Goal: Task Accomplishment & Management: Use online tool/utility

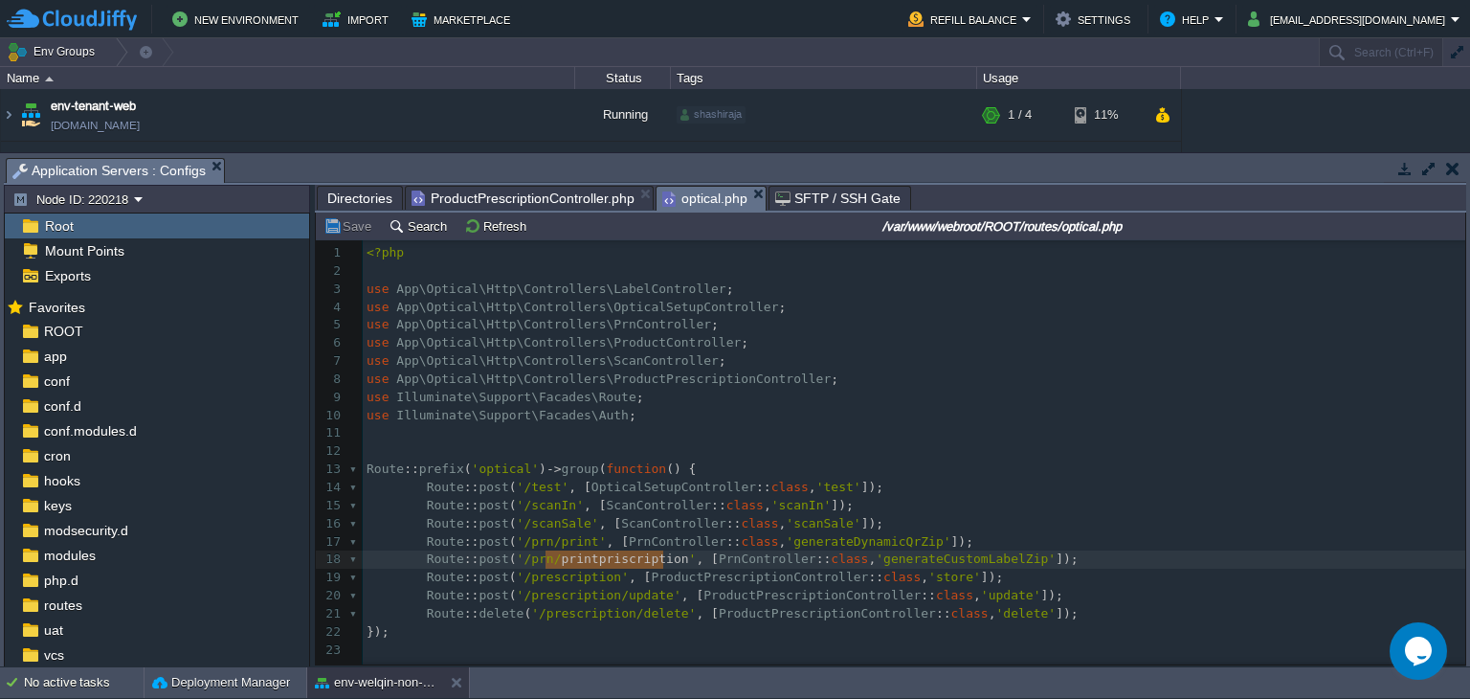
scroll to position [6, 0]
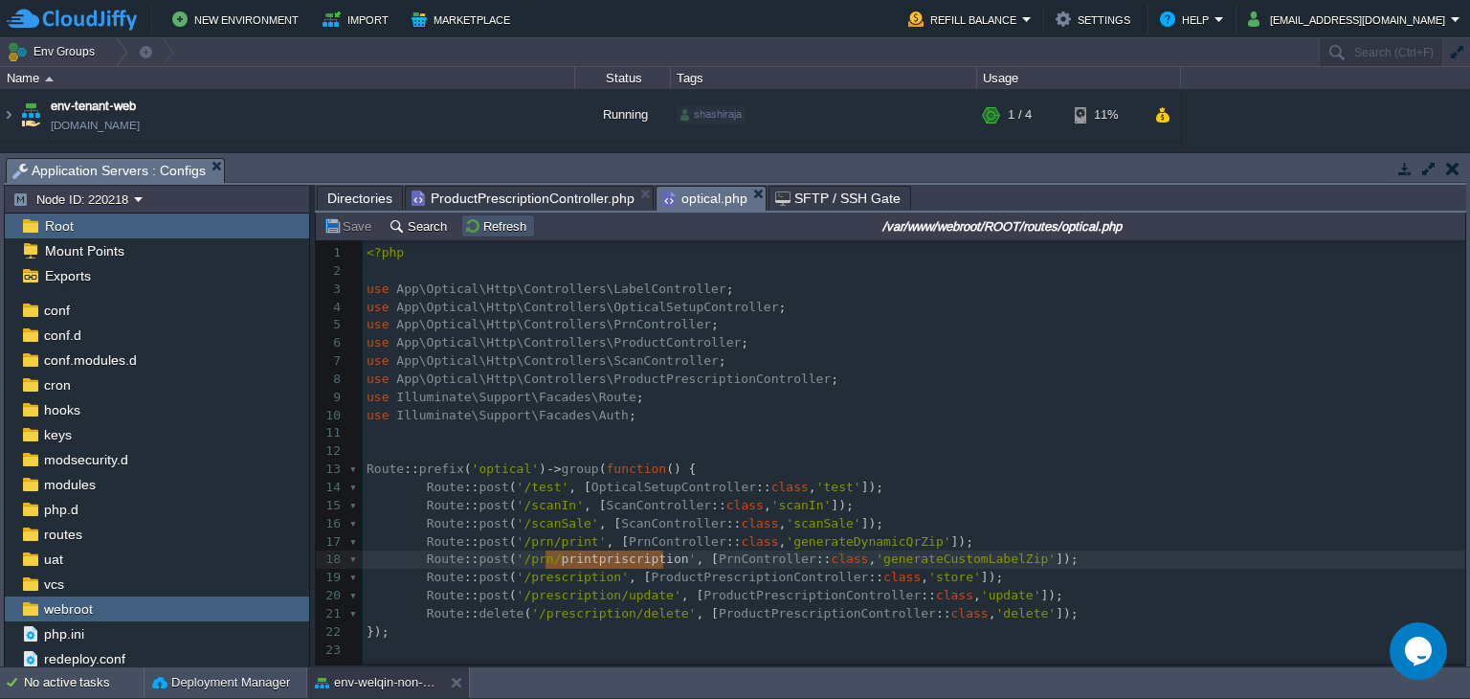
click at [485, 234] on button "Refresh" at bounding box center [498, 225] width 68 height 17
click at [642, 510] on div "23 1 <?php 2 ​ 3 use App\Optical\Http\Controllers\LabelController ; 4 use App\O…" at bounding box center [917, 451] width 1108 height 414
click at [532, 206] on span "ProductPrescriptionController.php" at bounding box center [523, 198] width 223 height 23
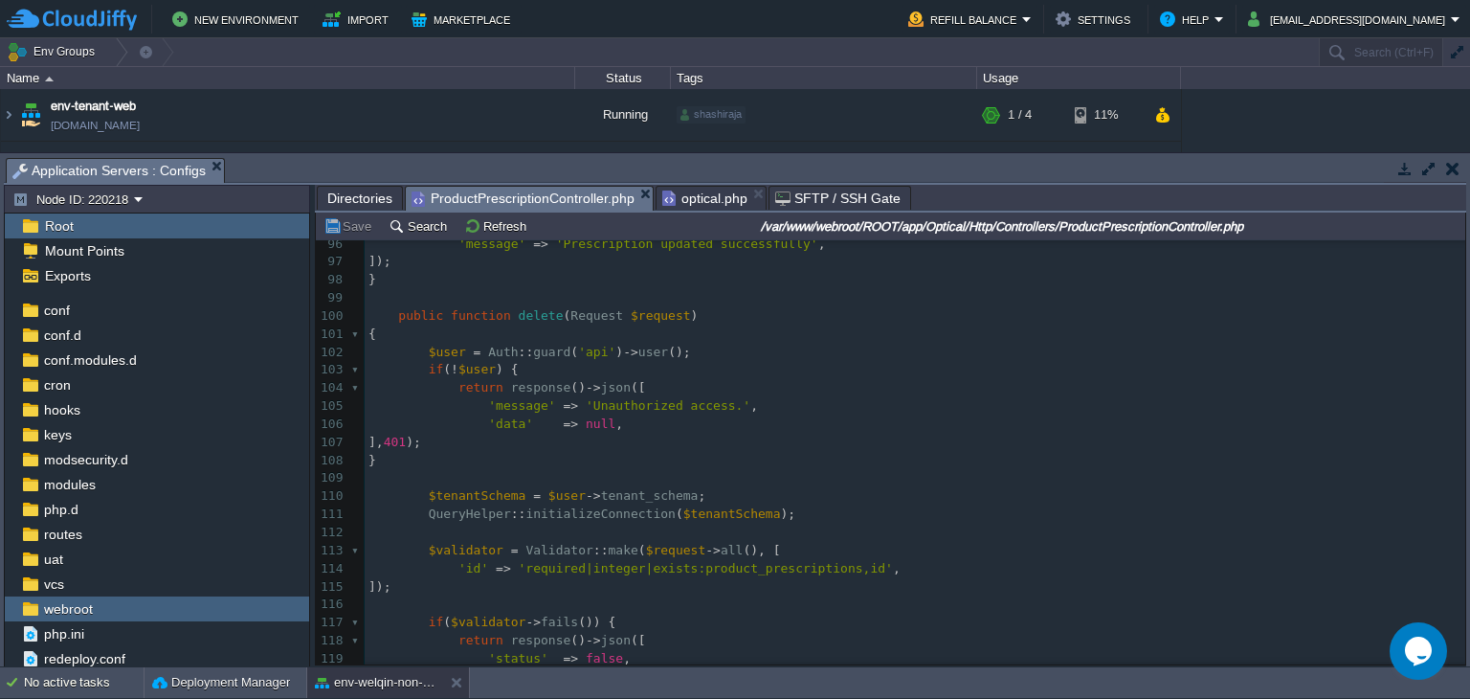
scroll to position [2037, 0]
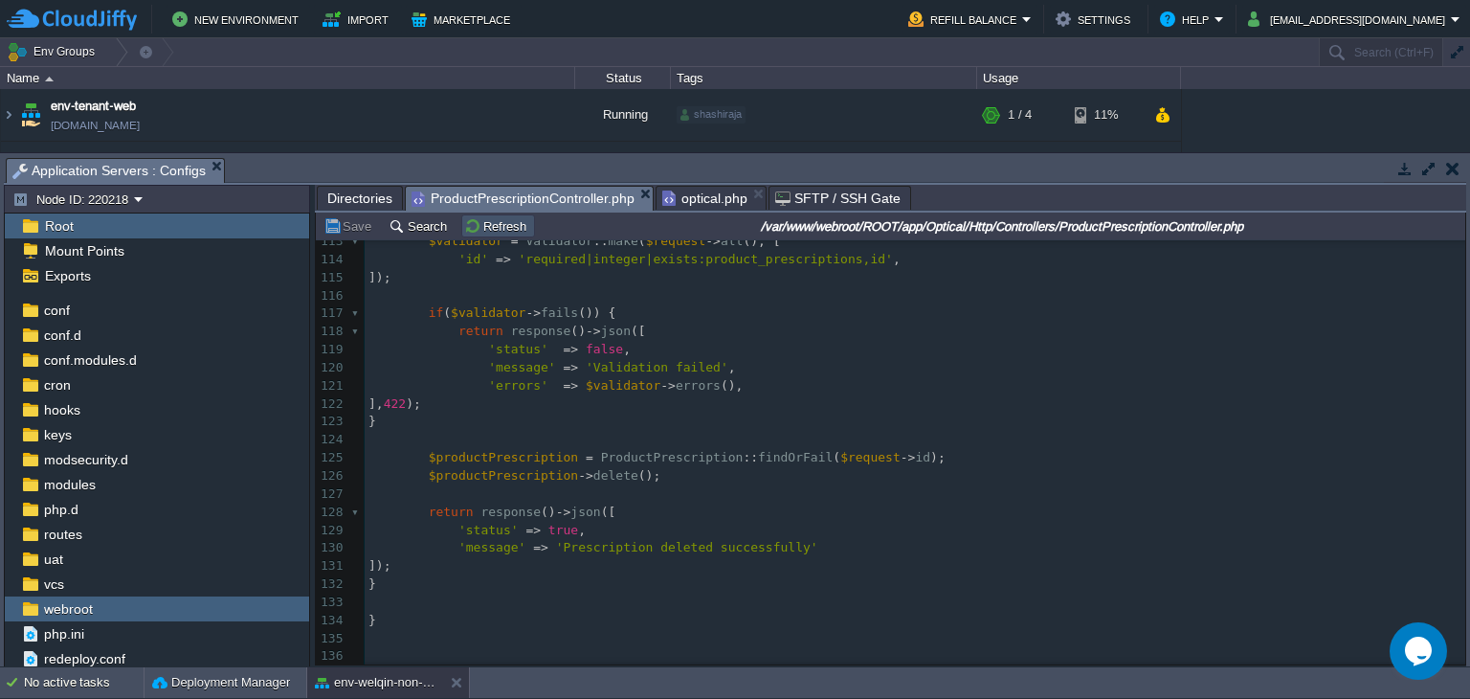
click at [486, 226] on button "Refresh" at bounding box center [498, 225] width 68 height 17
click at [479, 232] on button "Refresh" at bounding box center [498, 225] width 68 height 17
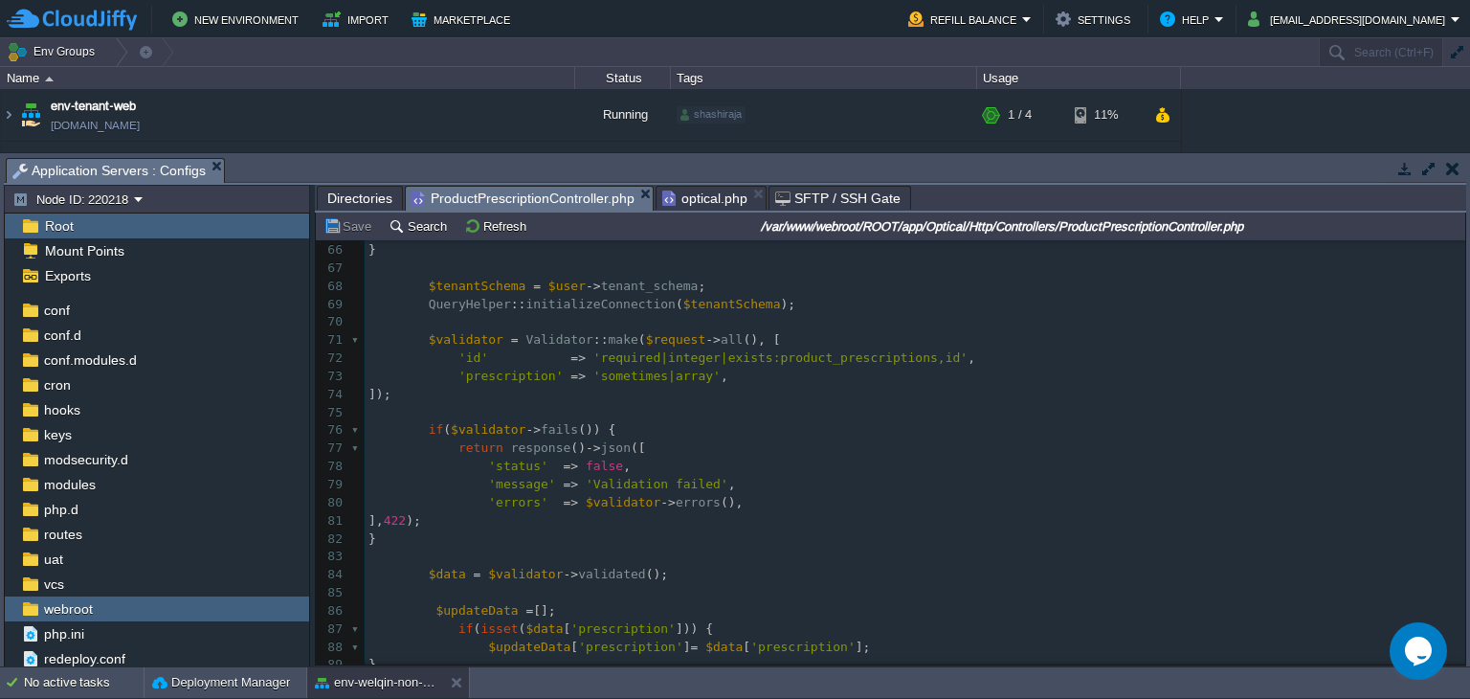
scroll to position [0, 0]
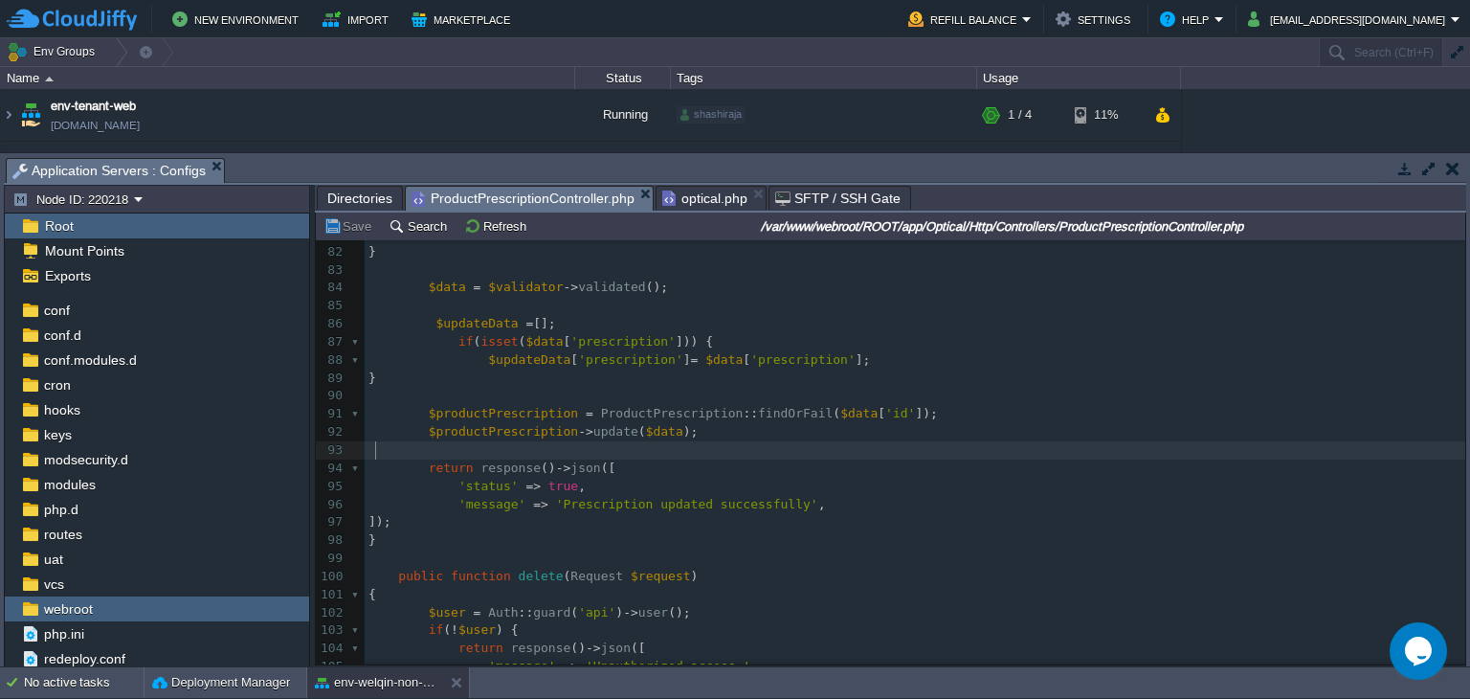
click at [584, 460] on pre "return response () -> json ([" at bounding box center [915, 468] width 1101 height 18
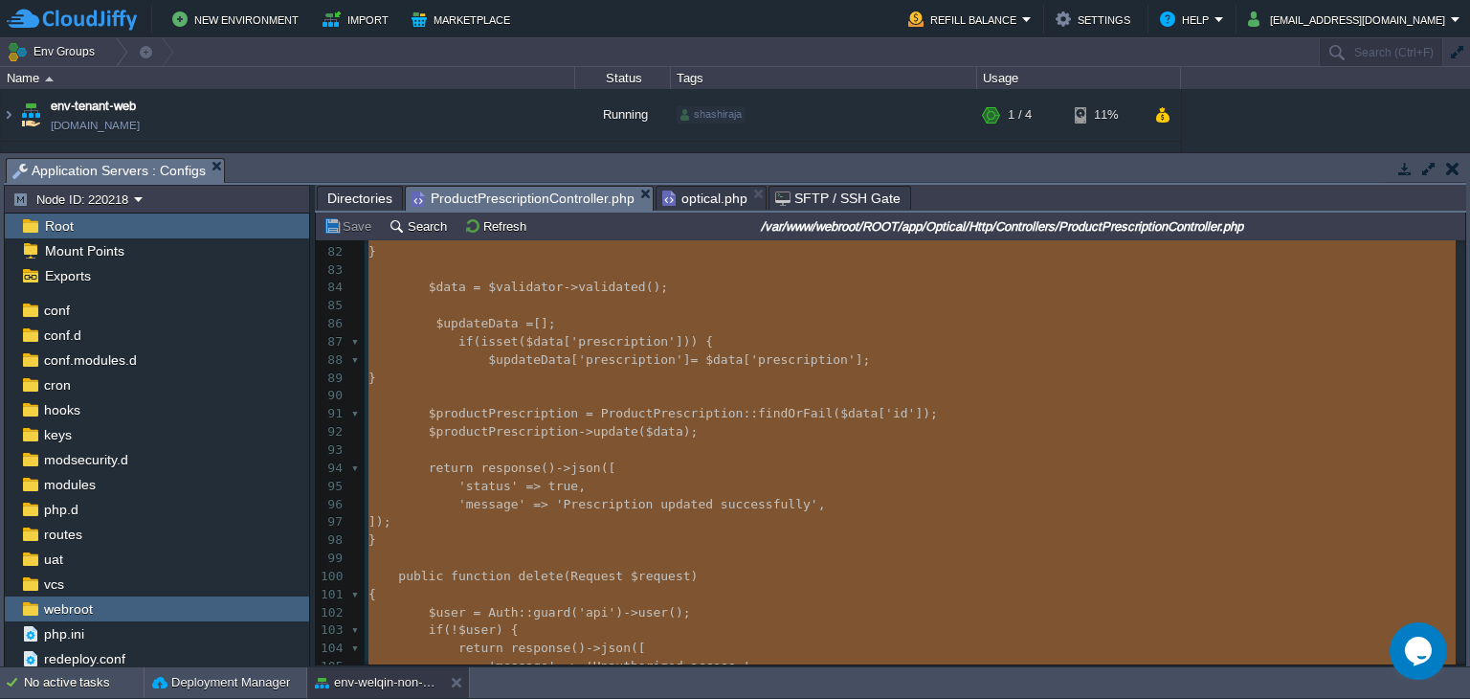
type textarea "-"
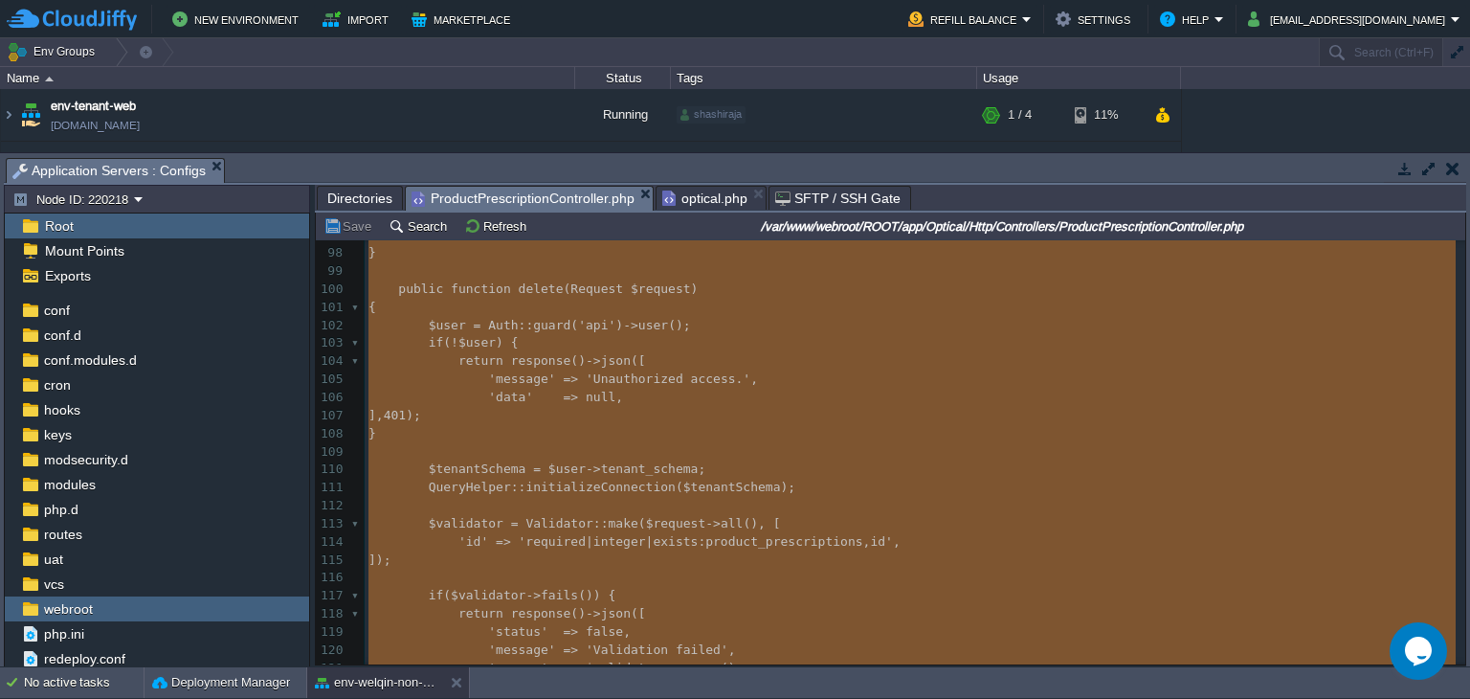
scroll to position [1463, 0]
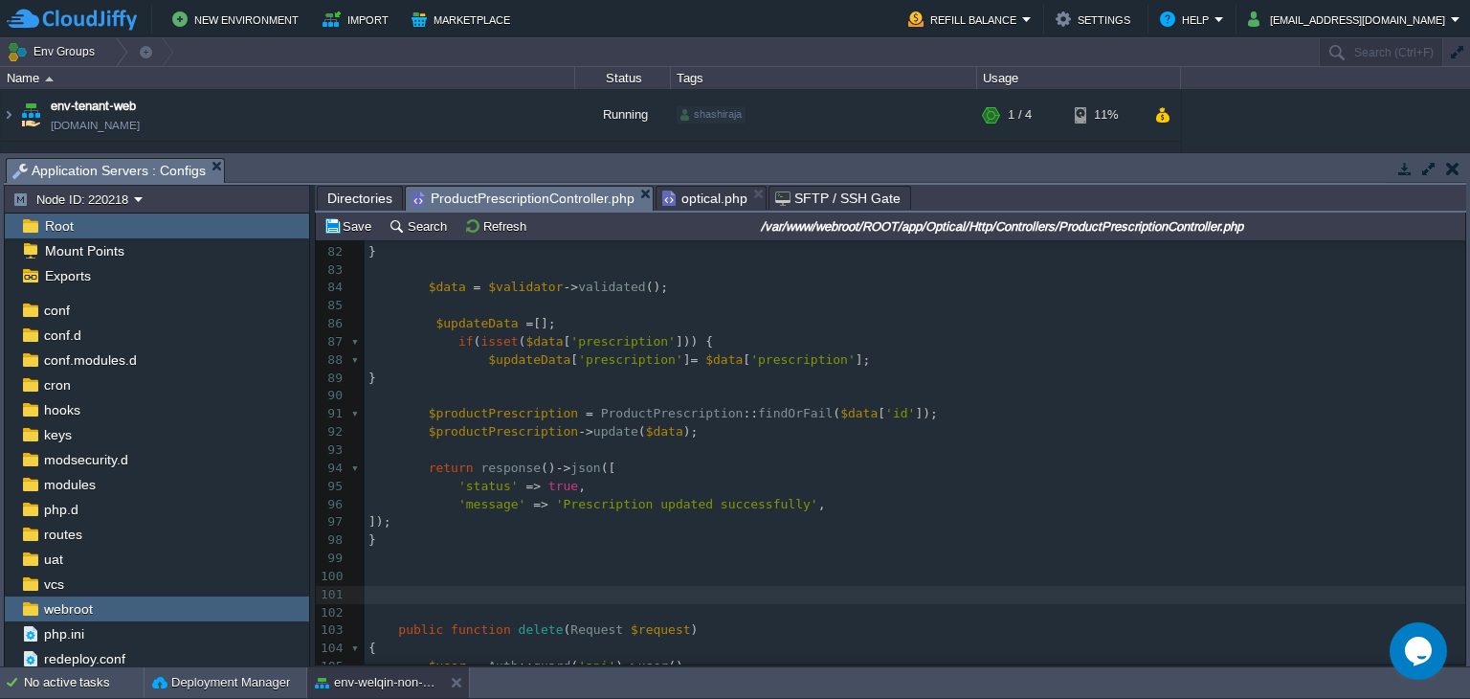
paste textarea "getAll"
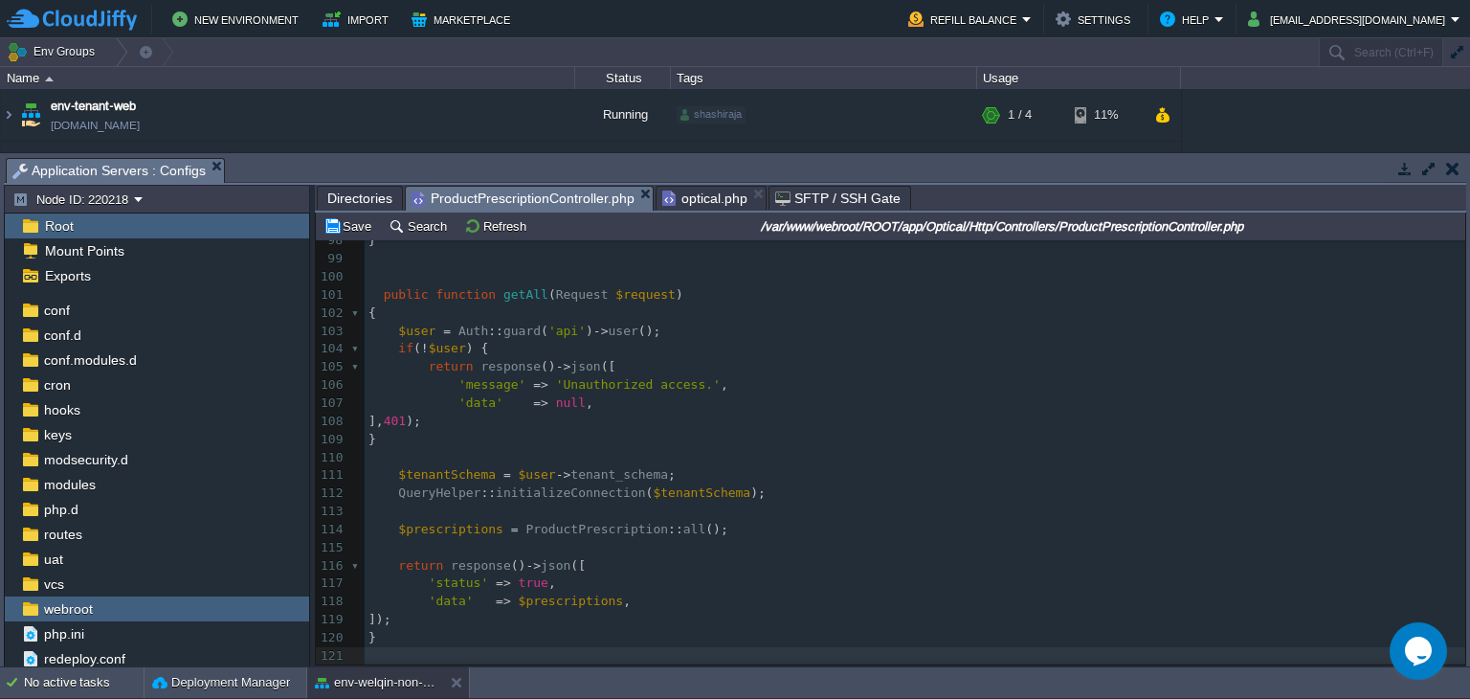
scroll to position [1666, 0]
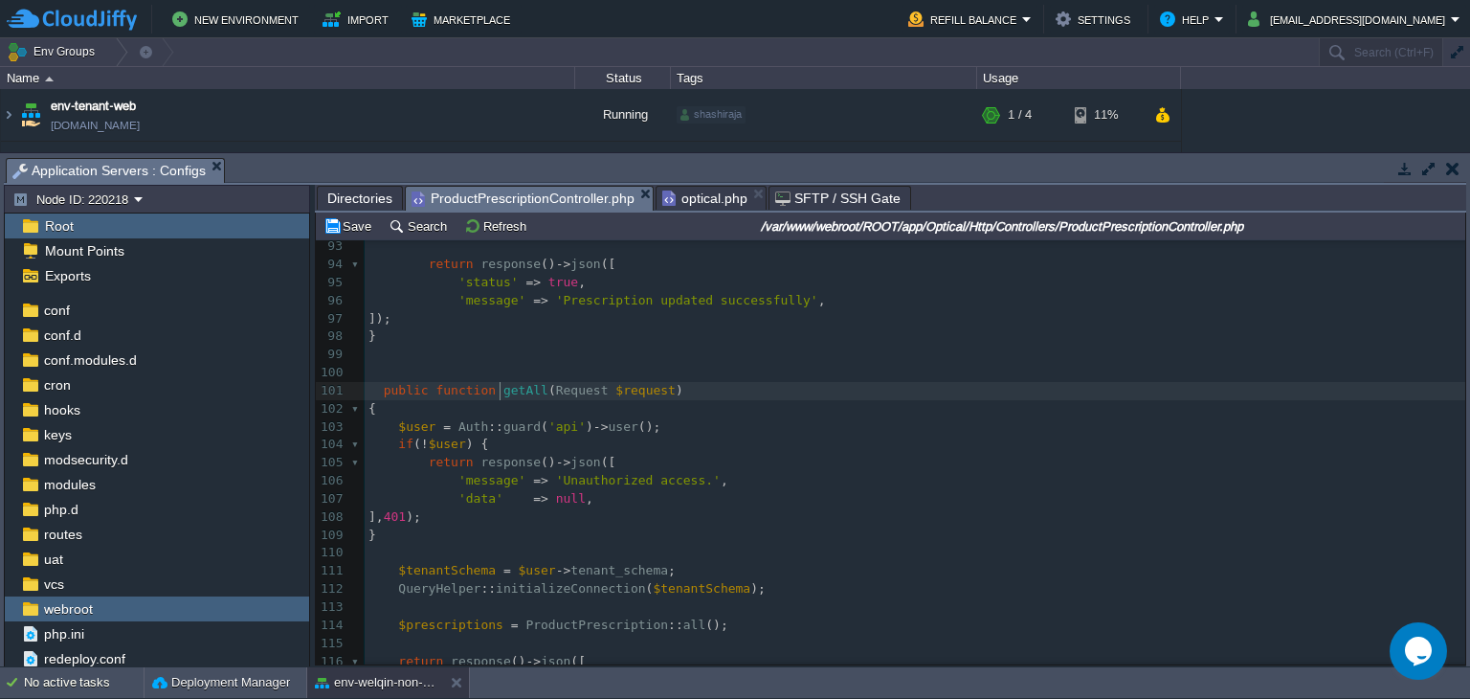
click at [503, 391] on div "xxxxxxxxxx 83 84 $data = $validator -> validated (); 85 86 $updateData = []; 87…" at bounding box center [915, 444] width 1101 height 775
type textarea "getAll"
click at [689, 202] on span "optical.php" at bounding box center [704, 198] width 85 height 23
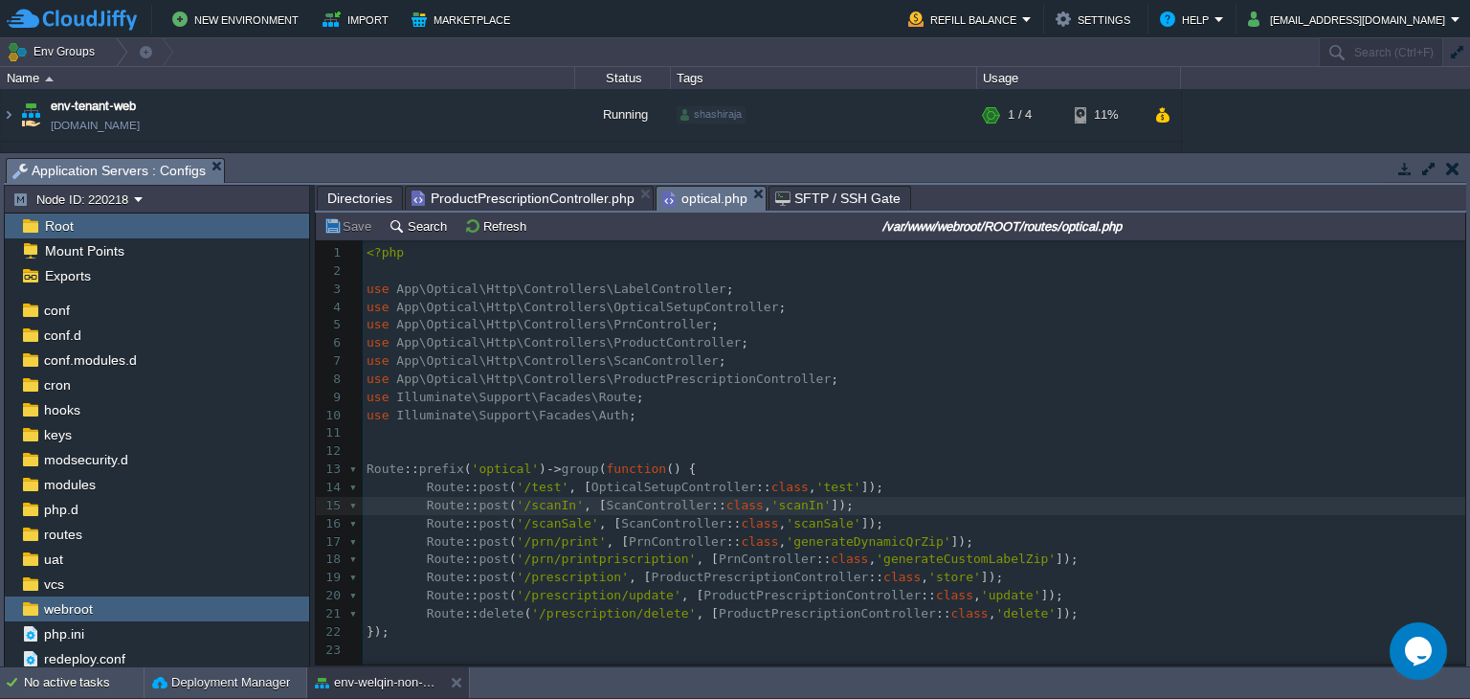
click at [672, 612] on div "23 1 <?php 2 ​ 3 use App\Optical\Http\Controllers\LabelController ; 4 use App\O…" at bounding box center [917, 451] width 1108 height 414
type textarea "Route::delete('/prescription/delete', [ProductPrescriptionController::class, 'd…"
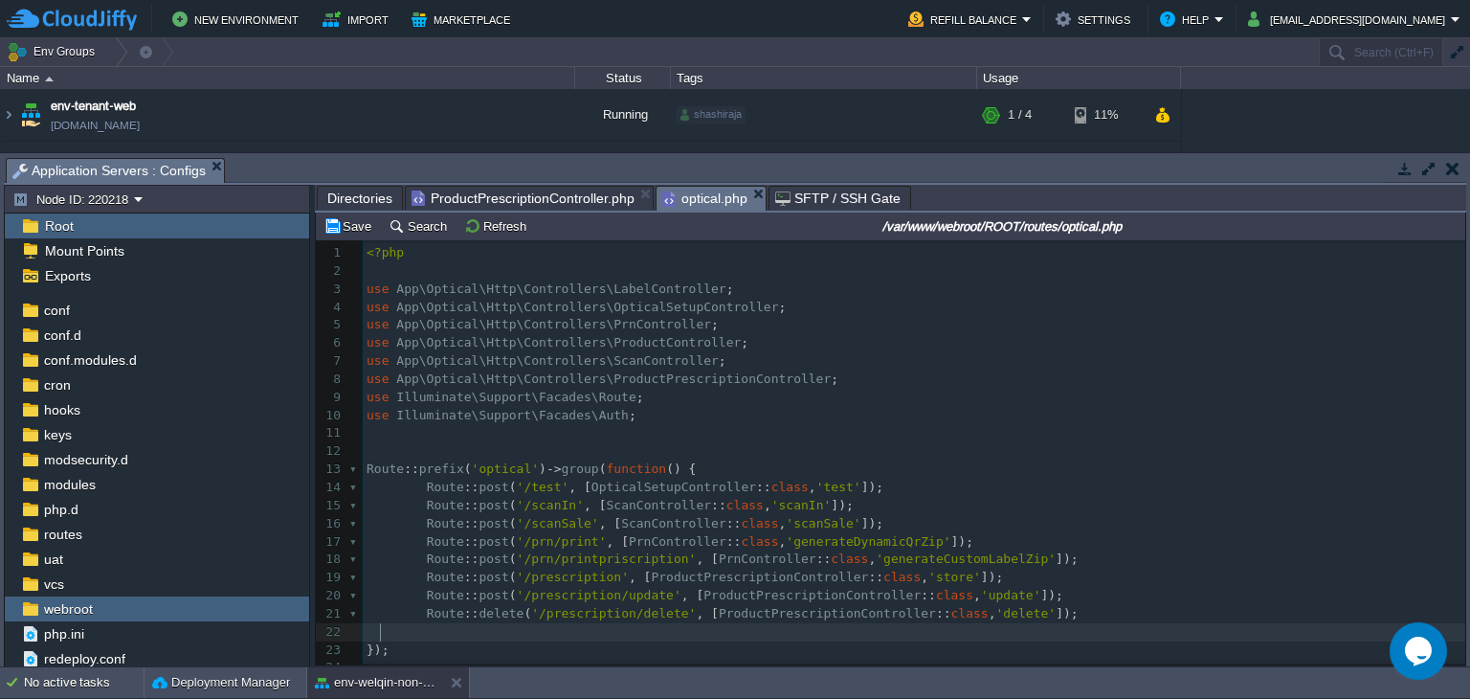
paste textarea "delete"
click at [655, 636] on span "'/prescription/delete'" at bounding box center [629, 631] width 165 height 14
type textarea "get"
click at [951, 634] on div "xxxxxxxxxx 1 <?php 2 ​ 3 use App\Optical\Http\Controllers\LabelController ; 4 u…" at bounding box center [914, 469] width 1103 height 451
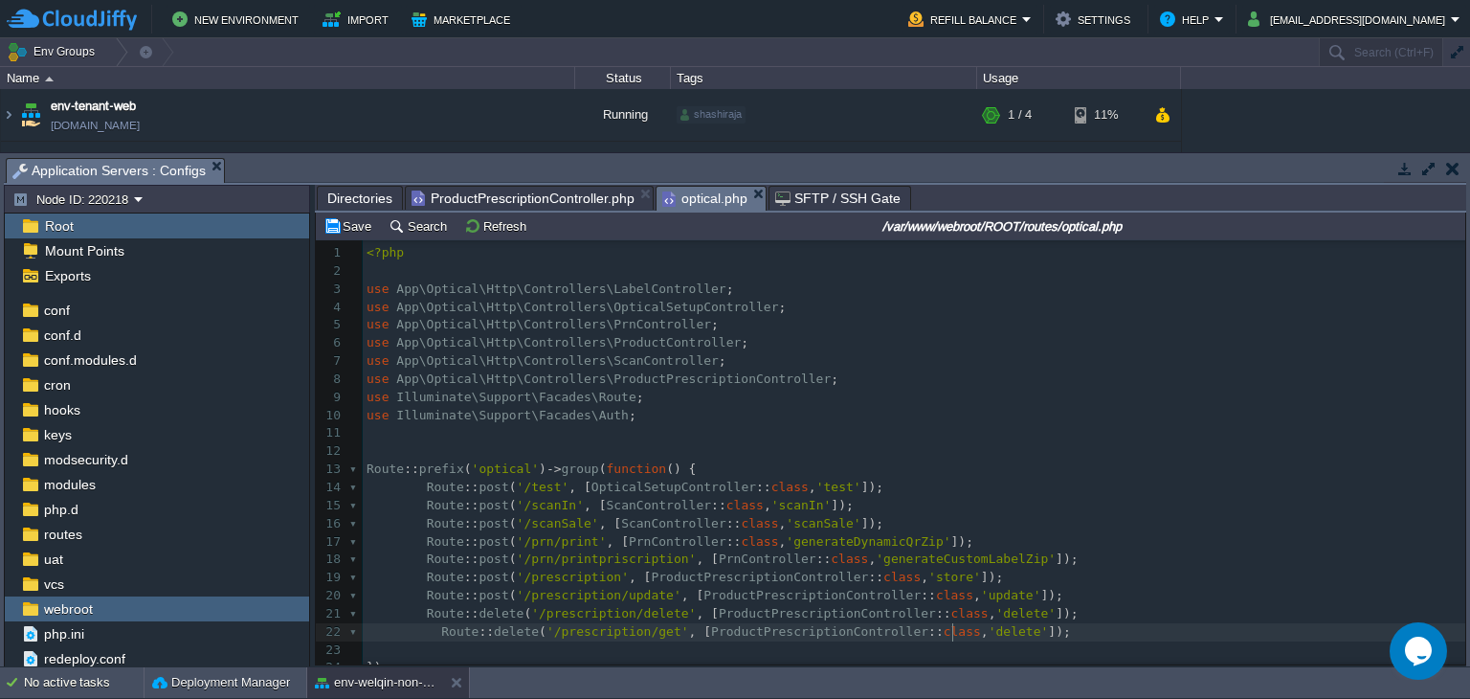
type textarea "delete"
click at [574, 631] on div "xxxxxxxxxx 1 <?php 2 ​ 3 use App\Optical\Http\Controllers\LabelController ; 4 u…" at bounding box center [914, 469] width 1103 height 451
type textarea "prescription"
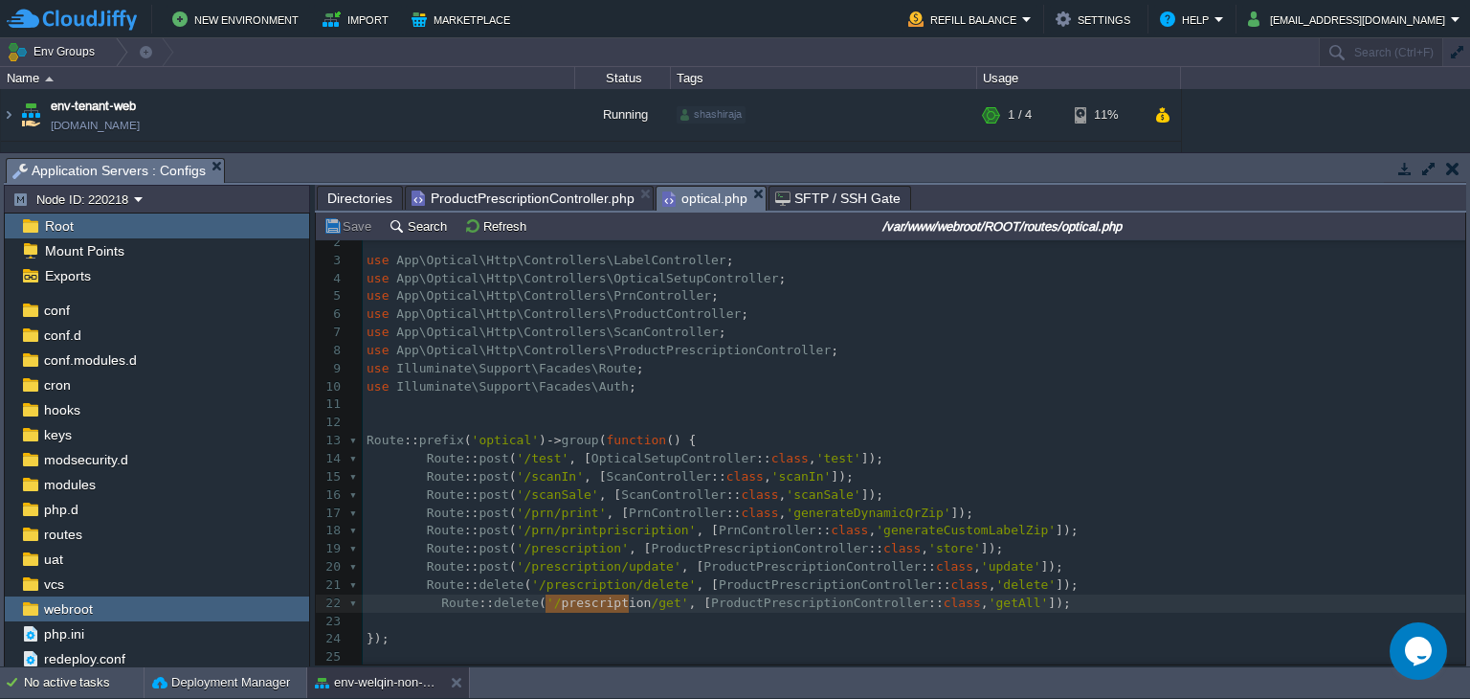
click at [486, 545] on div "xxxxxxxxxx 1 <?php 2 ​ 3 use App\Optical\Http\Controllers\LabelController ; 4 u…" at bounding box center [914, 440] width 1103 height 451
type textarea "post"
click at [504, 600] on div "xxxxxxxxxx 1 <?php 2 ​ 3 use App\Optical\Http\Controllers\LabelController ; 4 u…" at bounding box center [914, 440] width 1103 height 451
type textarea "delete"
paste textarea
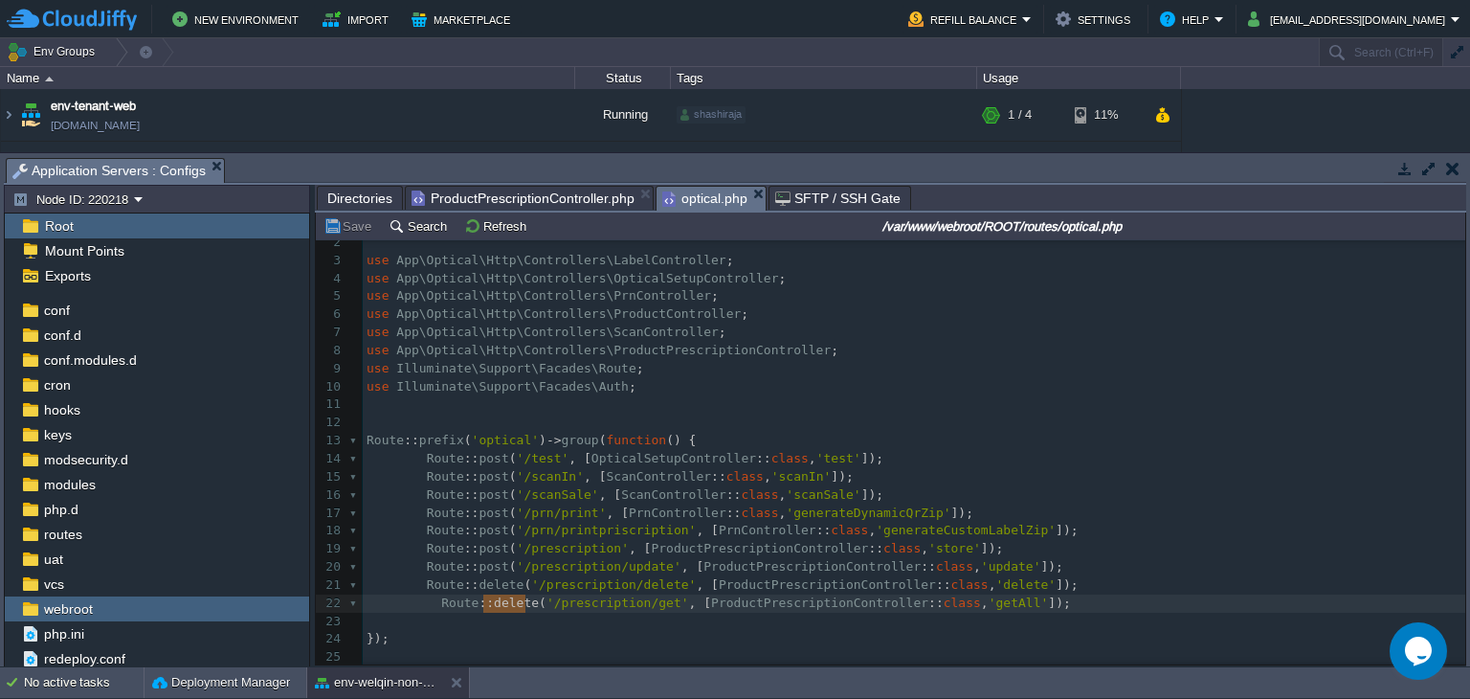
click at [487, 564] on span "post" at bounding box center [494, 566] width 30 height 14
type textarea "post"
click at [497, 599] on div "xxxxxxxxxx 1 <?php 2 ​ 3 use App\Optical\Http\Controllers\LabelController ; 4 u…" at bounding box center [914, 440] width 1103 height 451
type textarea "delete"
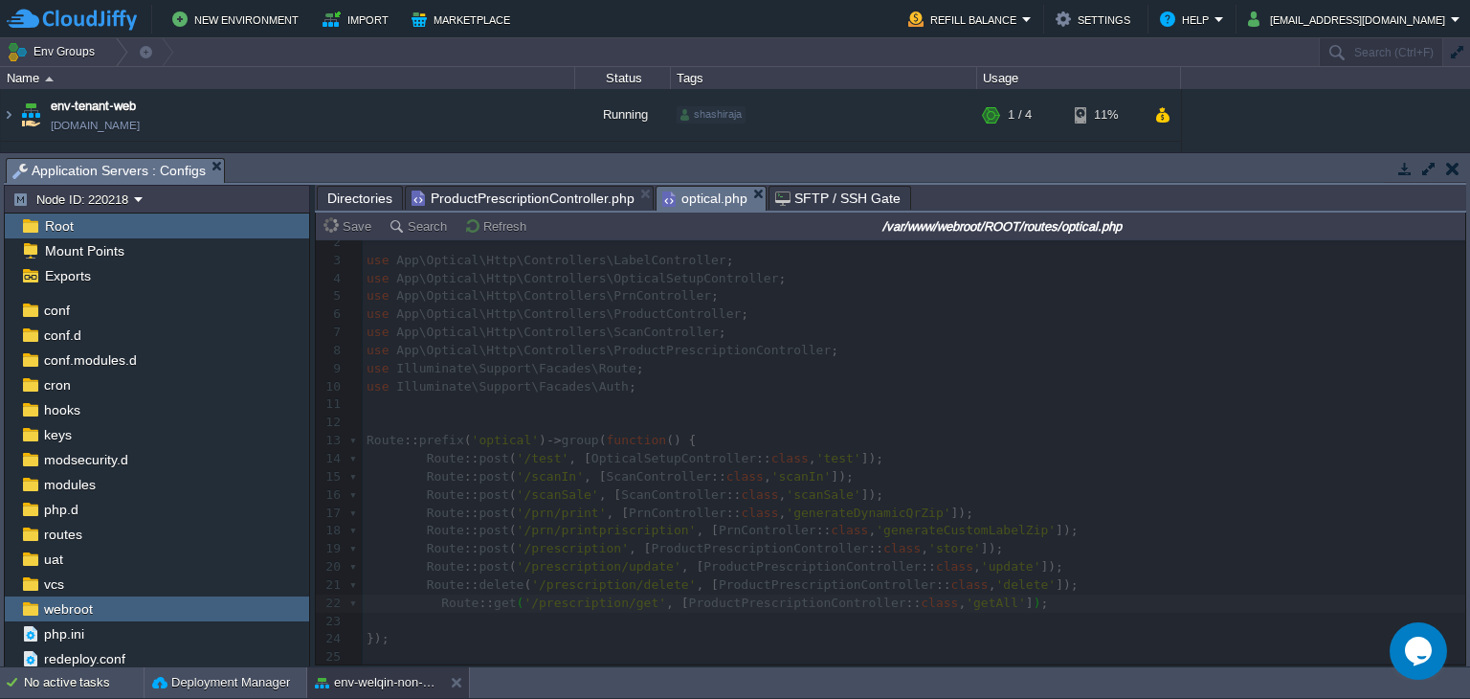
type textarea "get"
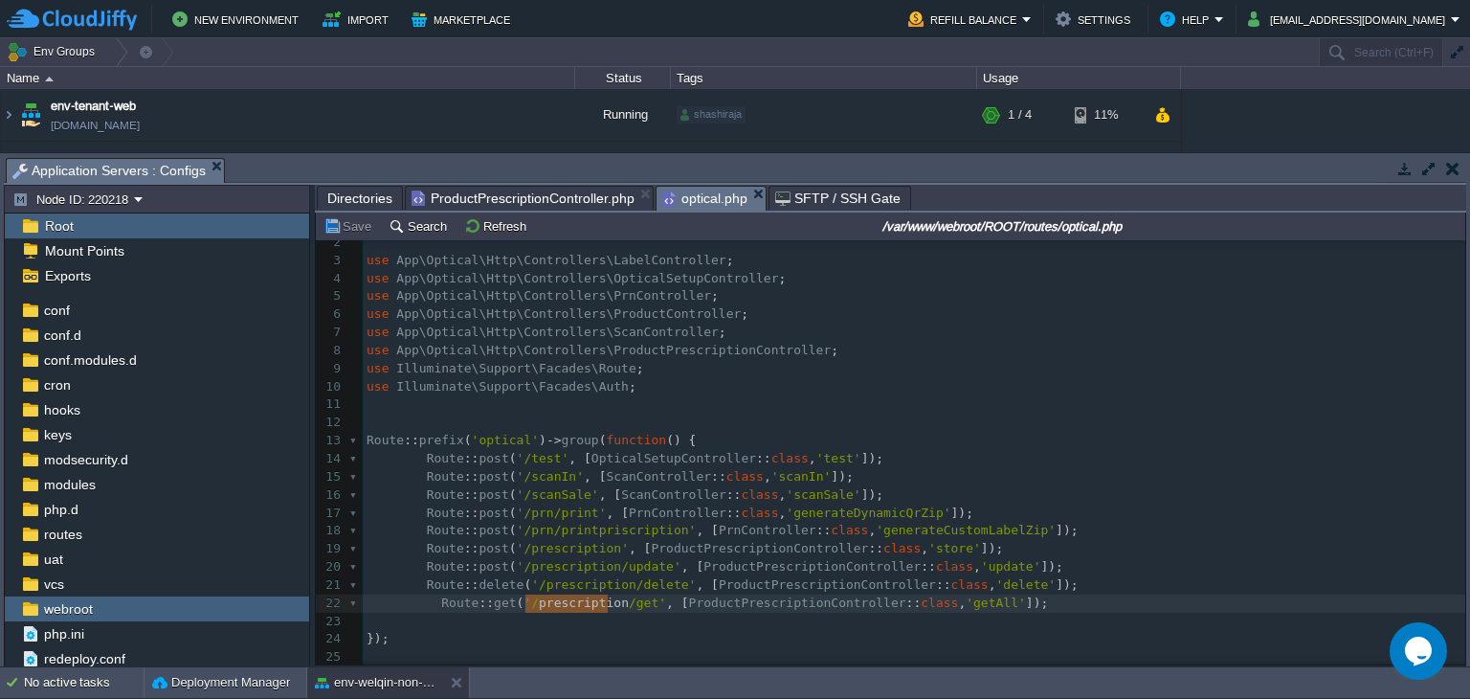
type textarea "Route::get('/prescription/get', [ProductPrescriptionController::class, 'getAll'…"
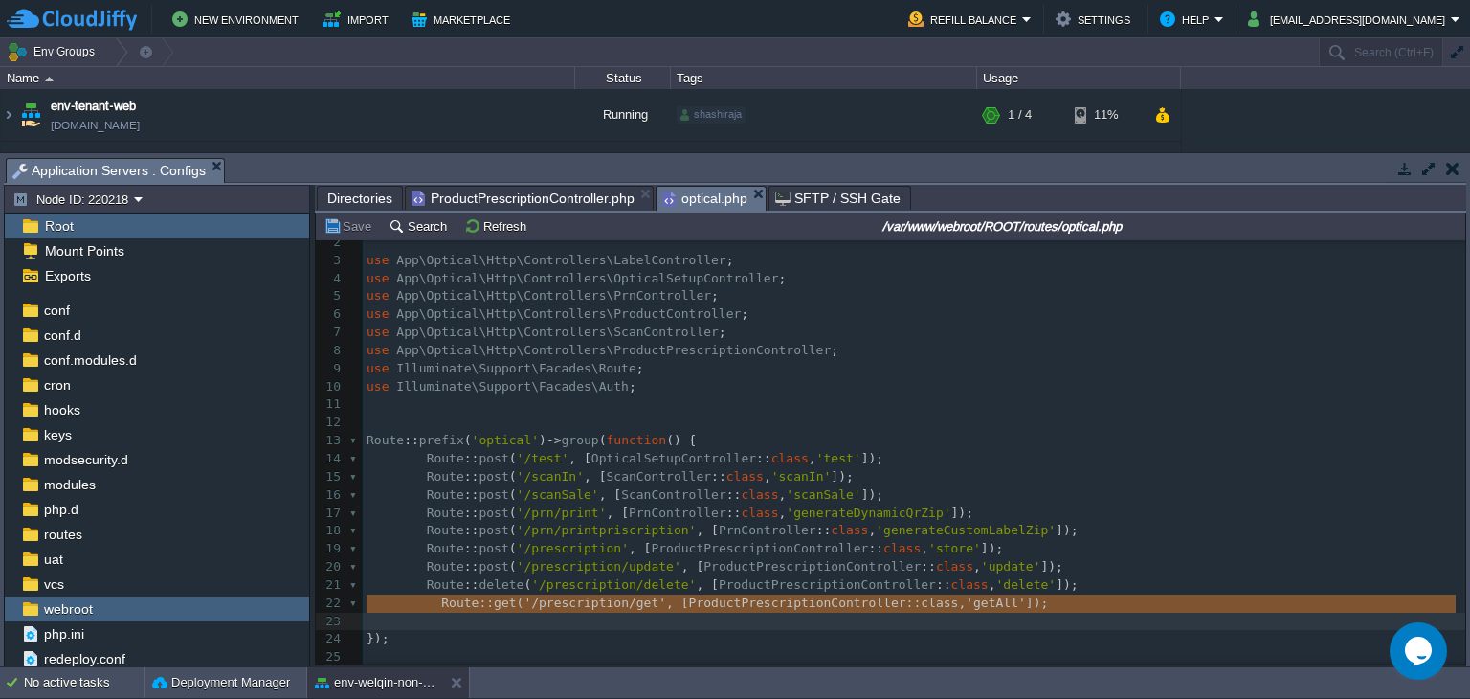
click at [520, 200] on span "ProductPrescriptionController.php" at bounding box center [523, 198] width 223 height 23
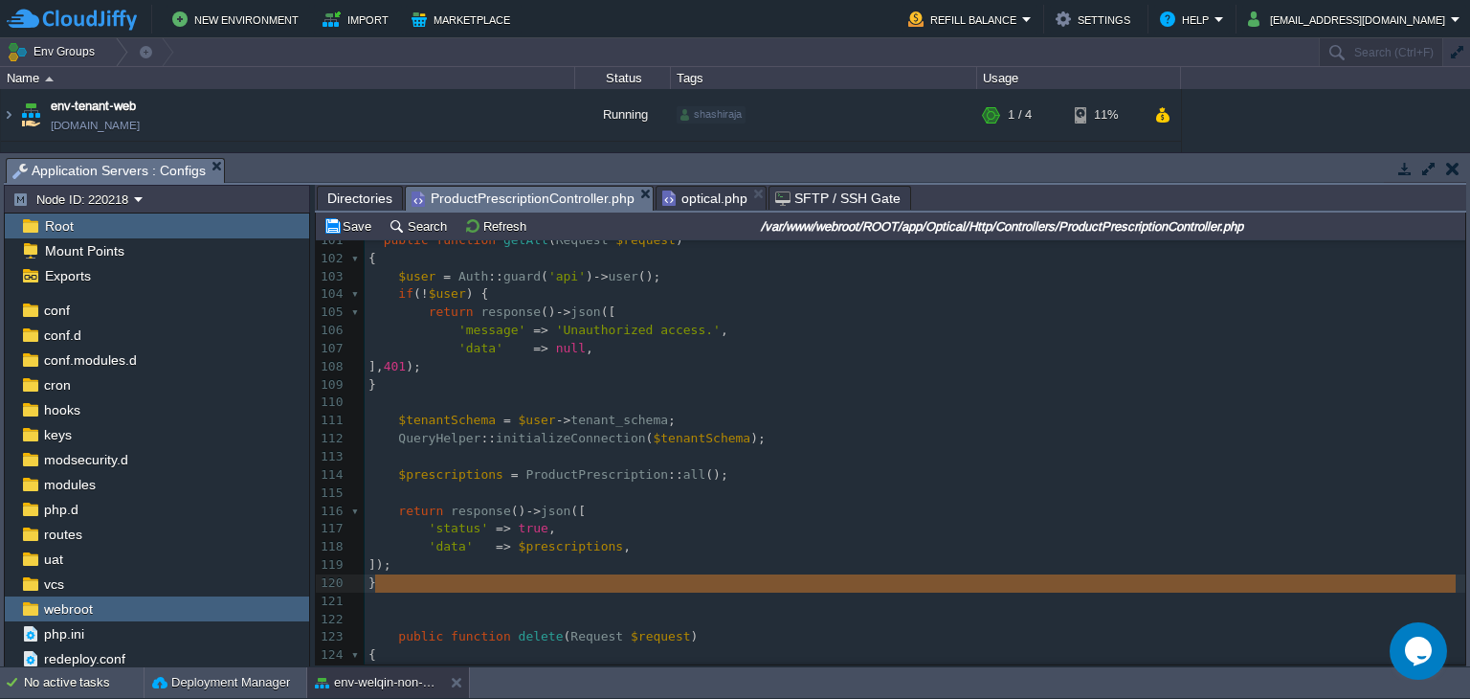
scroll to position [1800, 0]
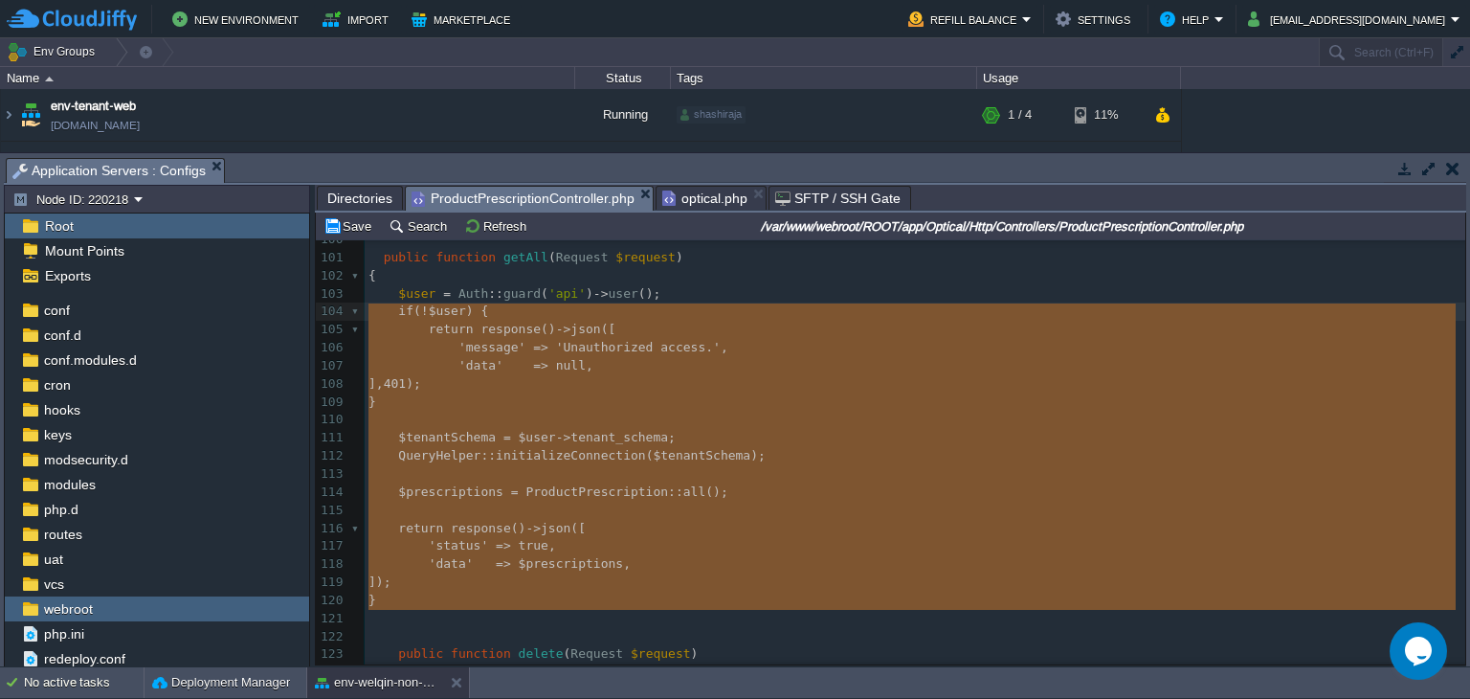
type textarea "public function getAll(Request $request) { $user = Auth::guard('api')->user(); …"
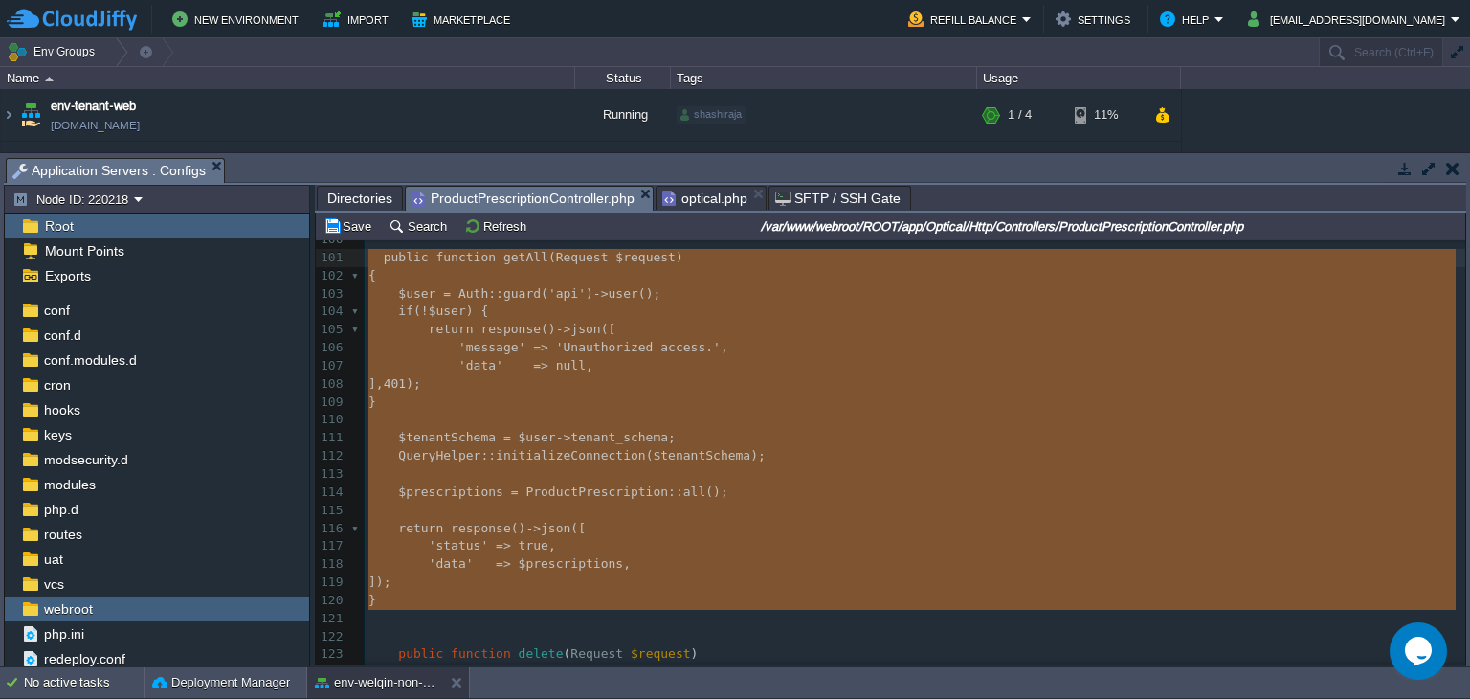
drag, startPoint x: 408, startPoint y: 460, endPoint x: 349, endPoint y: 265, distance: 203.8
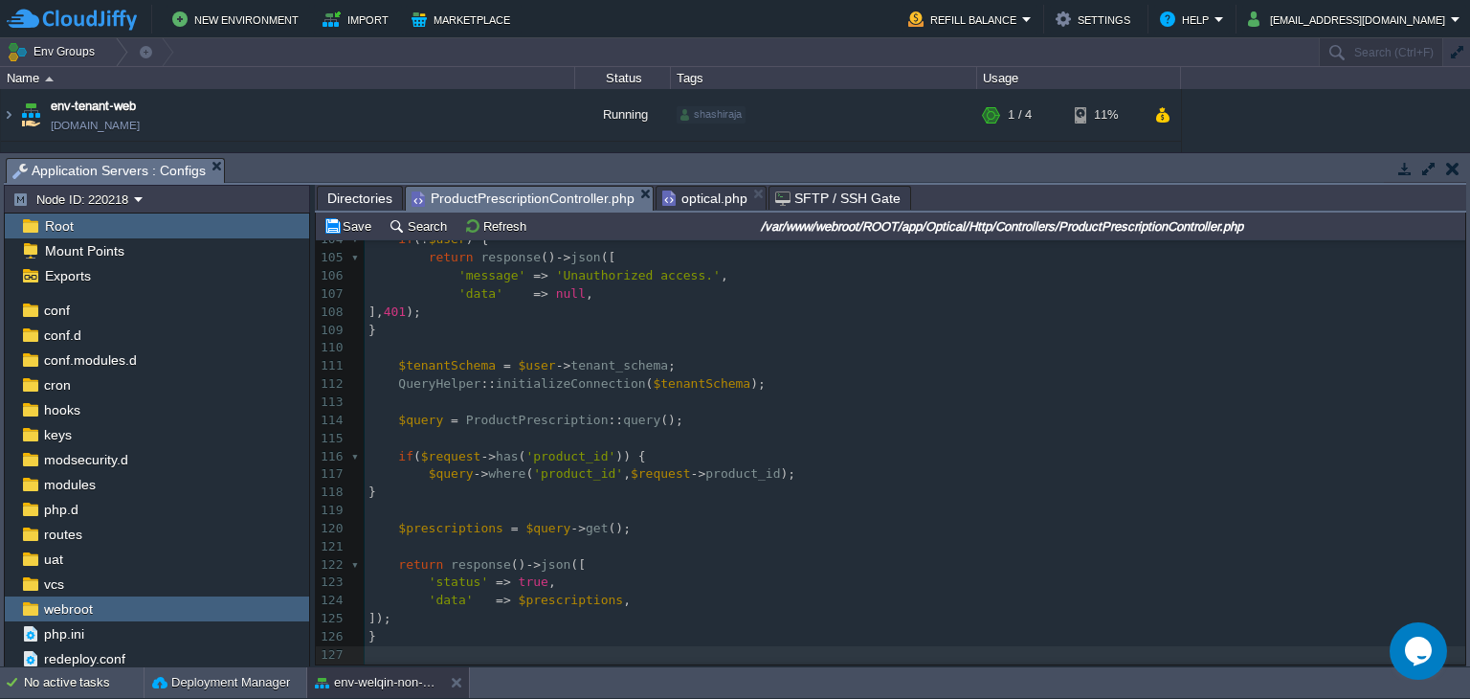
scroll to position [1584, 0]
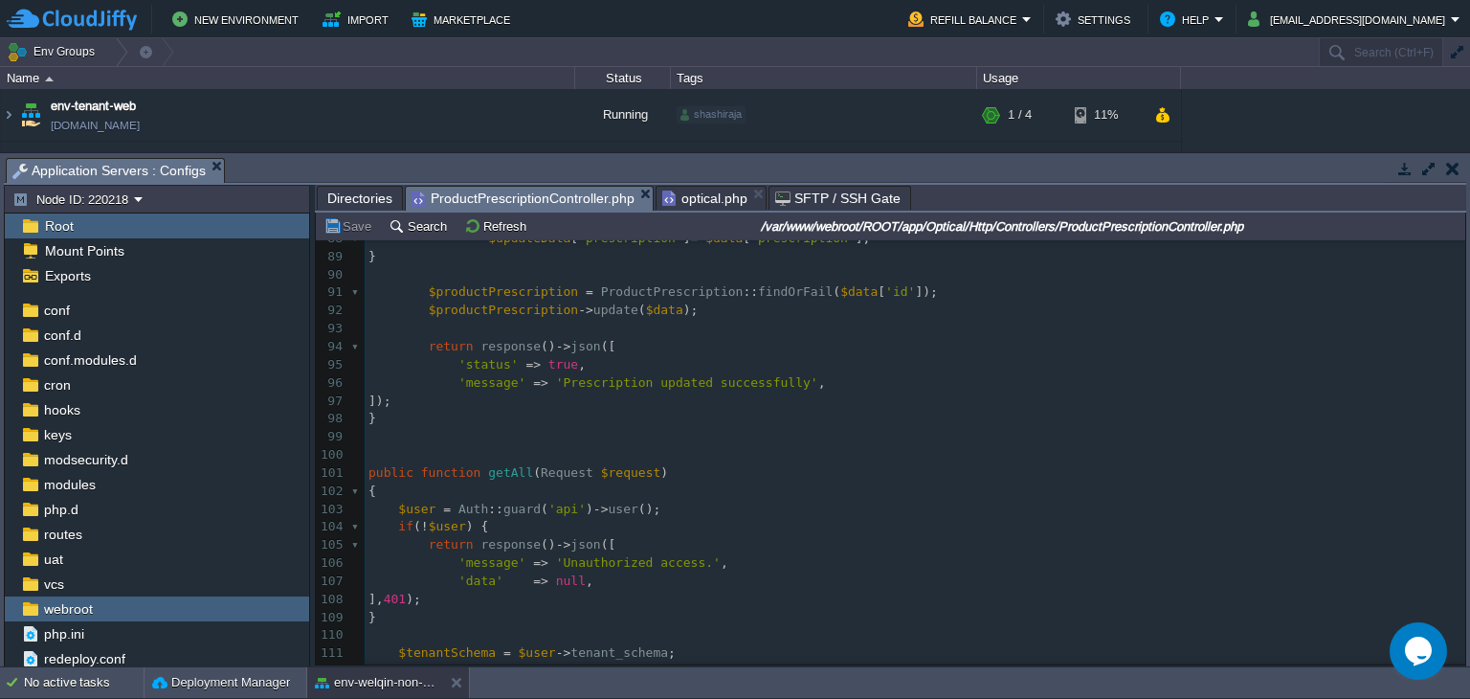
click at [688, 197] on span "optical.php" at bounding box center [704, 198] width 85 height 23
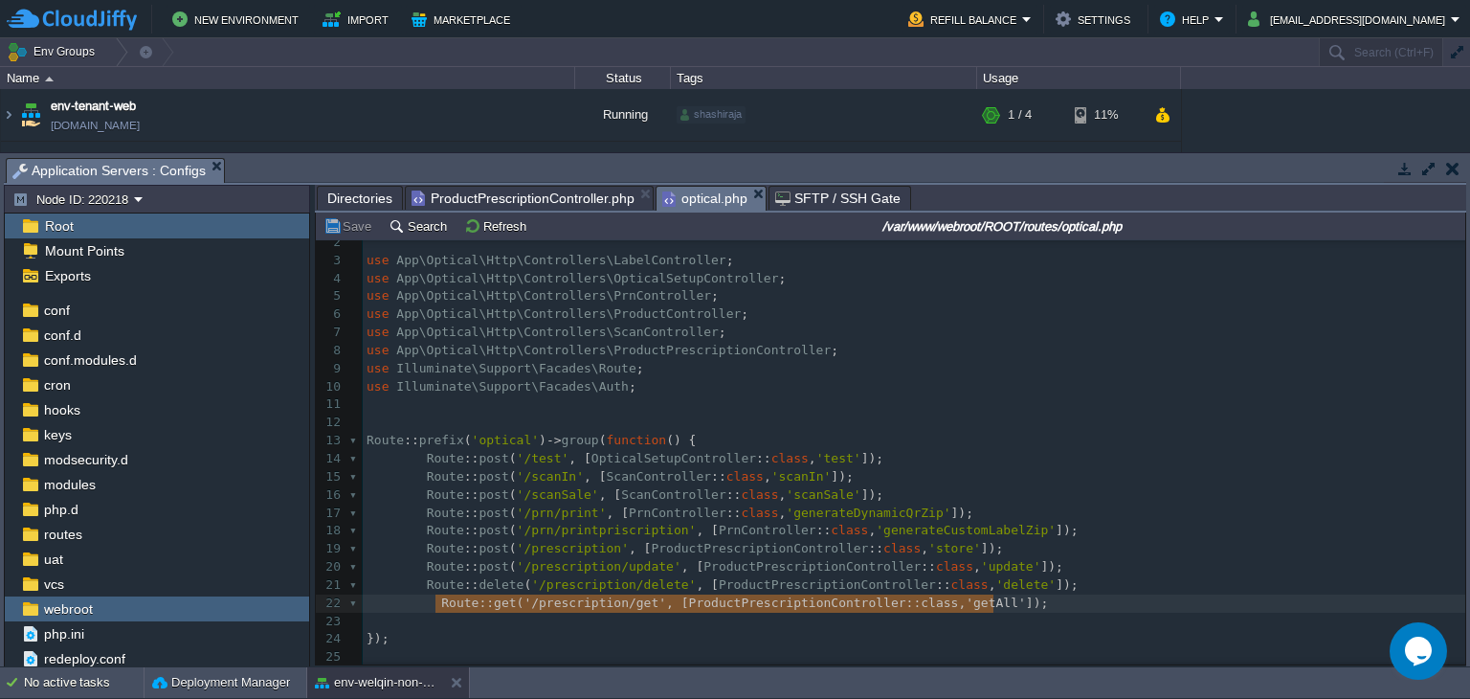
type textarea "Route::get('/prescription/get', [ProductPrescriptionController::class, 'getAll'…"
drag, startPoint x: 434, startPoint y: 601, endPoint x: 997, endPoint y: 600, distance: 563.8
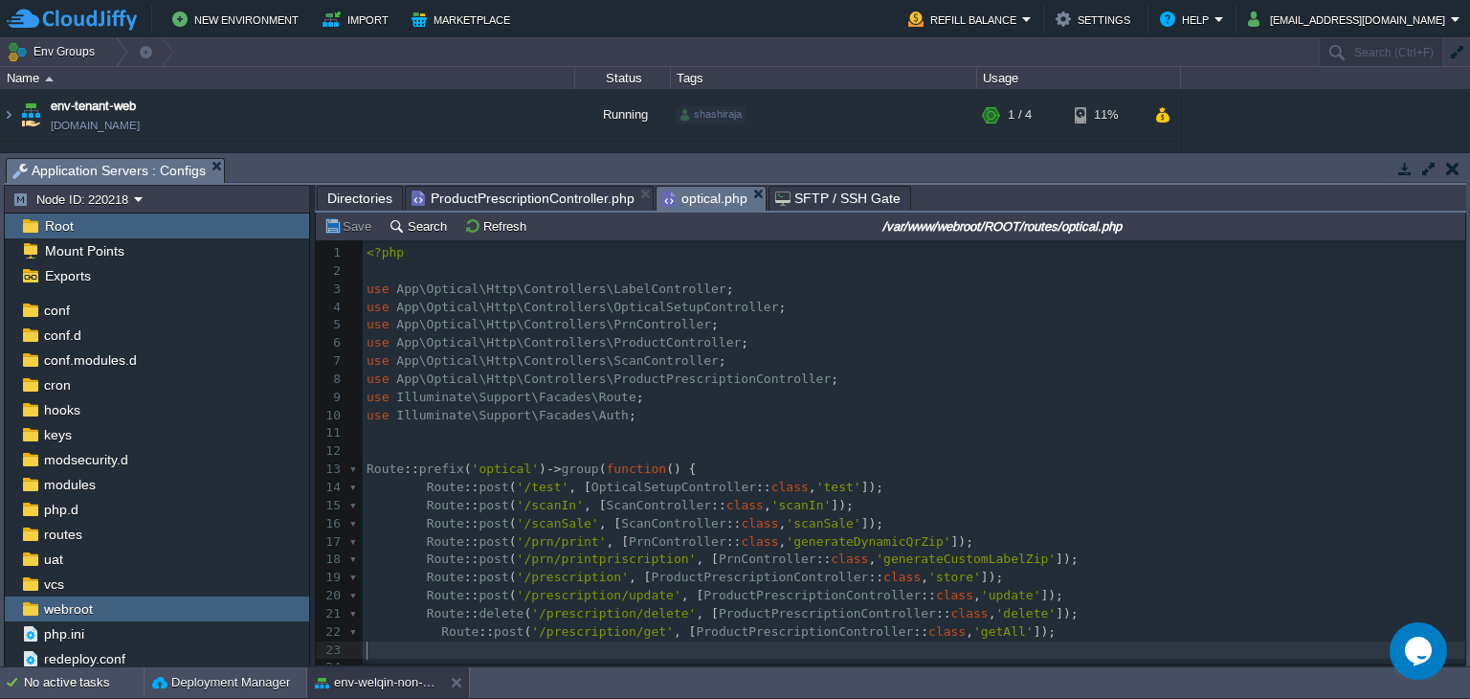
scroll to position [53, 0]
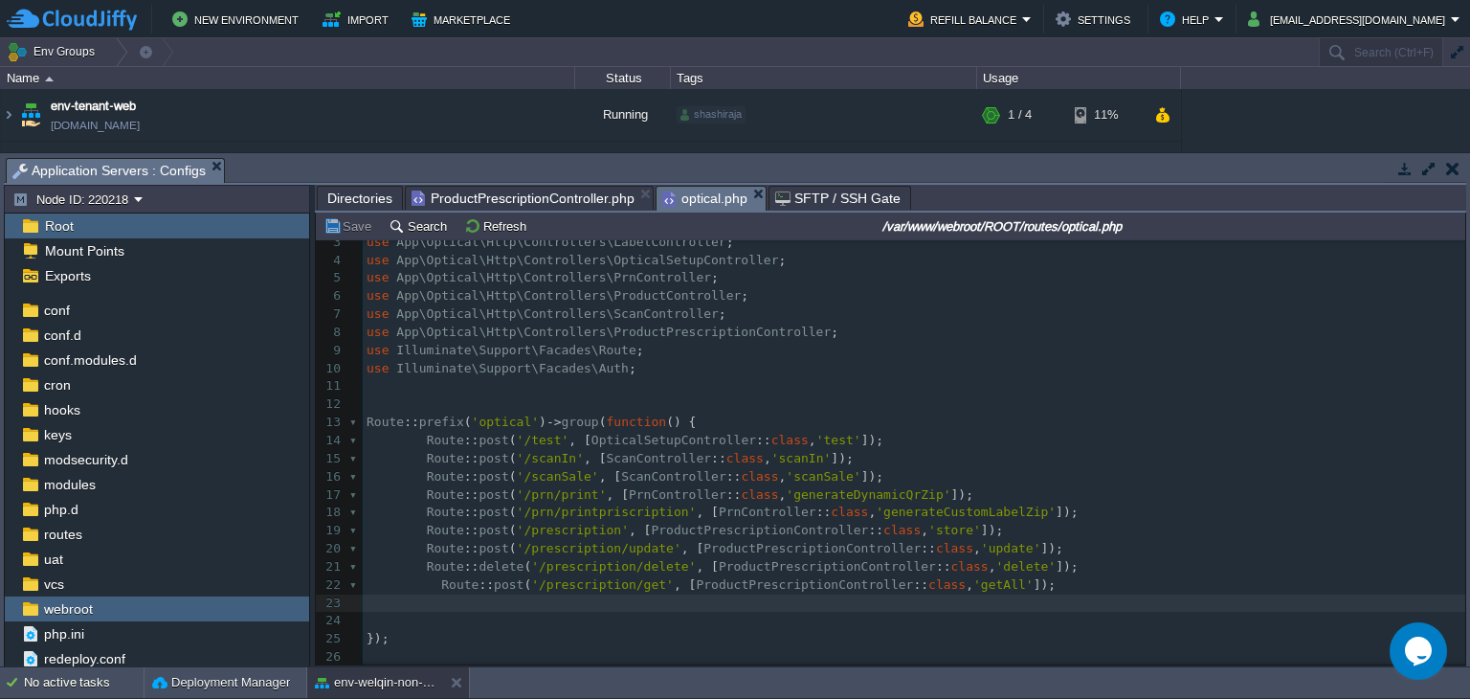
click at [475, 206] on span "ProductPrescriptionController.php" at bounding box center [523, 198] width 223 height 23
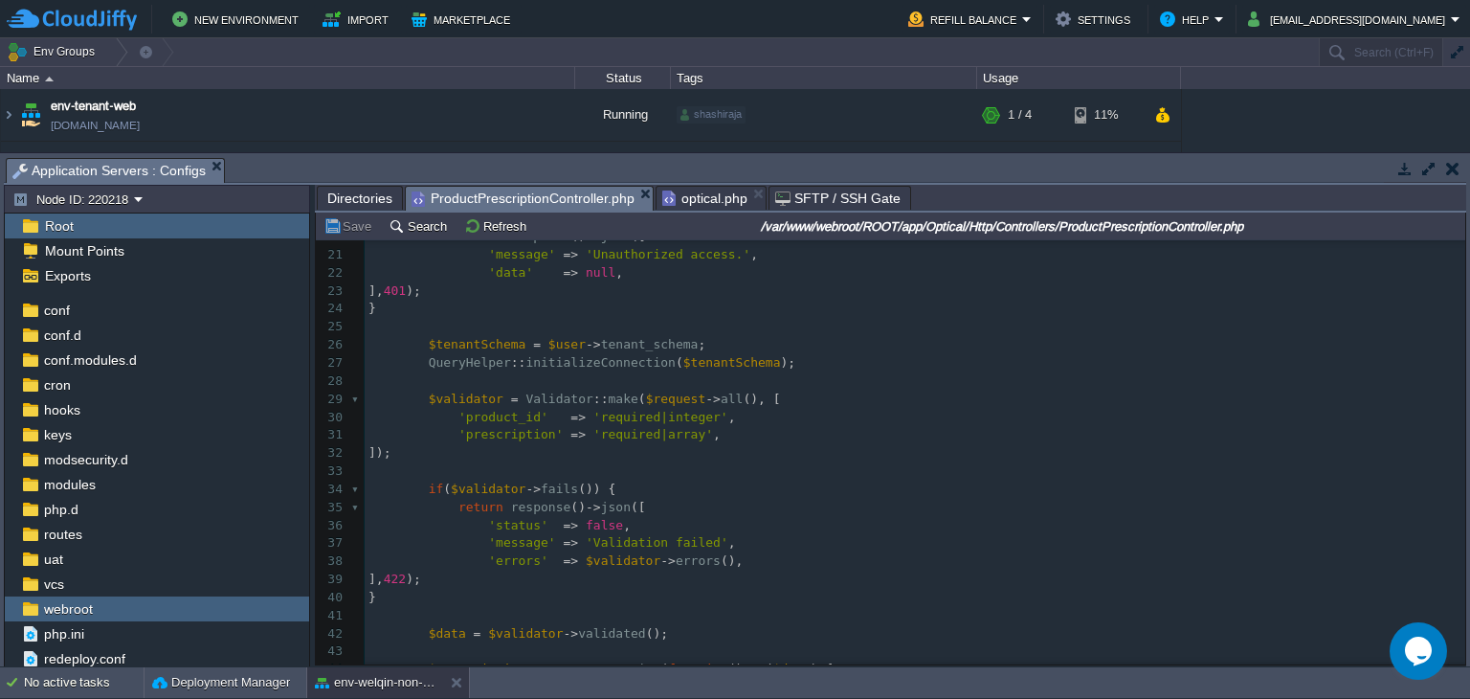
scroll to position [72, 0]
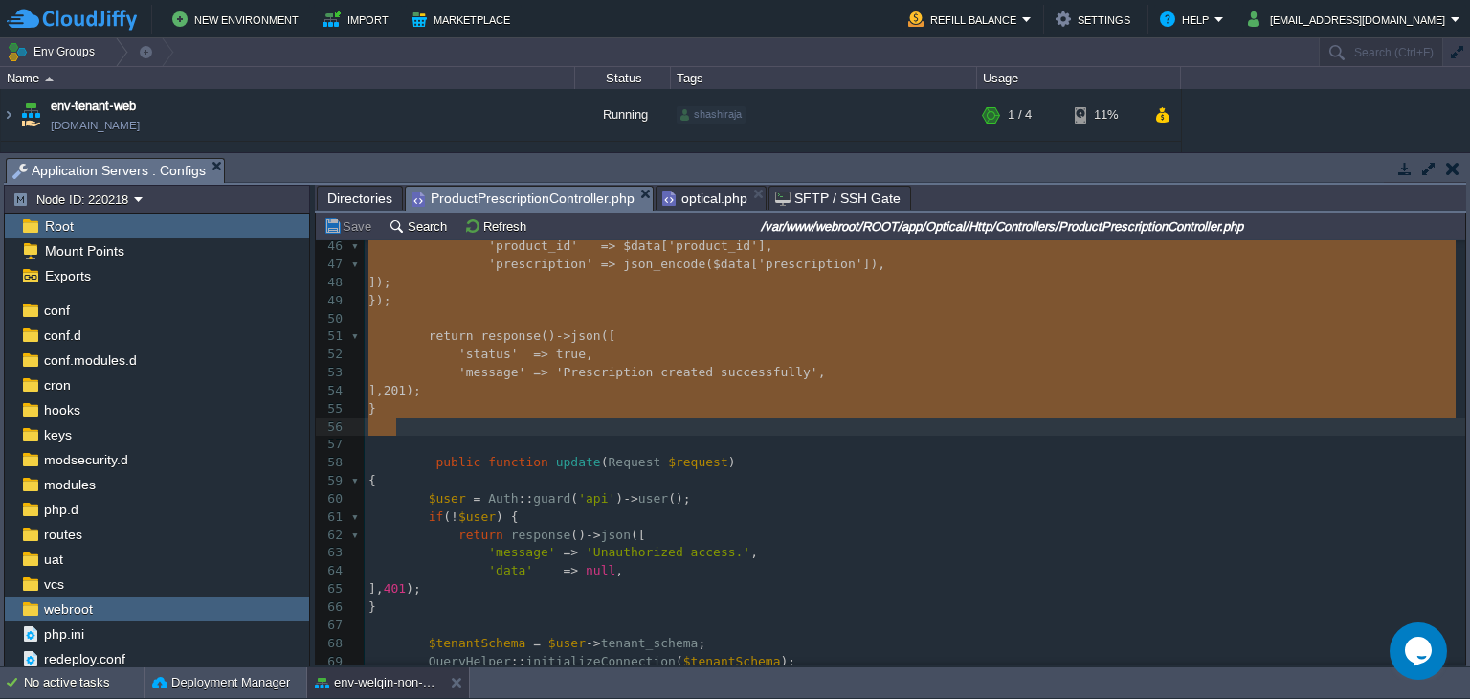
drag, startPoint x: 391, startPoint y: 449, endPoint x: 457, endPoint y: 435, distance: 67.6
type textarea "-"
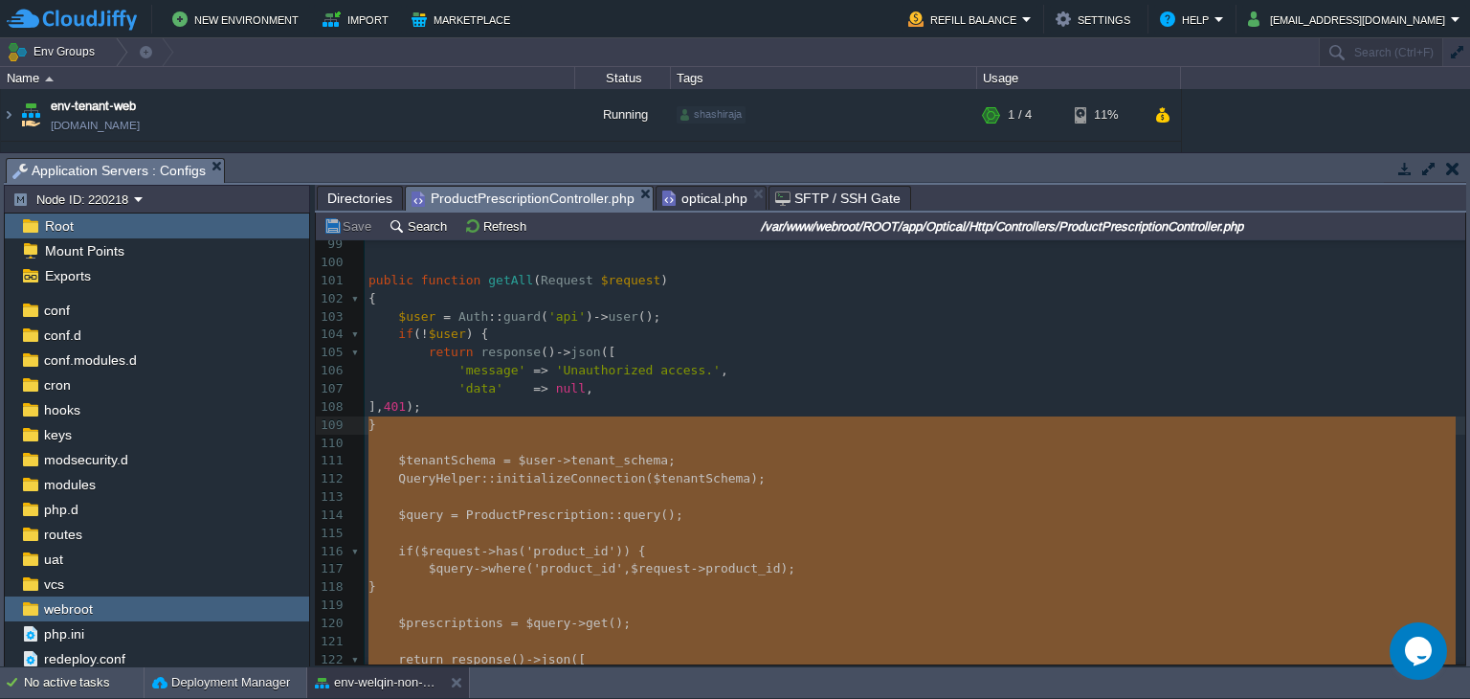
scroll to position [1777, 0]
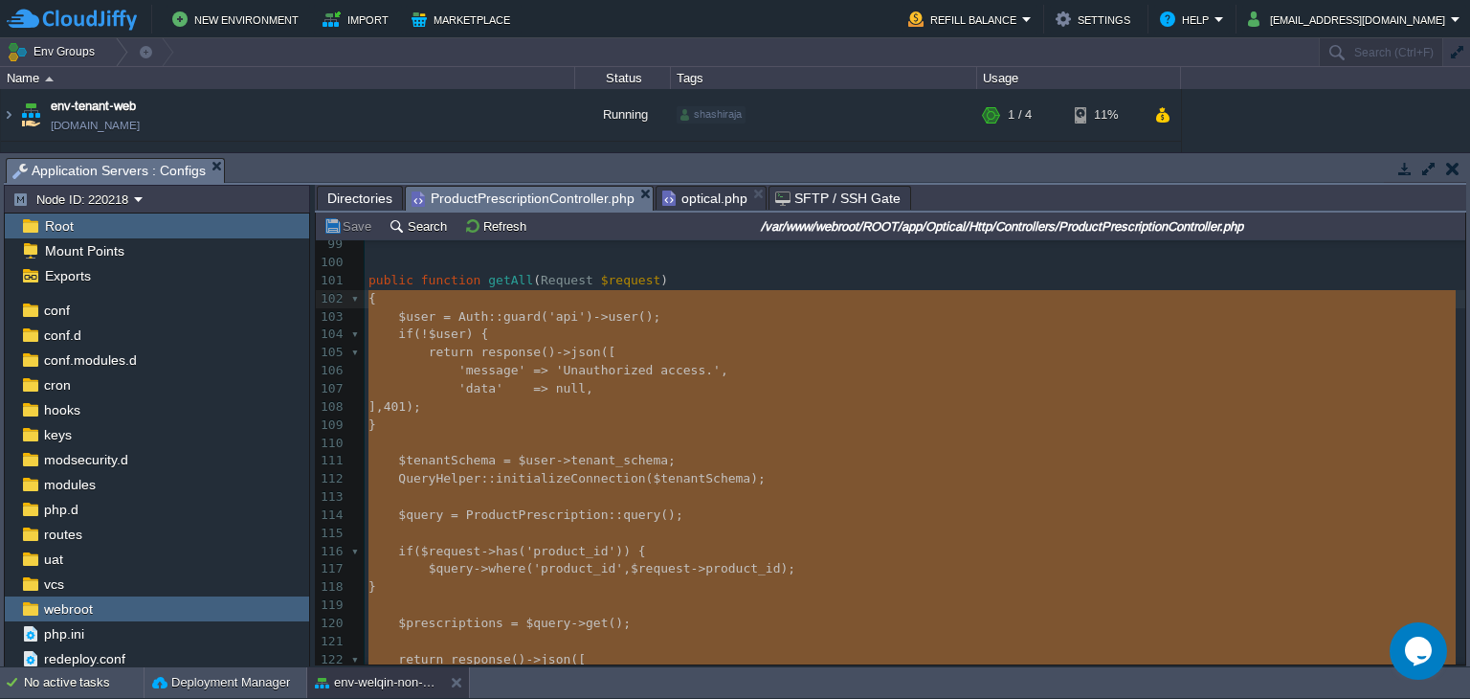
type textarea "public function getAll(Request $request) { $user = Auth::guard('api')->user(); …"
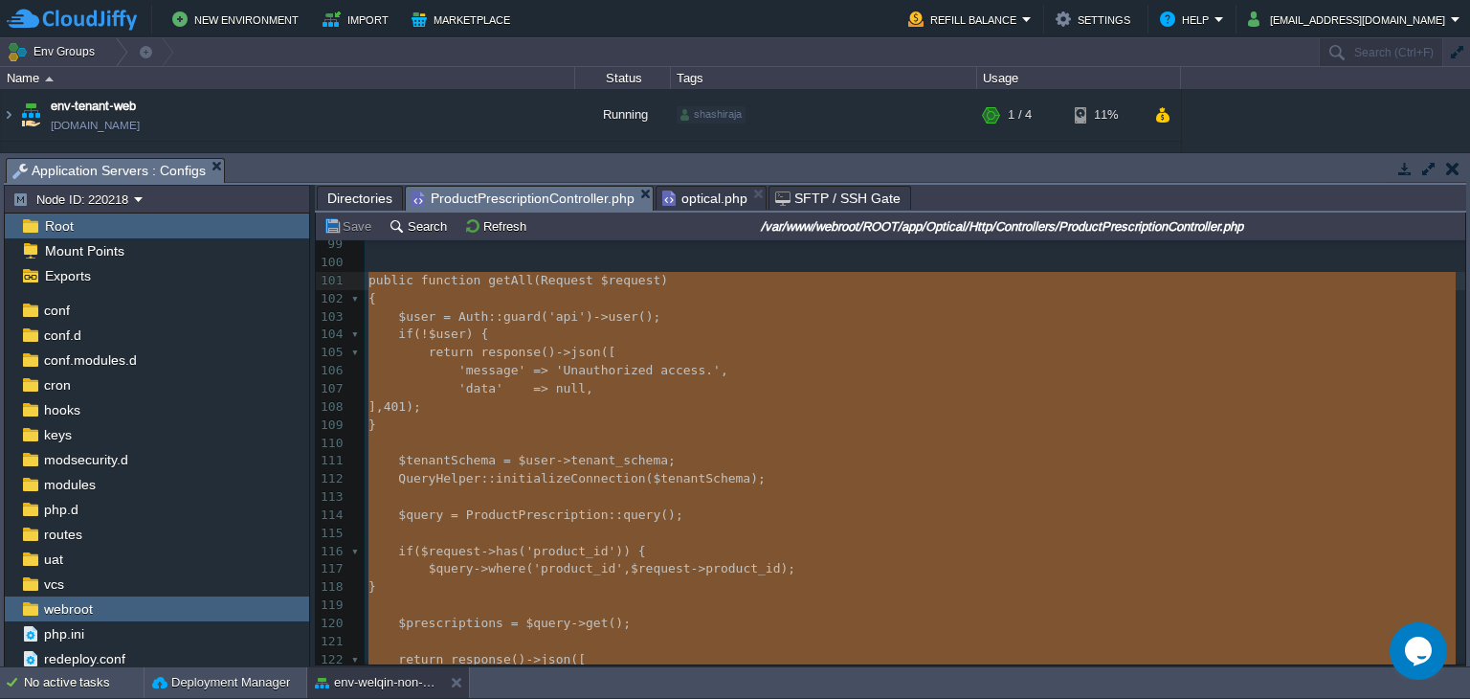
drag, startPoint x: 394, startPoint y: 503, endPoint x: 348, endPoint y: 290, distance: 217.4
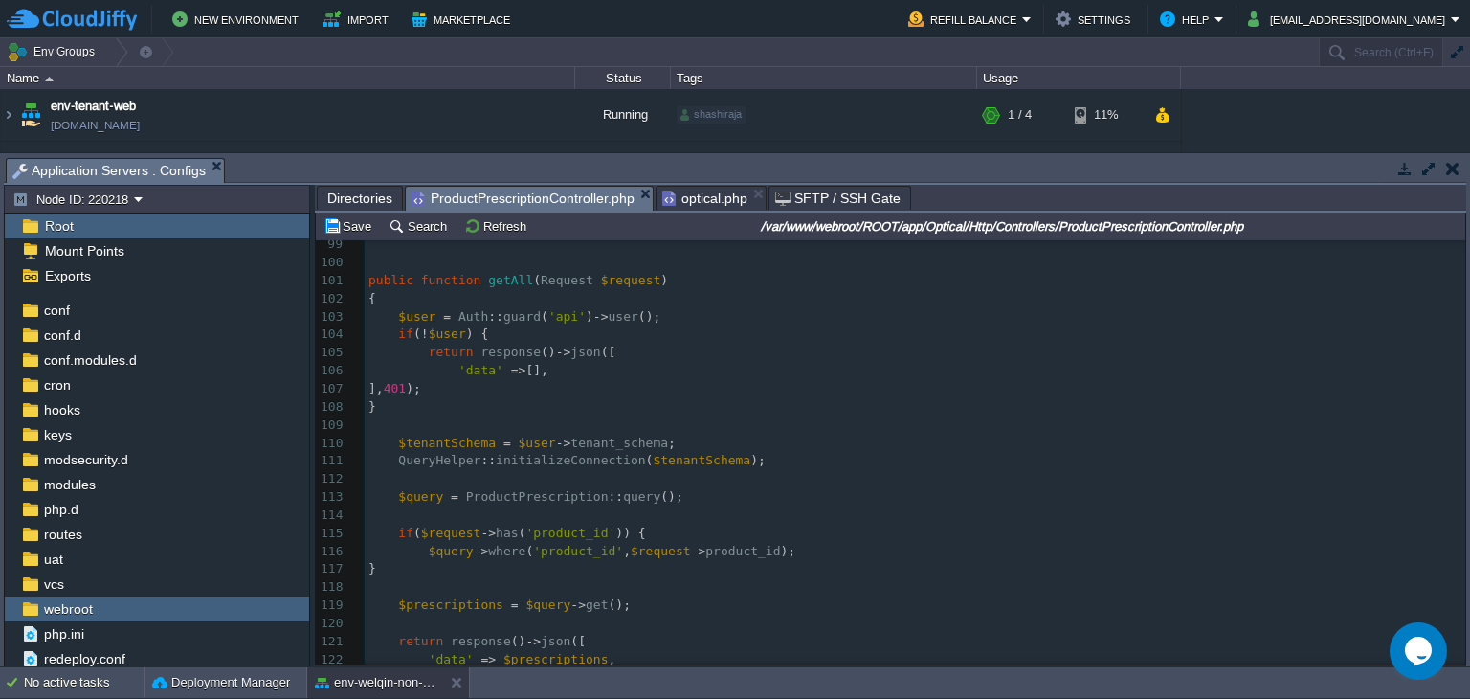
scroll to position [1835, 0]
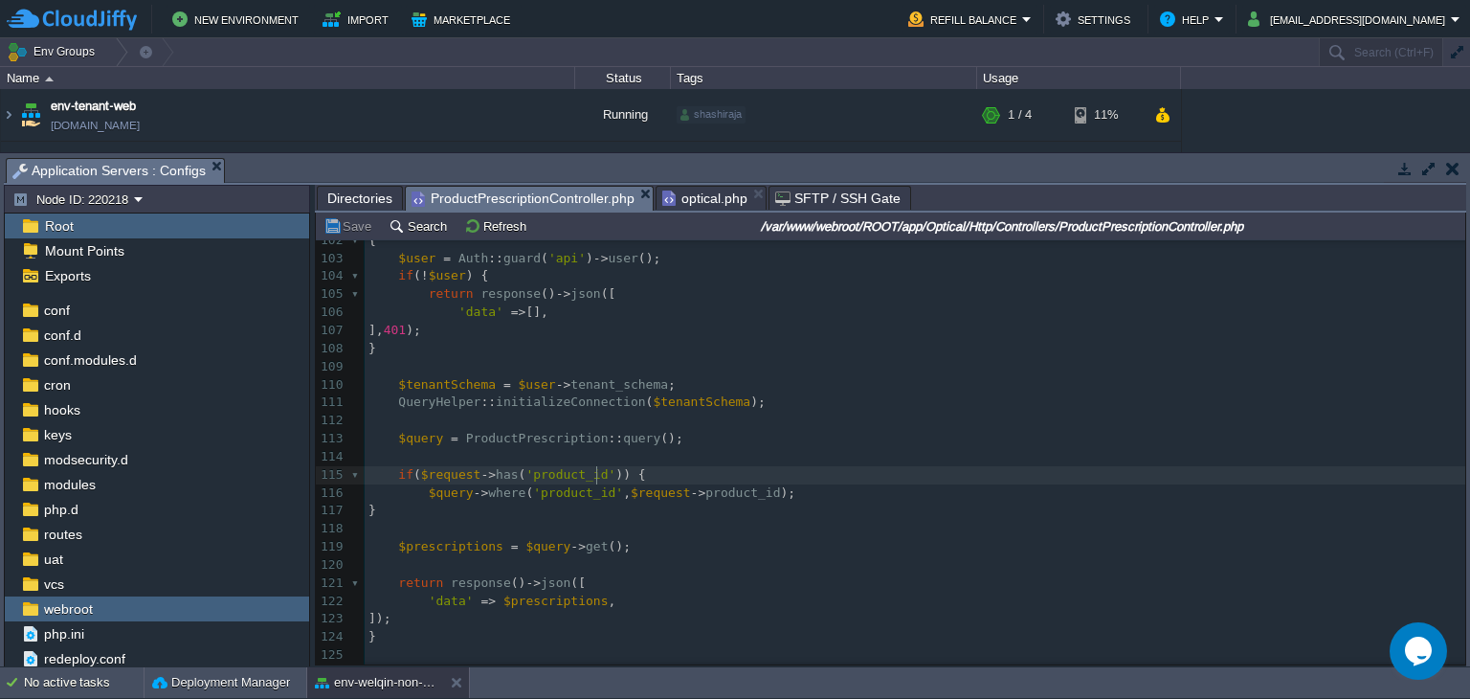
click at [593, 485] on pre "$query -> where ( 'product_id' , $request -> product_id );" at bounding box center [915, 493] width 1101 height 18
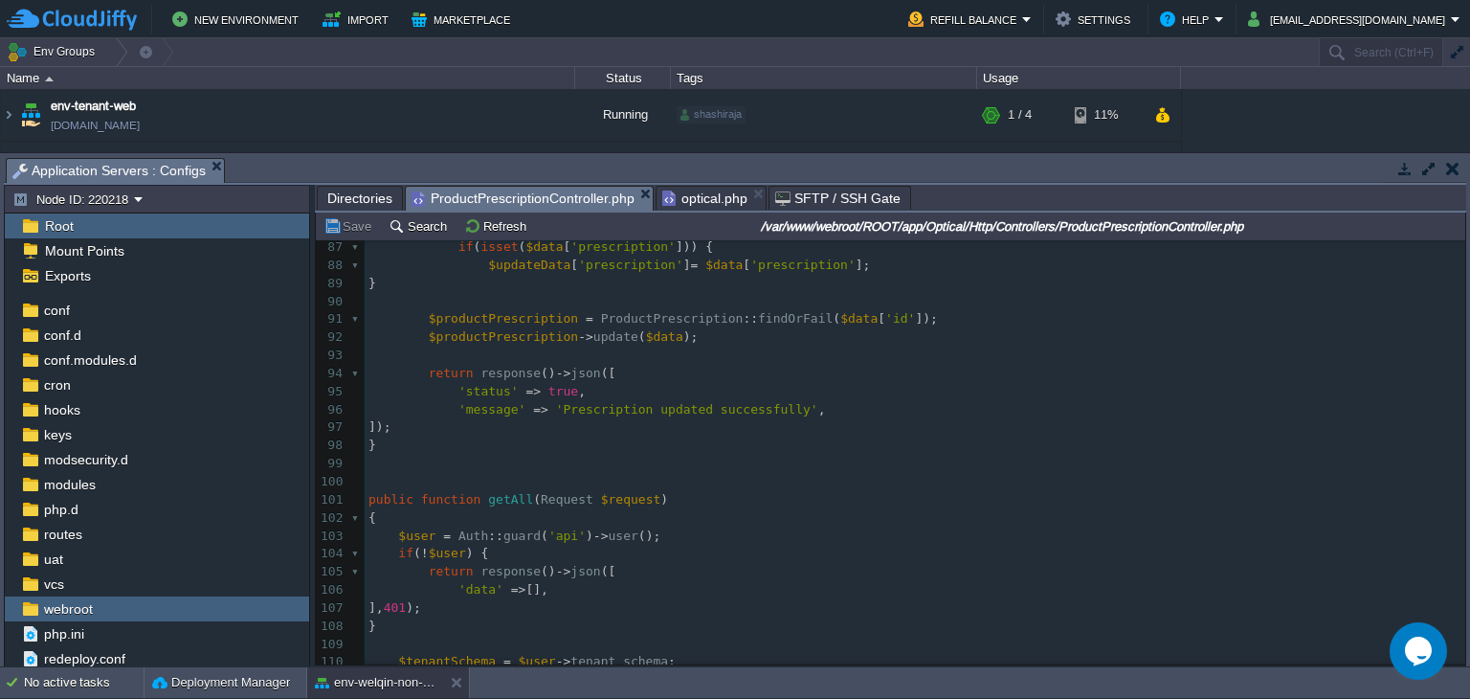
scroll to position [1551, 0]
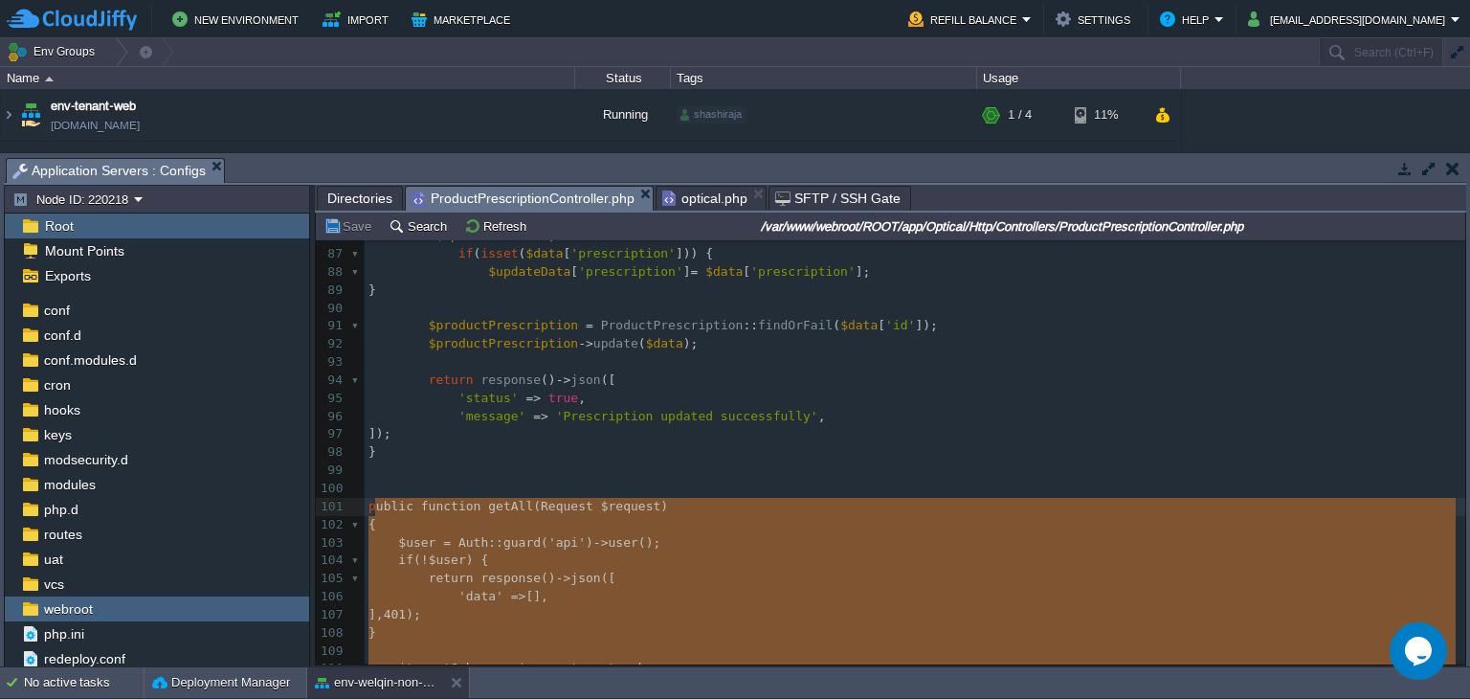
type textarea "public function getAll(Request $request) { $user = Auth::guard('api')->user(); …"
drag, startPoint x: 418, startPoint y: 549, endPoint x: 359, endPoint y: 507, distance: 72.8
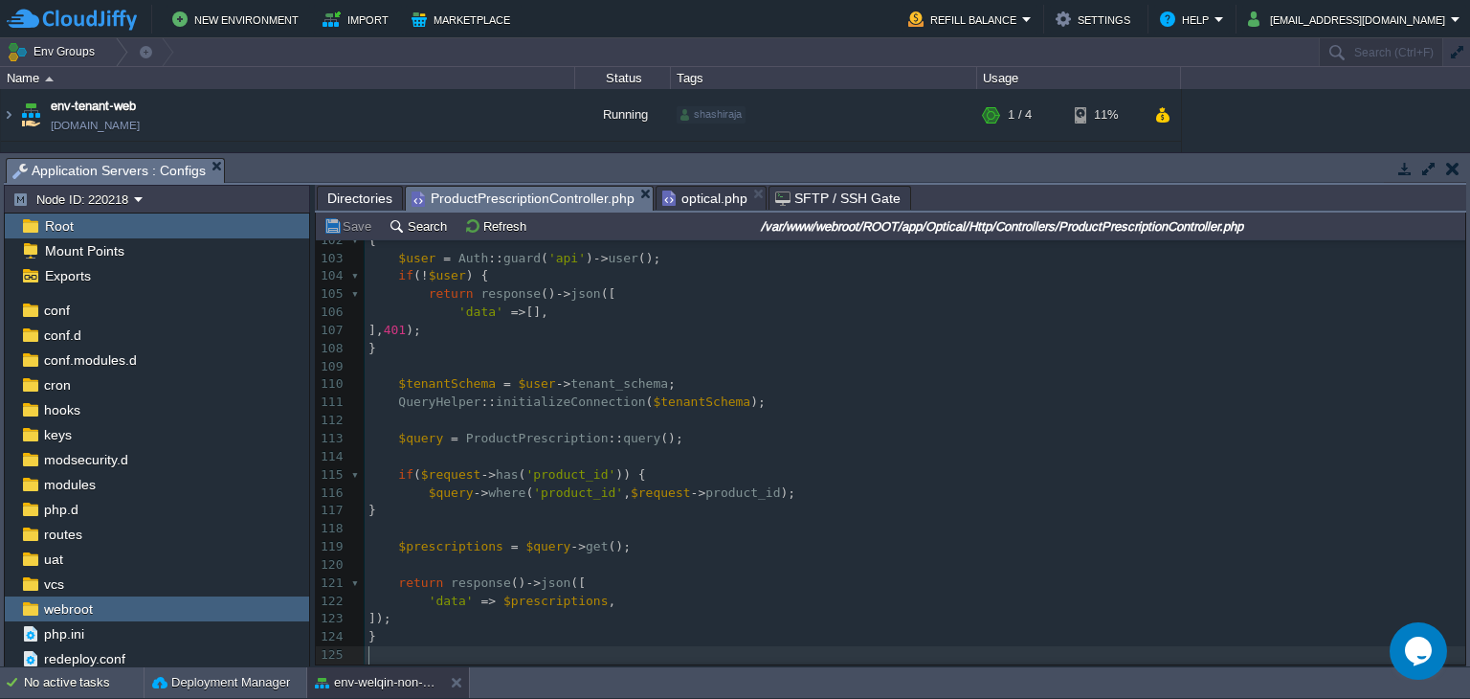
type textarea "public function getAll(Request $request) { $user = Auth::guard('api')->user(); …"
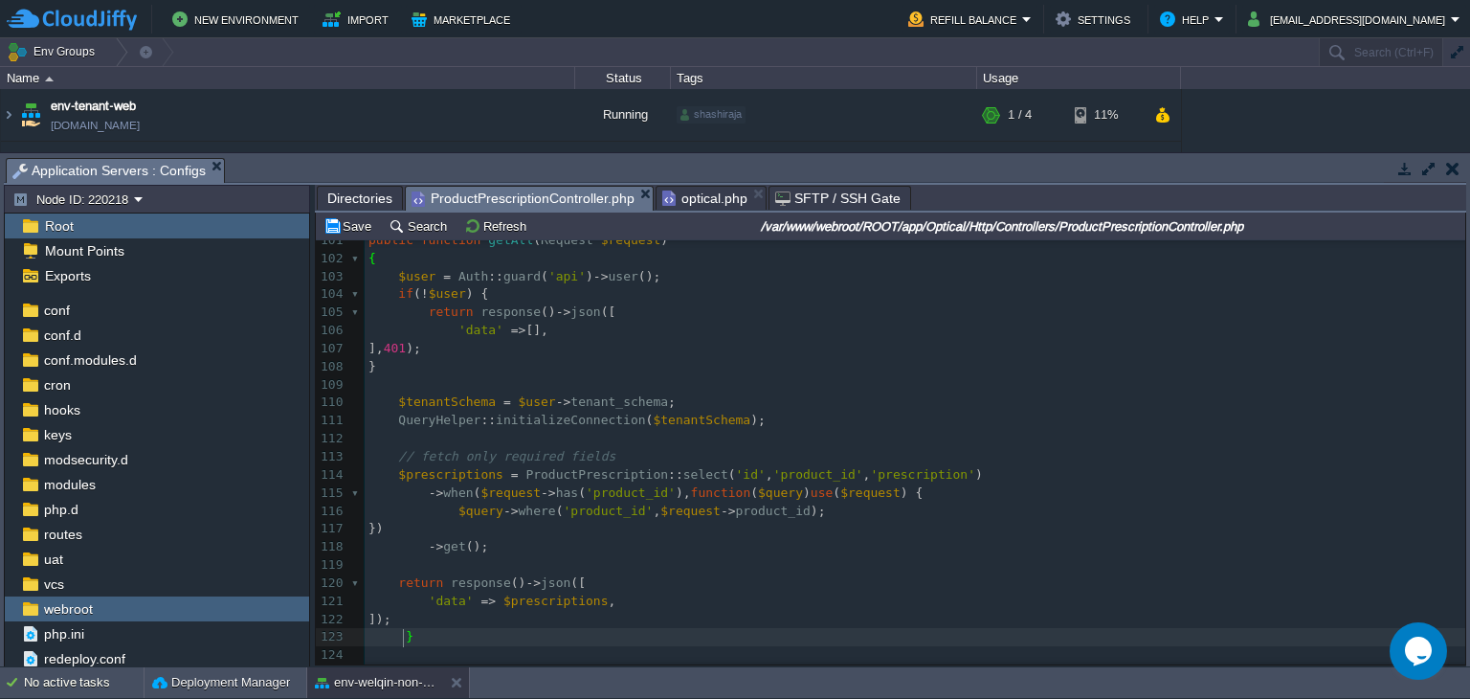
scroll to position [1530, 0]
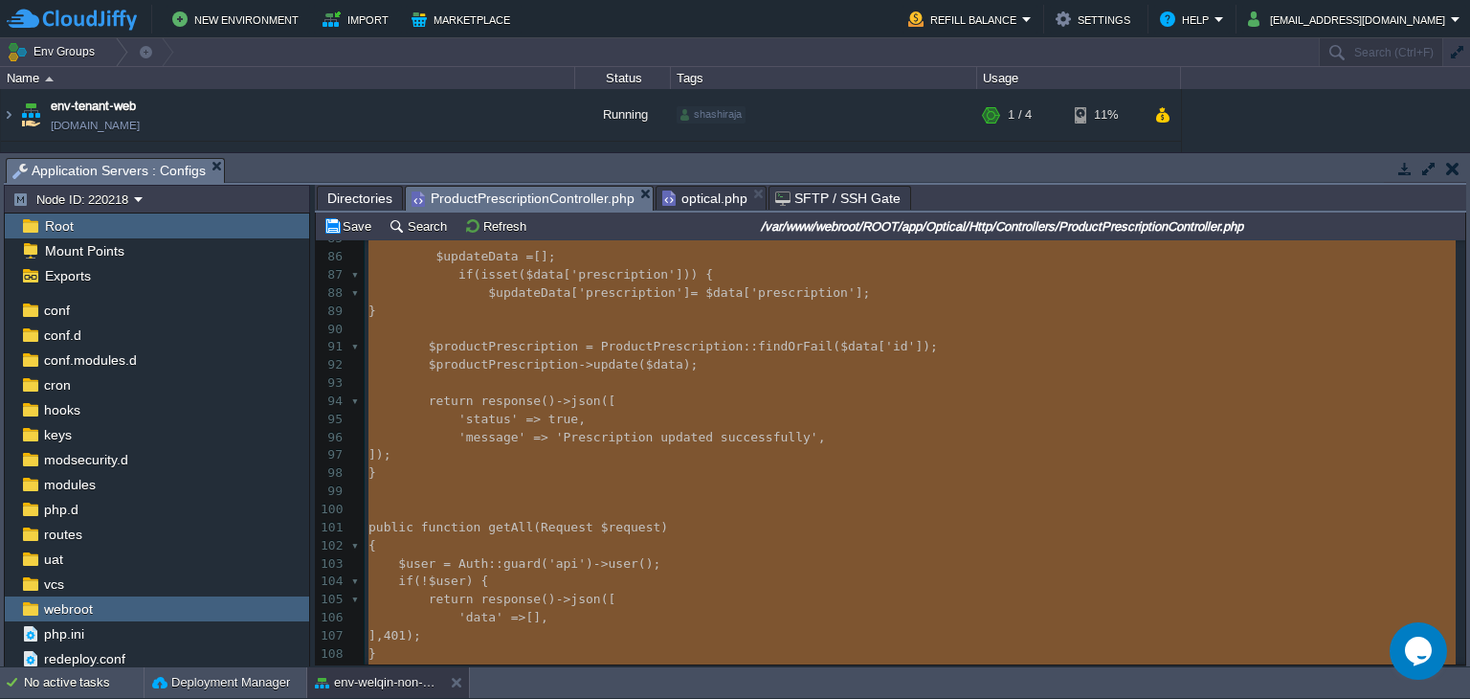
type textarea "-"
click at [693, 197] on span "optical.php" at bounding box center [704, 198] width 85 height 23
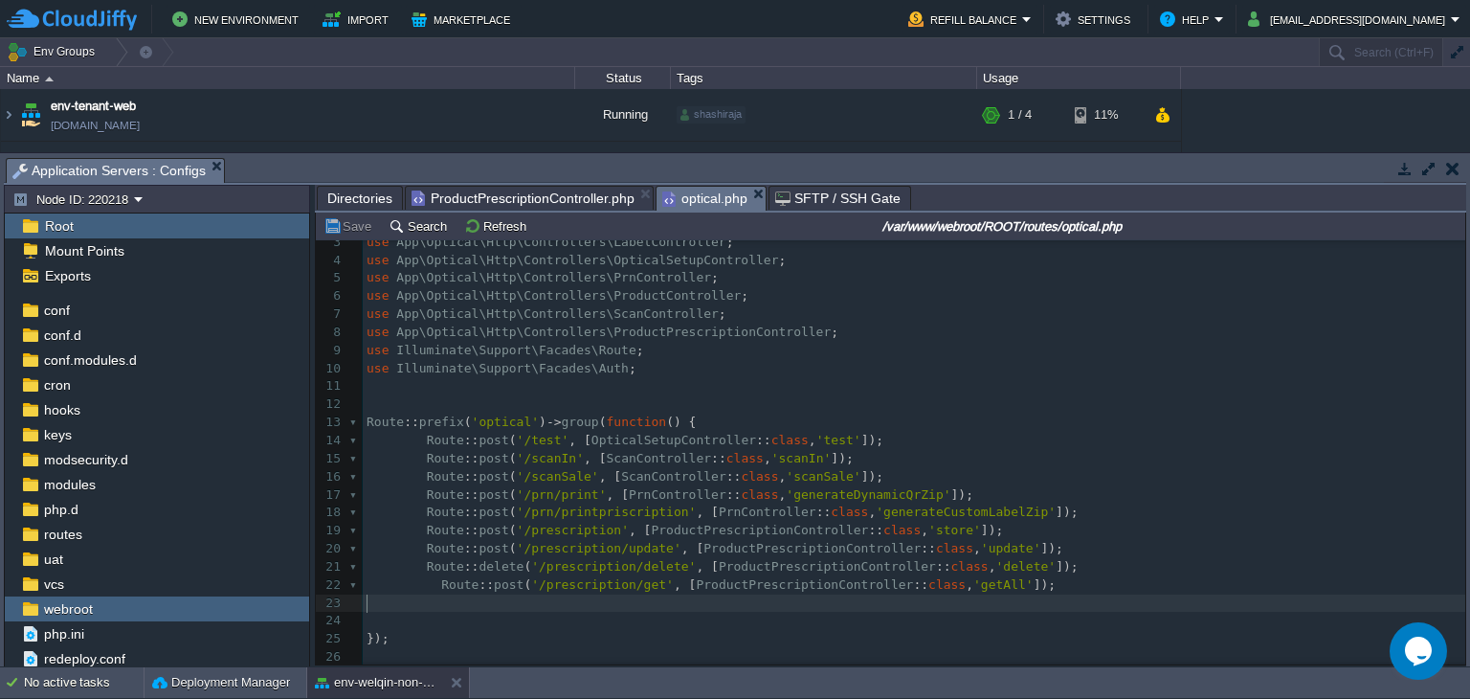
click at [548, 599] on pre "​" at bounding box center [914, 603] width 1103 height 18
click at [559, 577] on div "xxxxxxxxxx 1 <?php 2 ​ 3 use App\Optical\Http\Controllers\LabelController ; 4 u…" at bounding box center [914, 431] width 1103 height 469
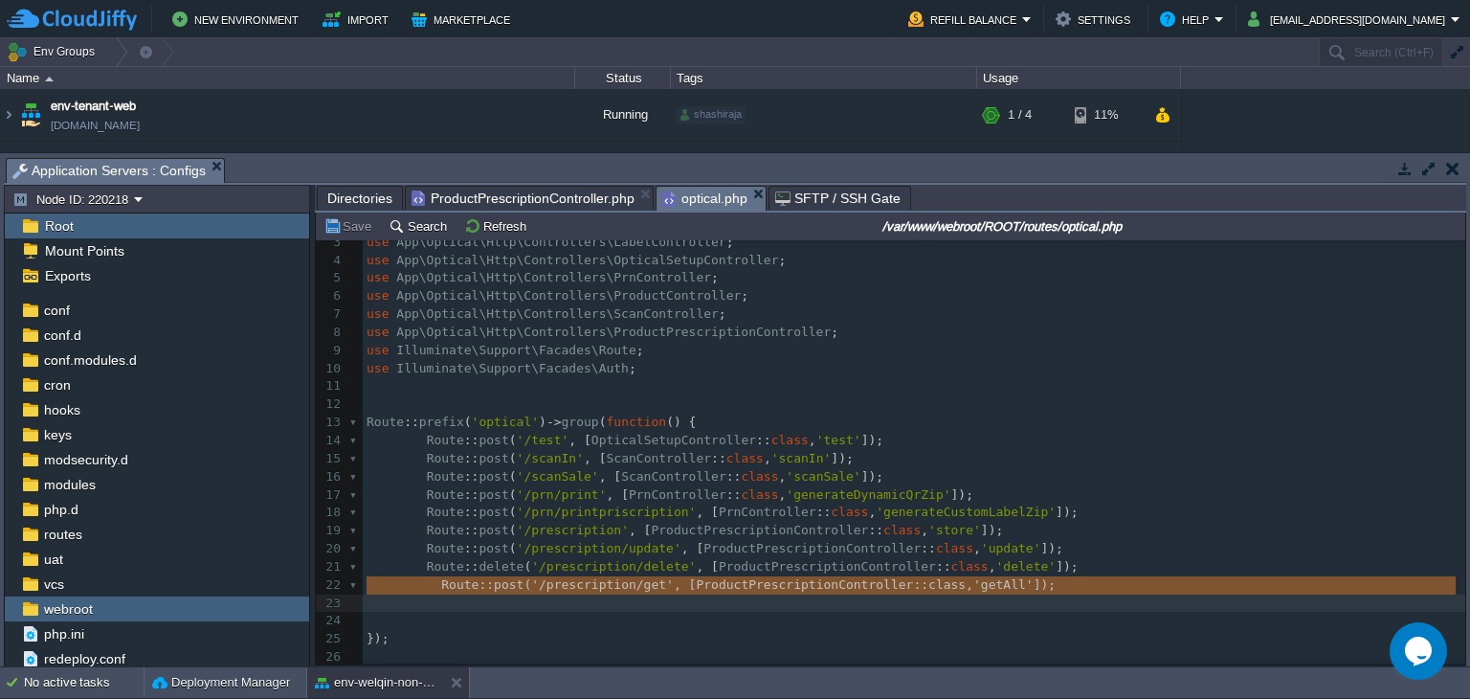
scroll to position [34, 0]
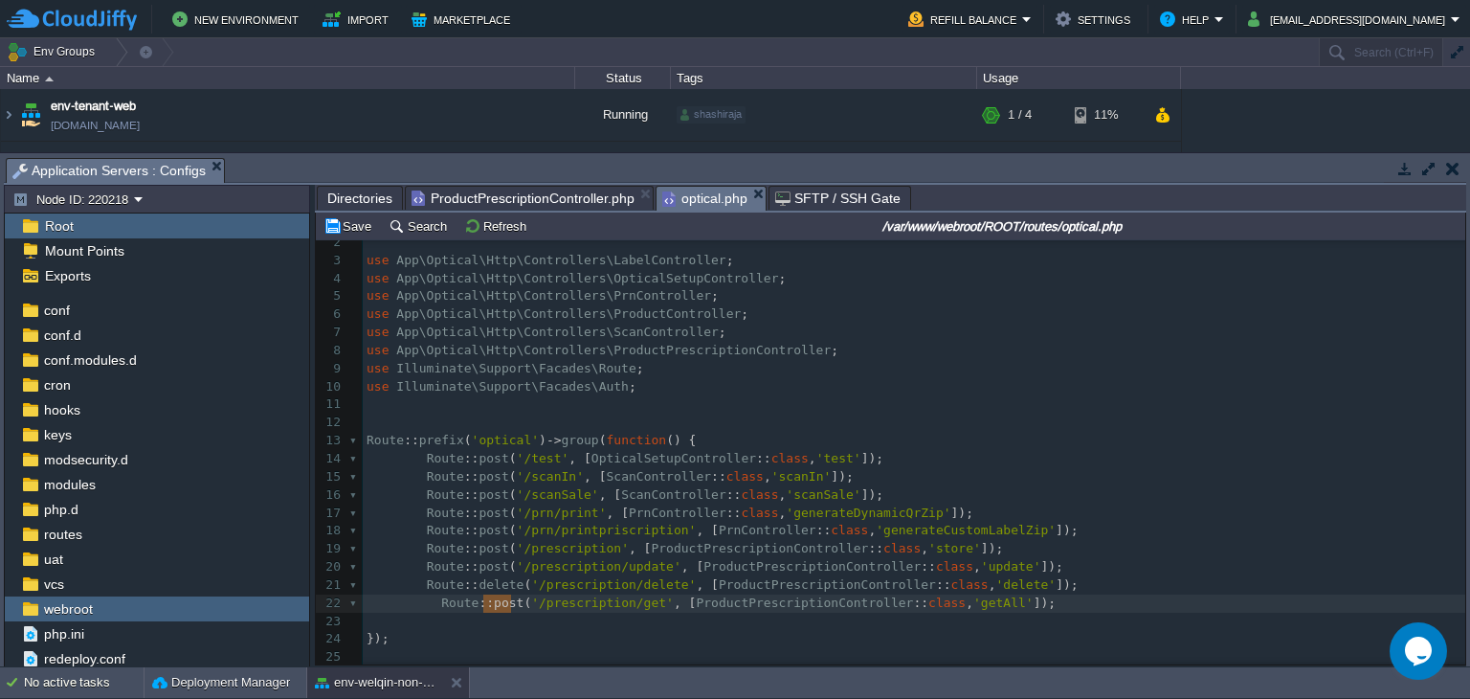
type textarea "delete"
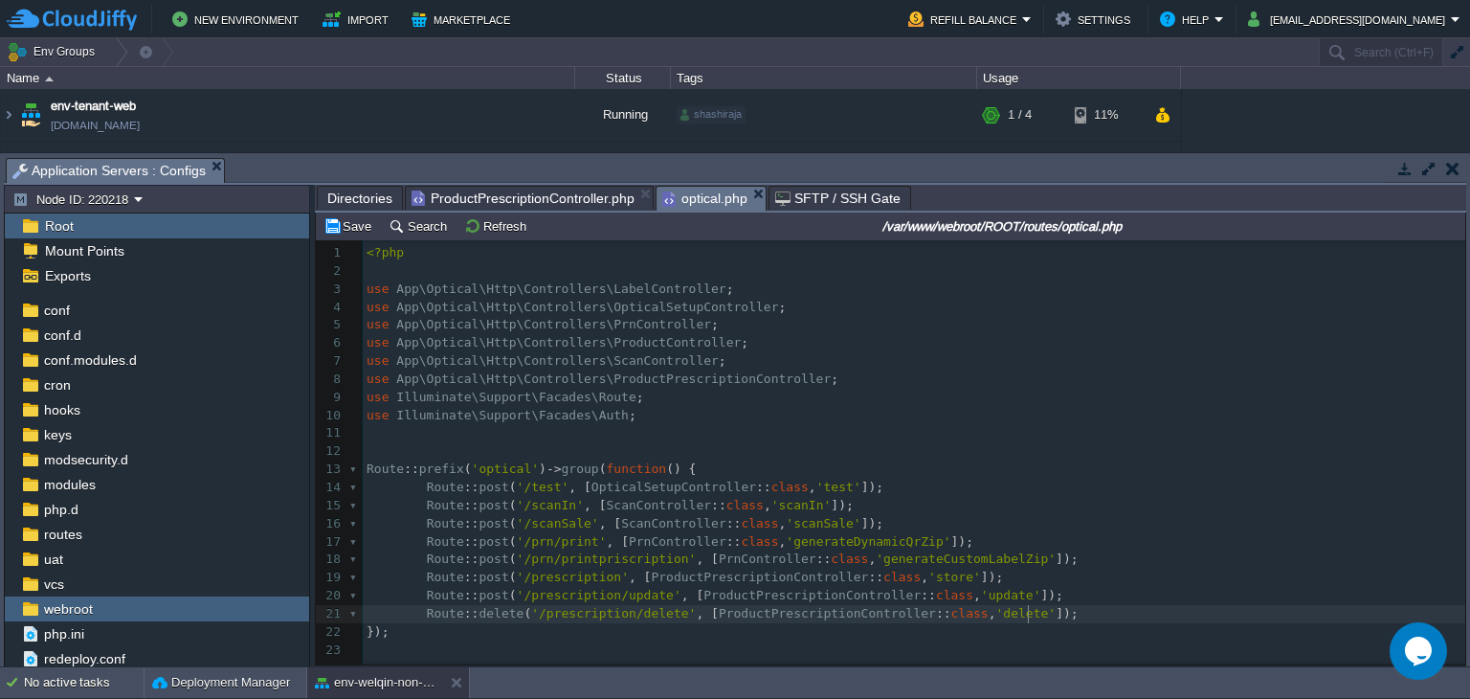
scroll to position [0, 0]
click at [447, 190] on span "ProductPrescriptionController.php" at bounding box center [523, 198] width 223 height 23
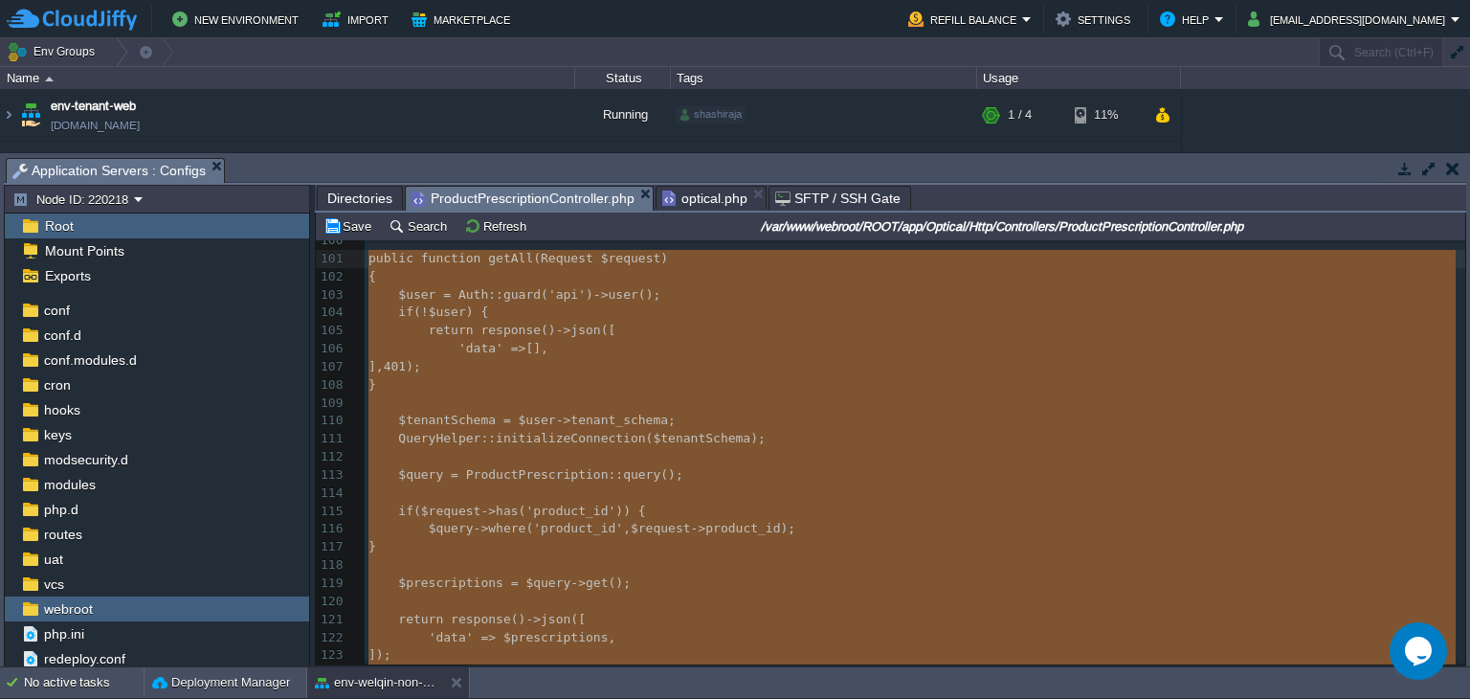
scroll to position [1807, 0]
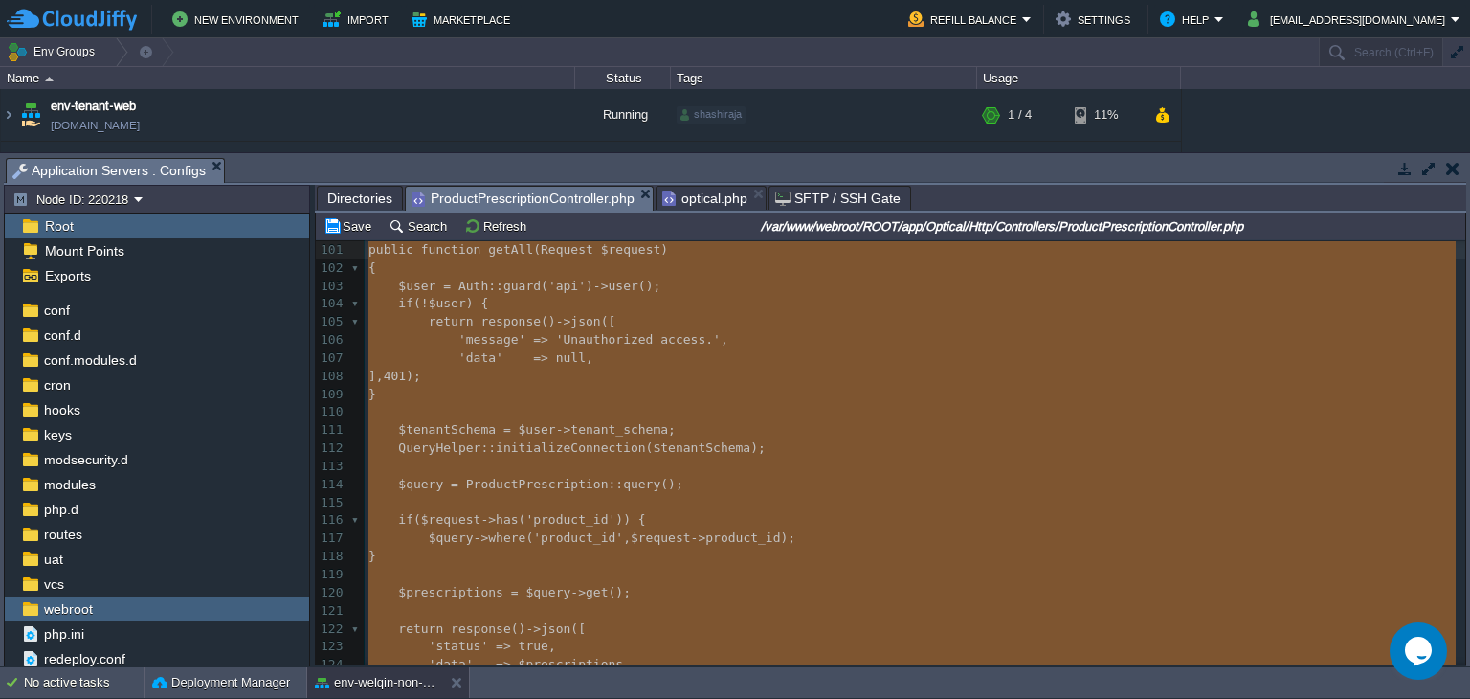
type textarea "public function getAll(Request $request) { $user = Auth::guard('api')->user(); …"
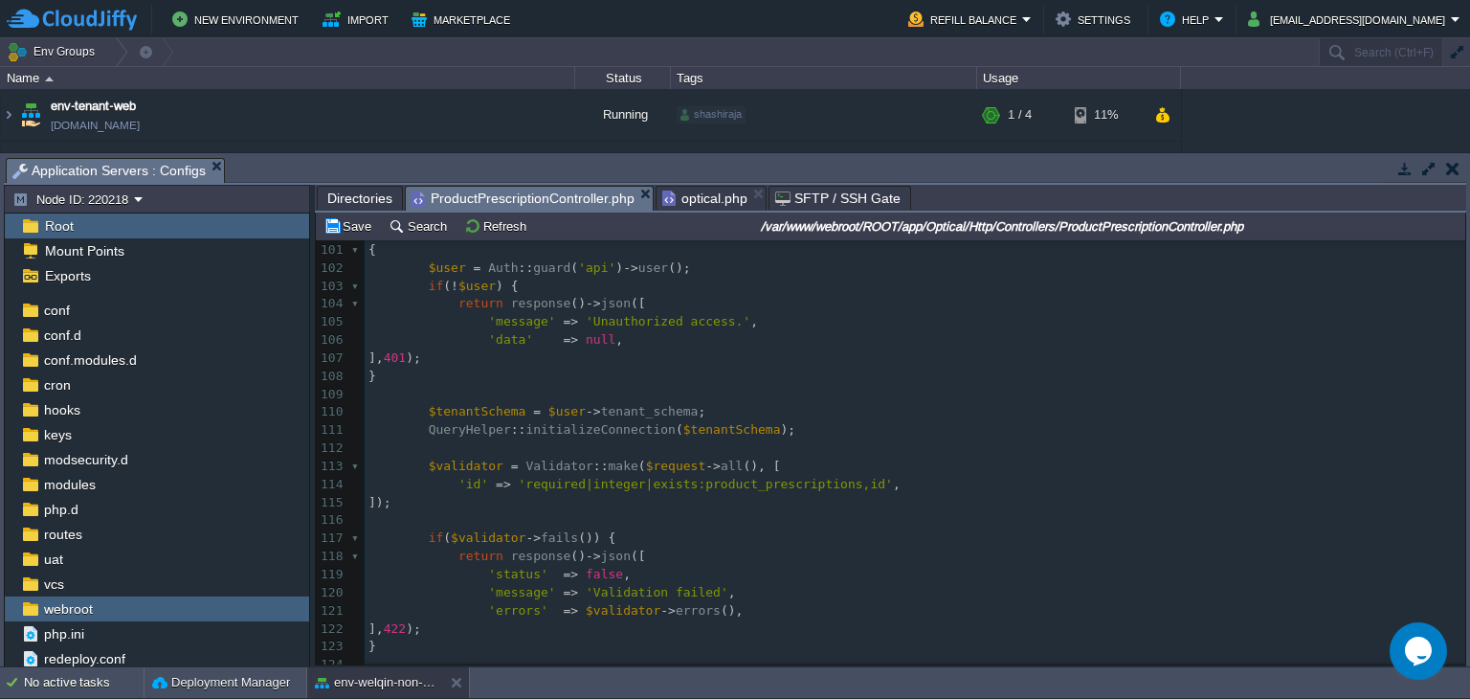
scroll to position [1754, 0]
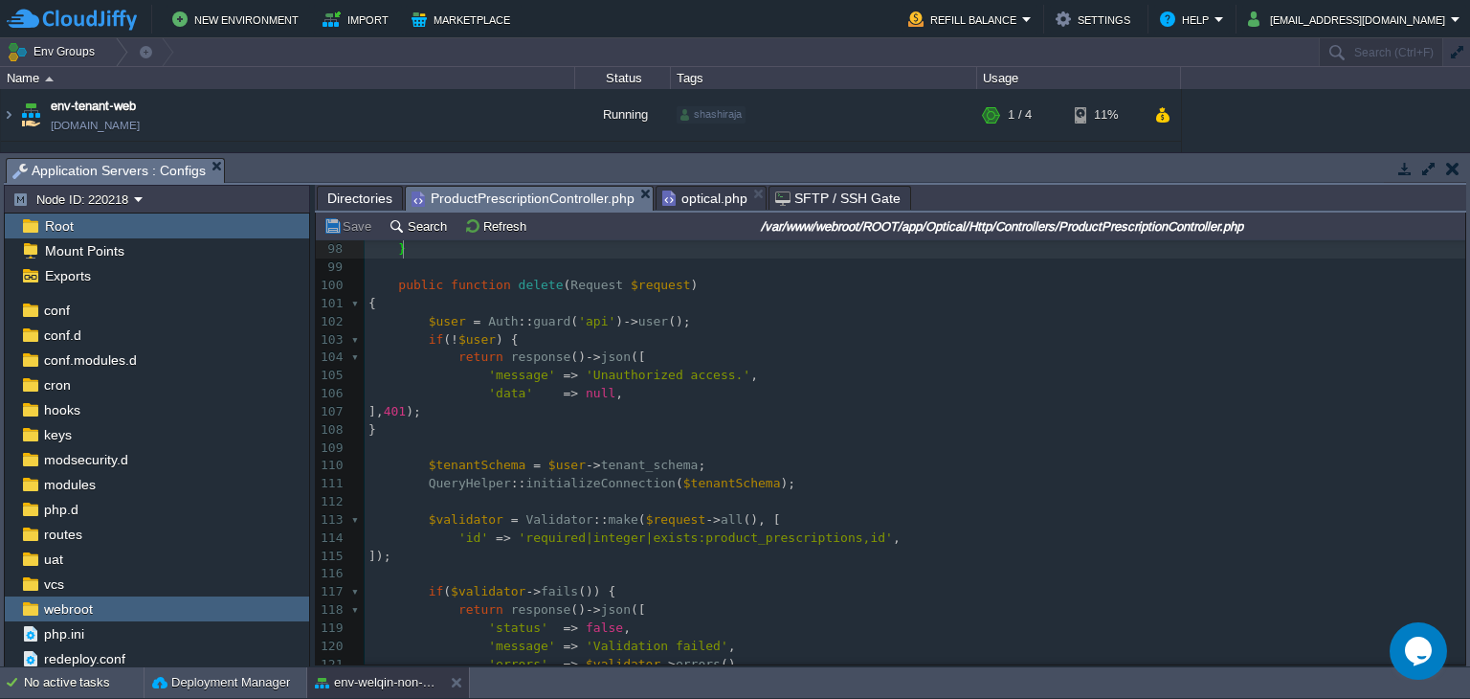
click at [666, 391] on pre "'data' => null ," at bounding box center [915, 394] width 1101 height 18
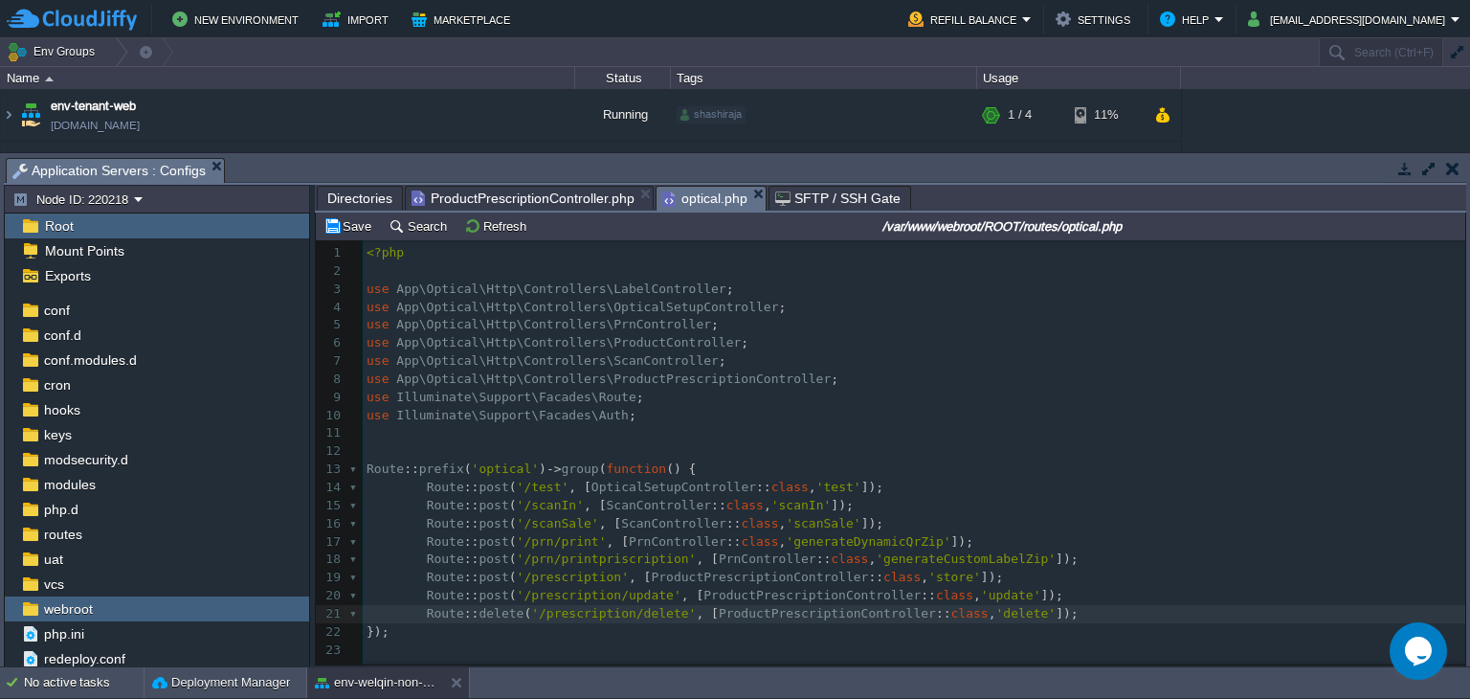
click at [680, 206] on span "optical.php" at bounding box center [704, 199] width 85 height 24
click at [704, 387] on div "xxxxxxxxxx 1 <?php 2 ​ 3 use App\Optical\Http\Controllers\LabelController ; 4 u…" at bounding box center [917, 451] width 1108 height 414
click at [368, 470] on div "xxxxxxxxxx 1 <?php 2 ​ 3 use App\Optical\Http\Controllers\LabelController ; 4 u…" at bounding box center [917, 451] width 1108 height 414
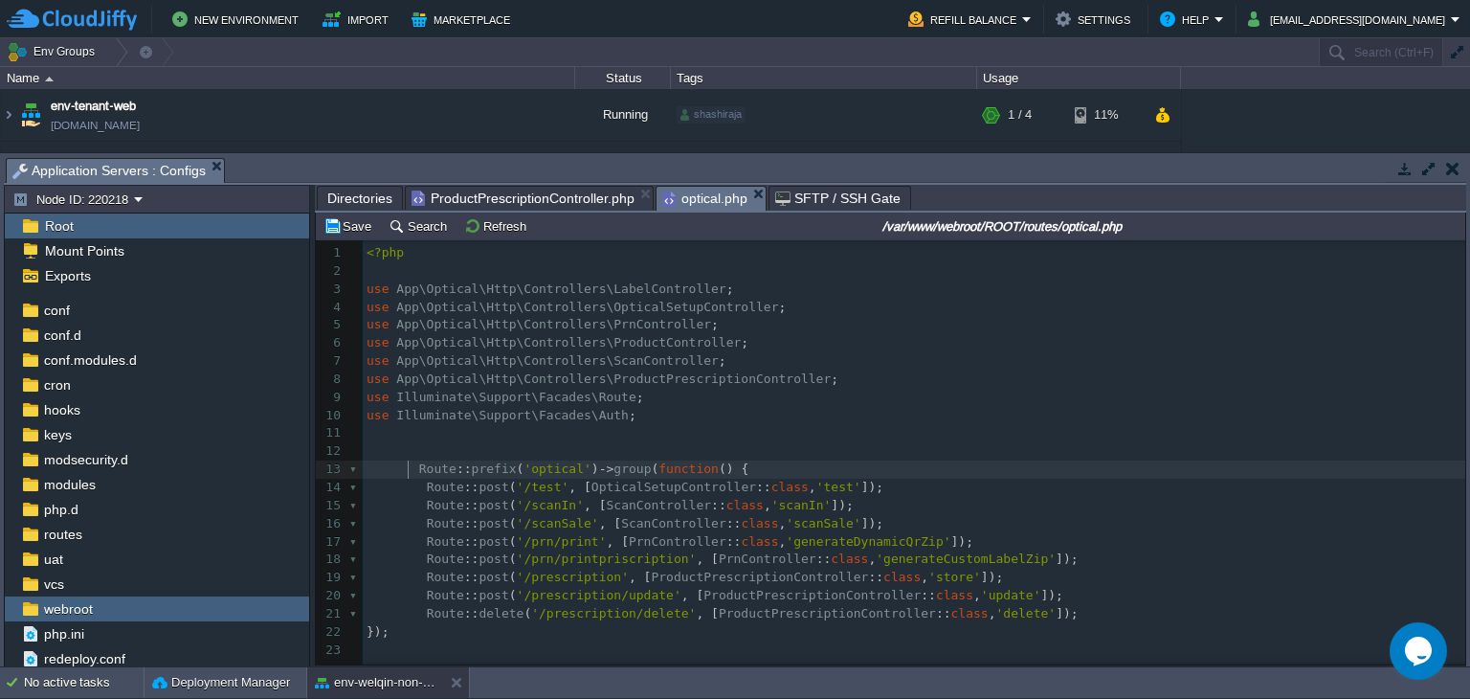
scroll to position [6, 19]
click at [570, 518] on div "xxxxxxxxxx 1 <?php 2 ​ 3 use App\Optical\Http\Controllers\LabelController ; 4 u…" at bounding box center [917, 451] width 1108 height 414
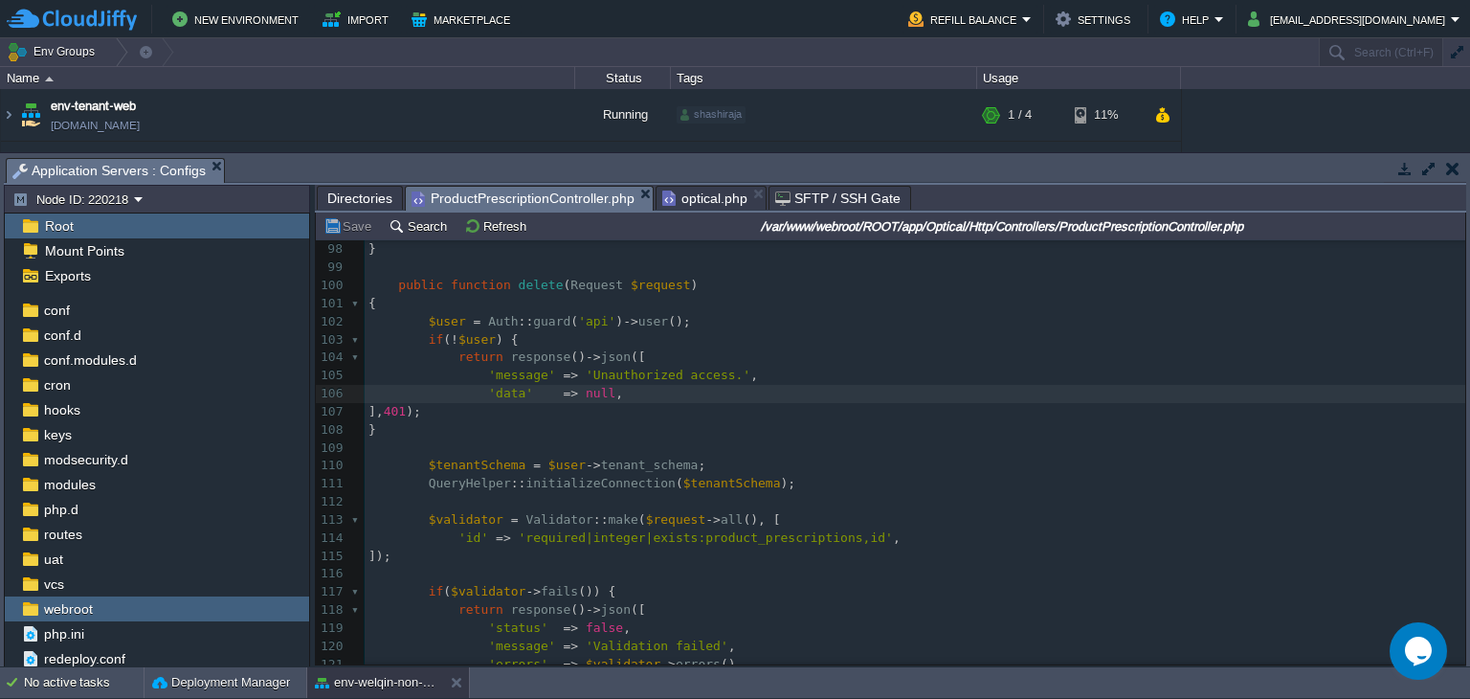
click at [570, 200] on span "ProductPrescriptionController.php" at bounding box center [523, 199] width 223 height 24
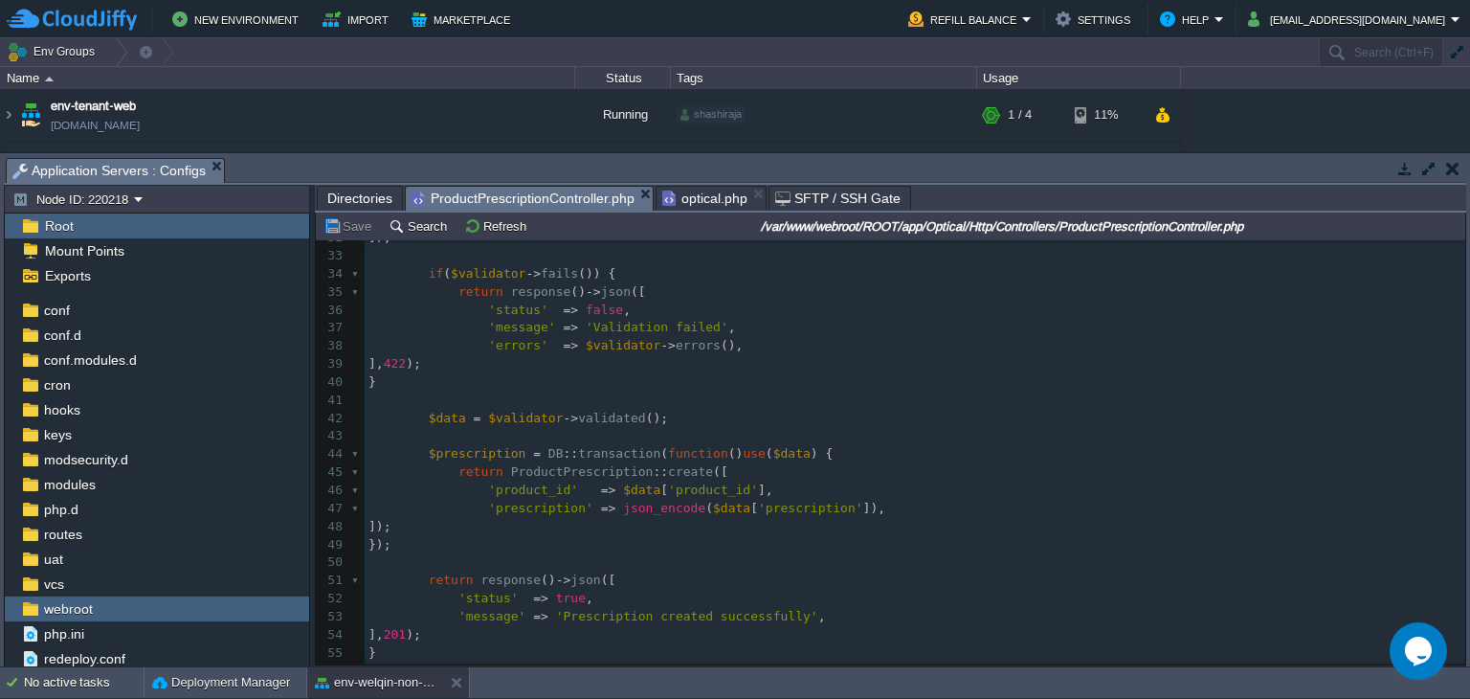
scroll to position [6, 0]
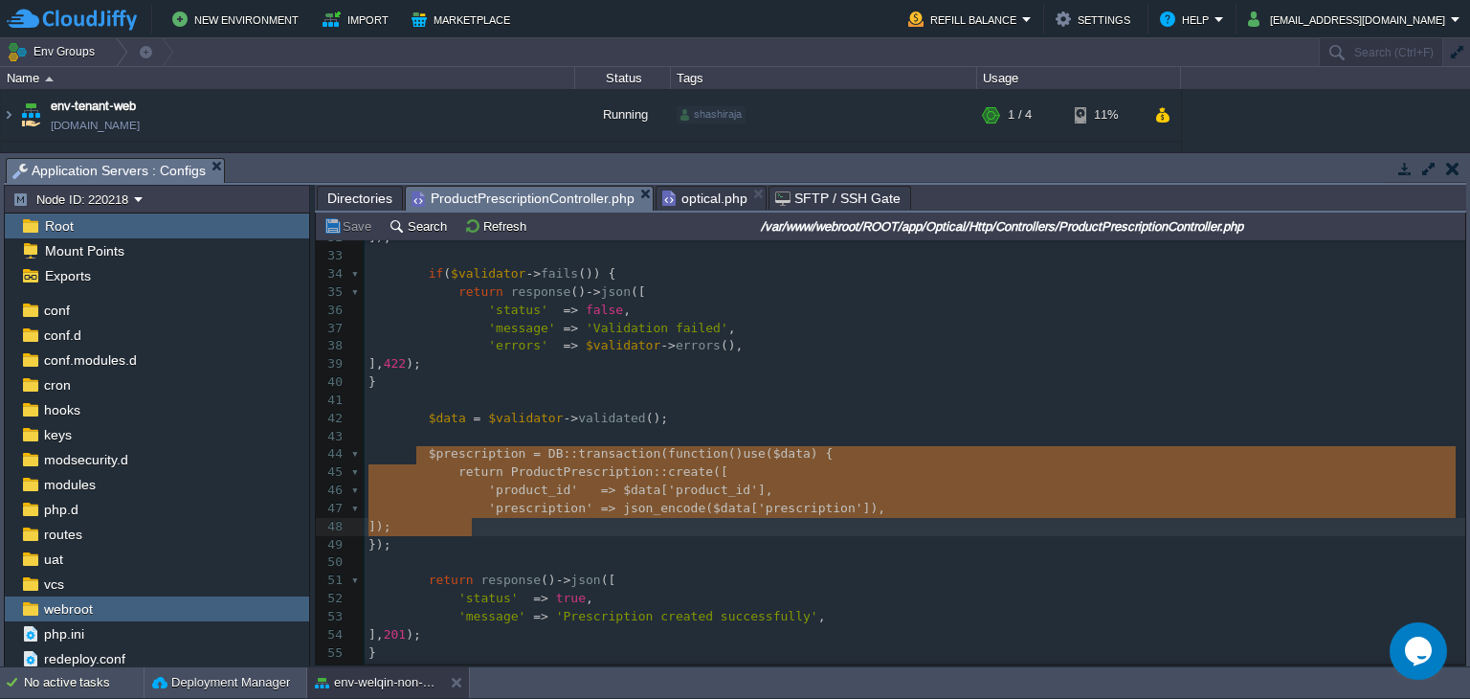
type textarea "$prescription = DB::transaction(function () use ($data) { return ProductPrescri…"
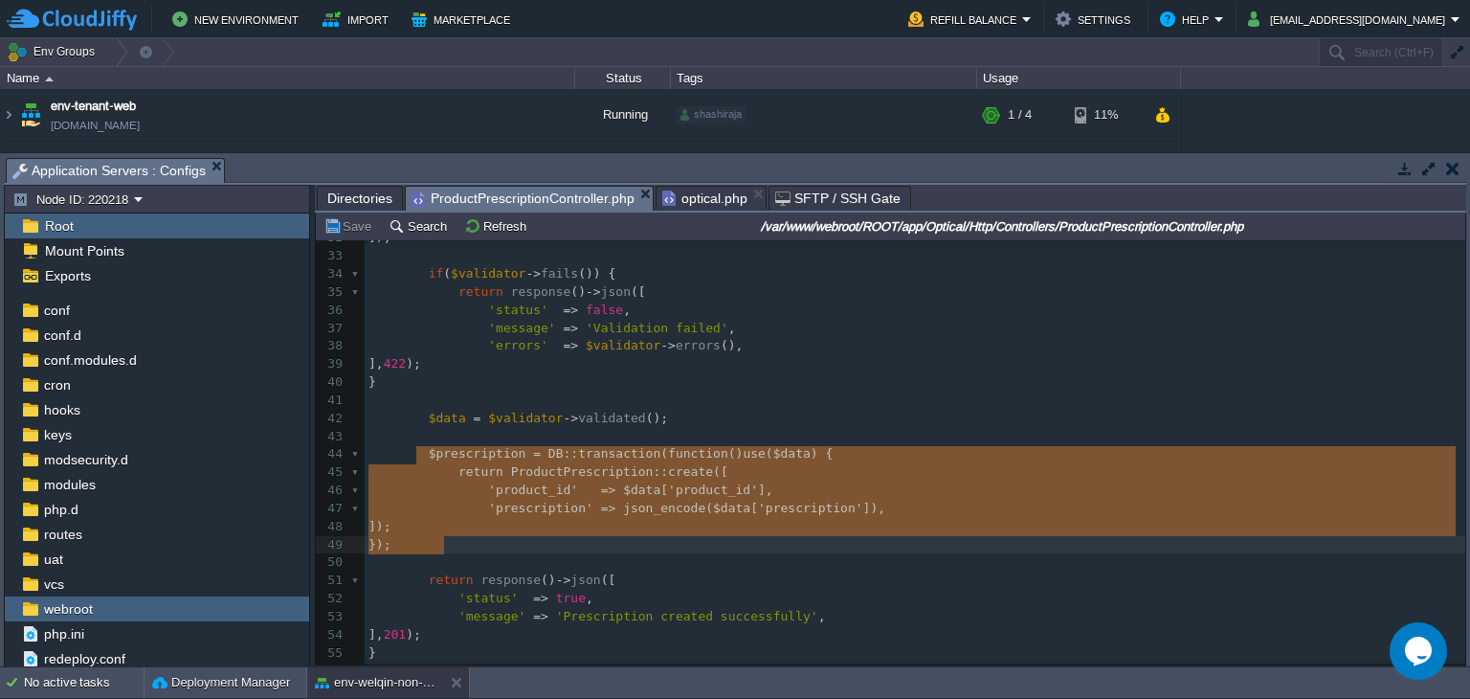
drag, startPoint x: 417, startPoint y: 455, endPoint x: 504, endPoint y: 538, distance: 120.5
click at [682, 414] on pre "$data = $validator -> validated ();" at bounding box center [915, 419] width 1101 height 18
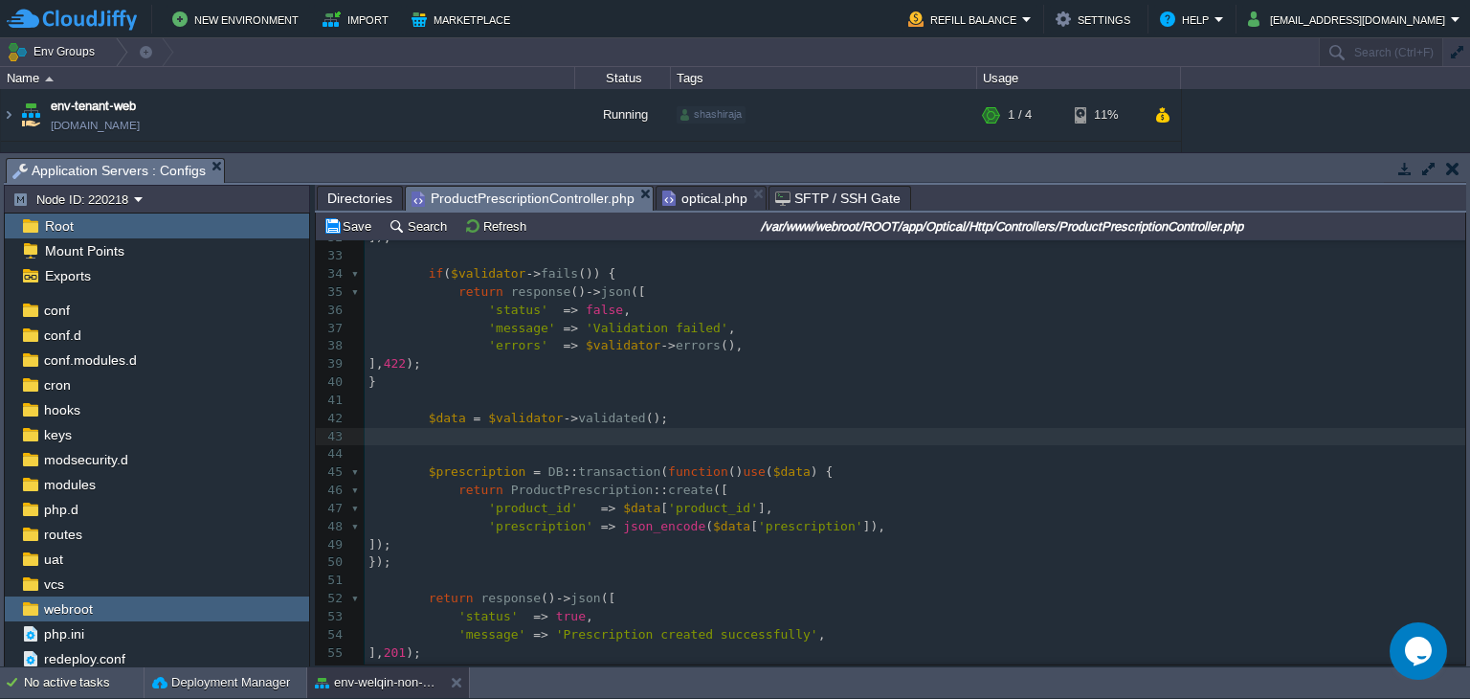
click at [533, 544] on pre "]);" at bounding box center [915, 545] width 1101 height 18
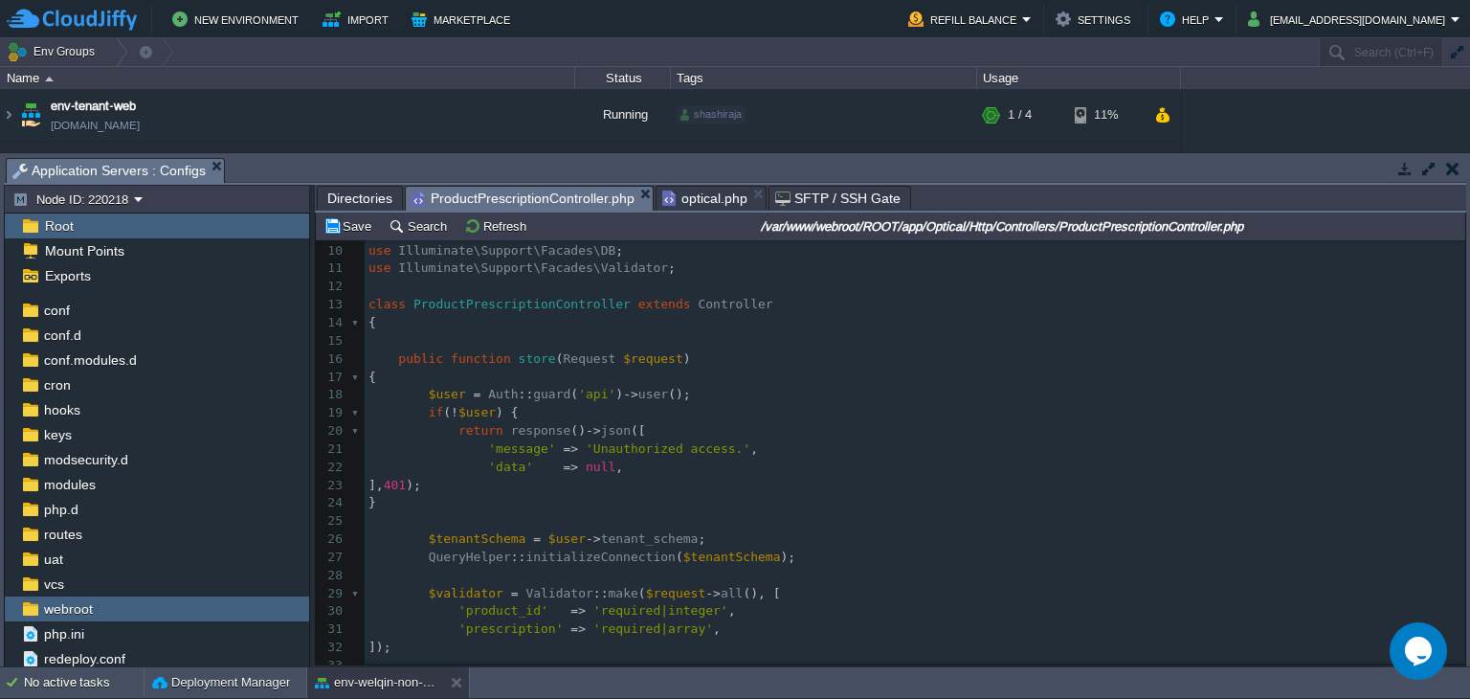
scroll to position [130, 0]
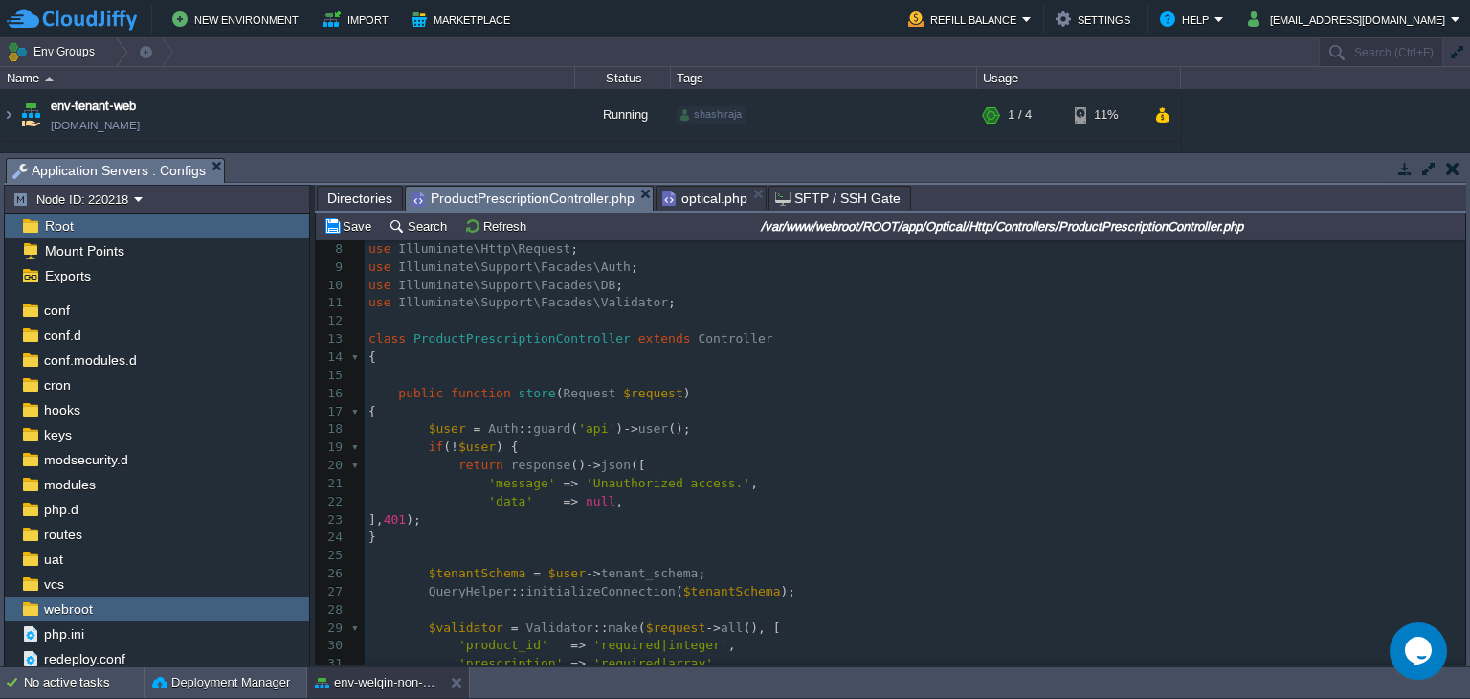
type textarea "-"
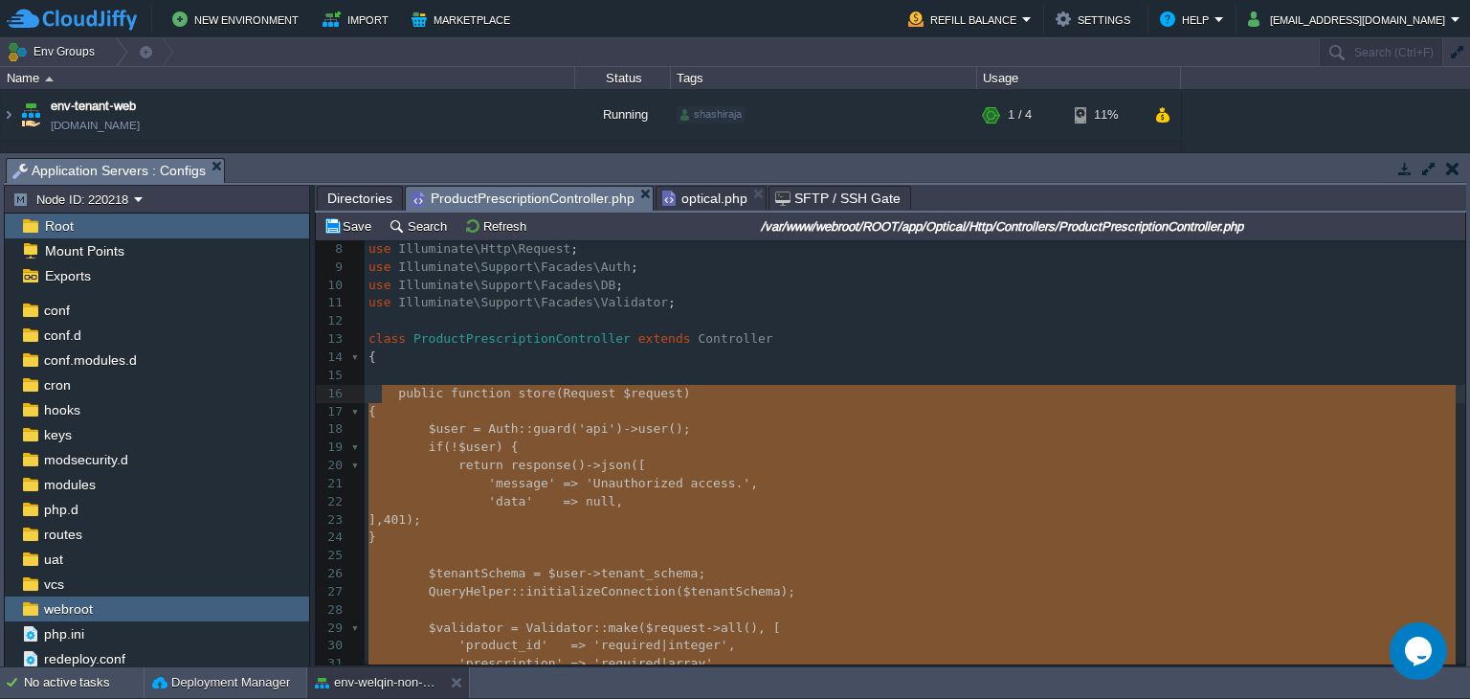
drag, startPoint x: 406, startPoint y: 396, endPoint x: 386, endPoint y: 403, distance: 21.2
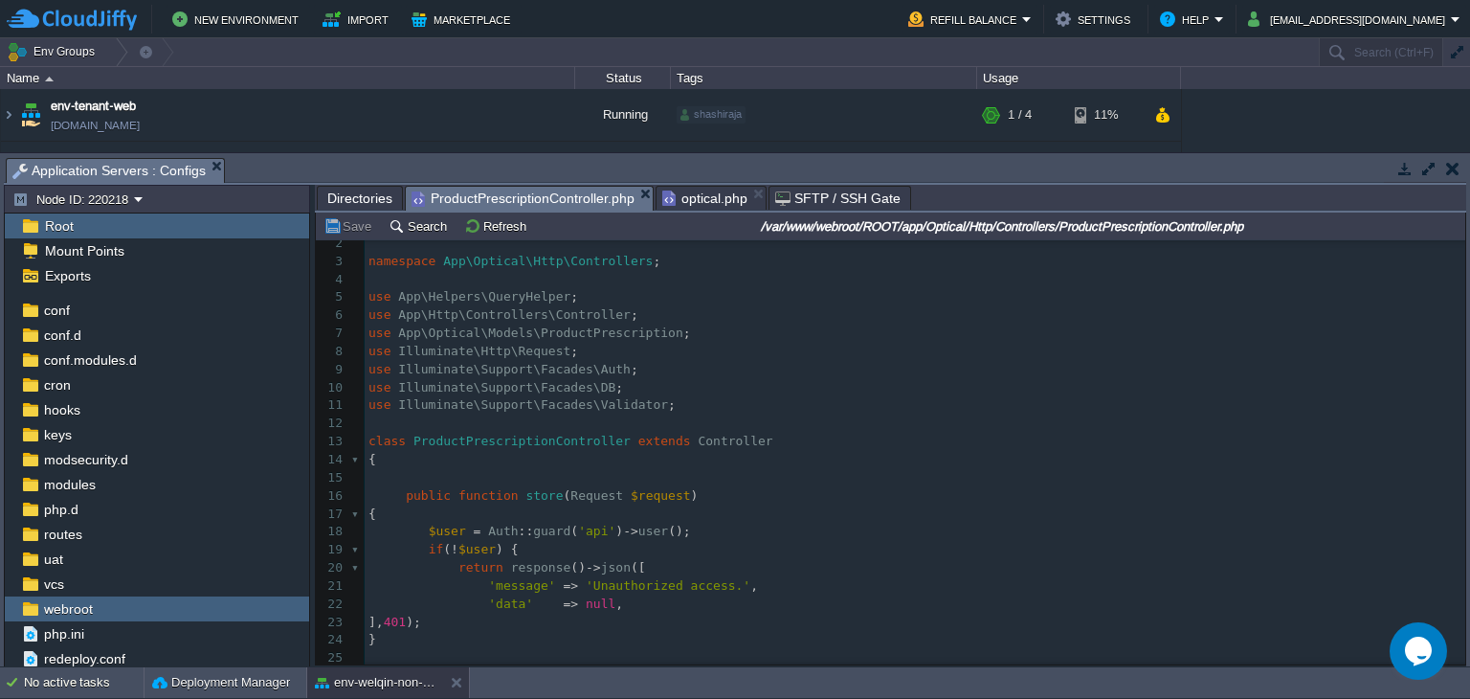
scroll to position [315, 0]
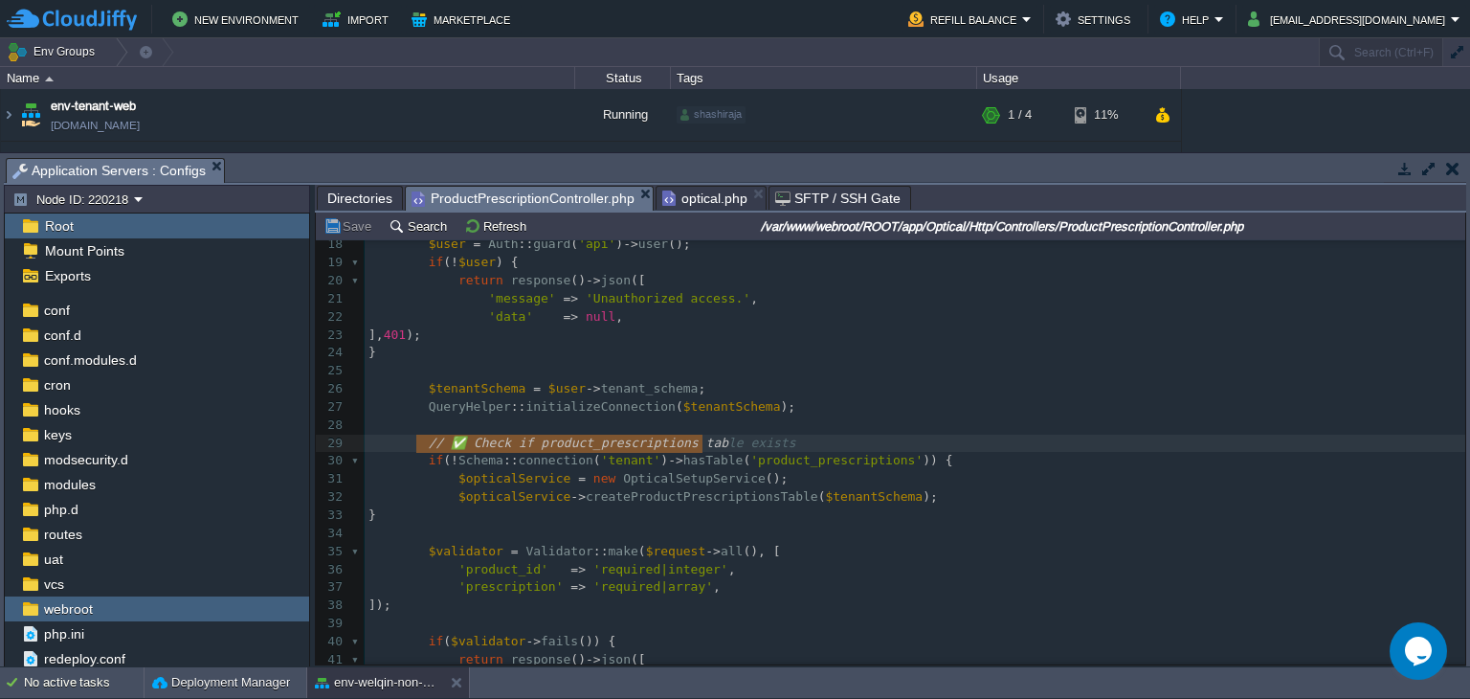
type textarea "// ✅ Check if product_prescriptions table exists"
drag, startPoint x: 418, startPoint y: 449, endPoint x: 868, endPoint y: 454, distance: 449.9
click at [835, 461] on span "'product_prescriptions'" at bounding box center [836, 460] width 172 height 14
type textarea "product_prescriptions"
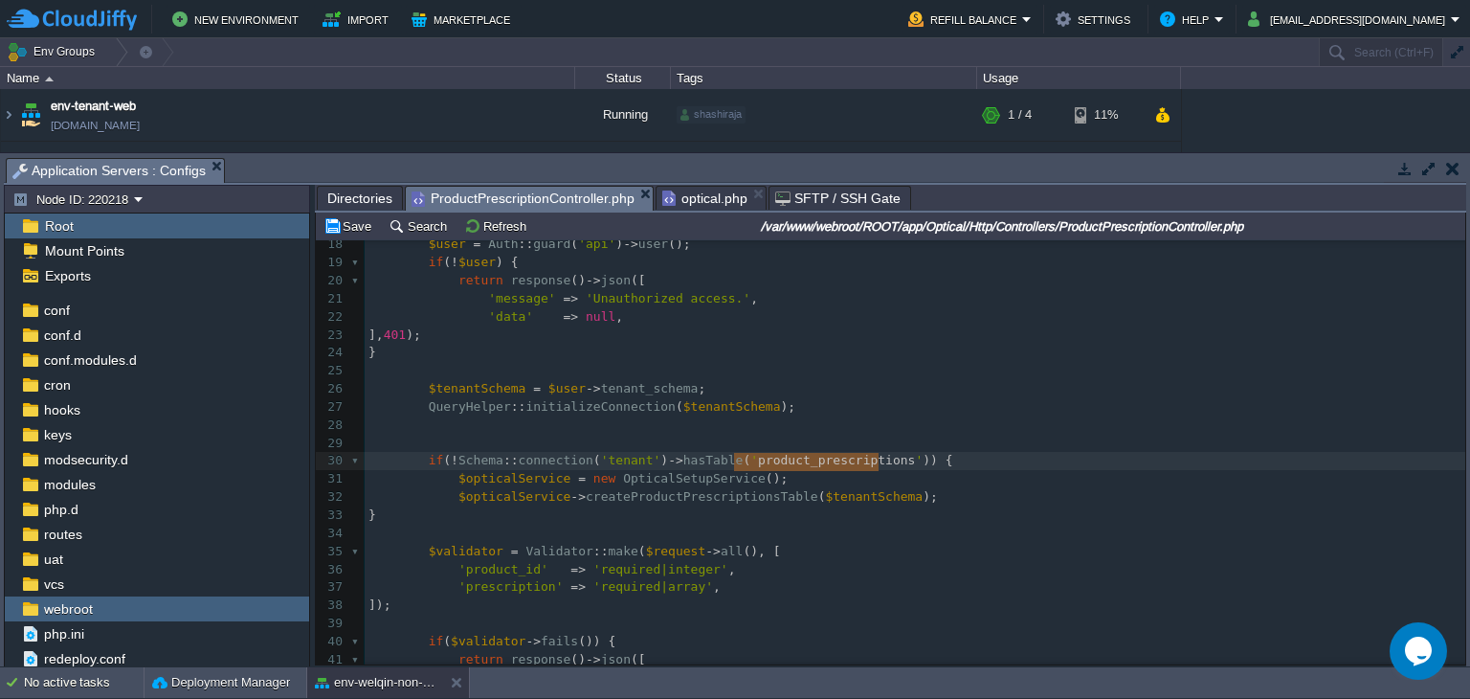
click at [657, 488] on pre "$opticalService = new OpticalSetupService ();" at bounding box center [915, 479] width 1101 height 18
type textarea "OpticalSetupService"
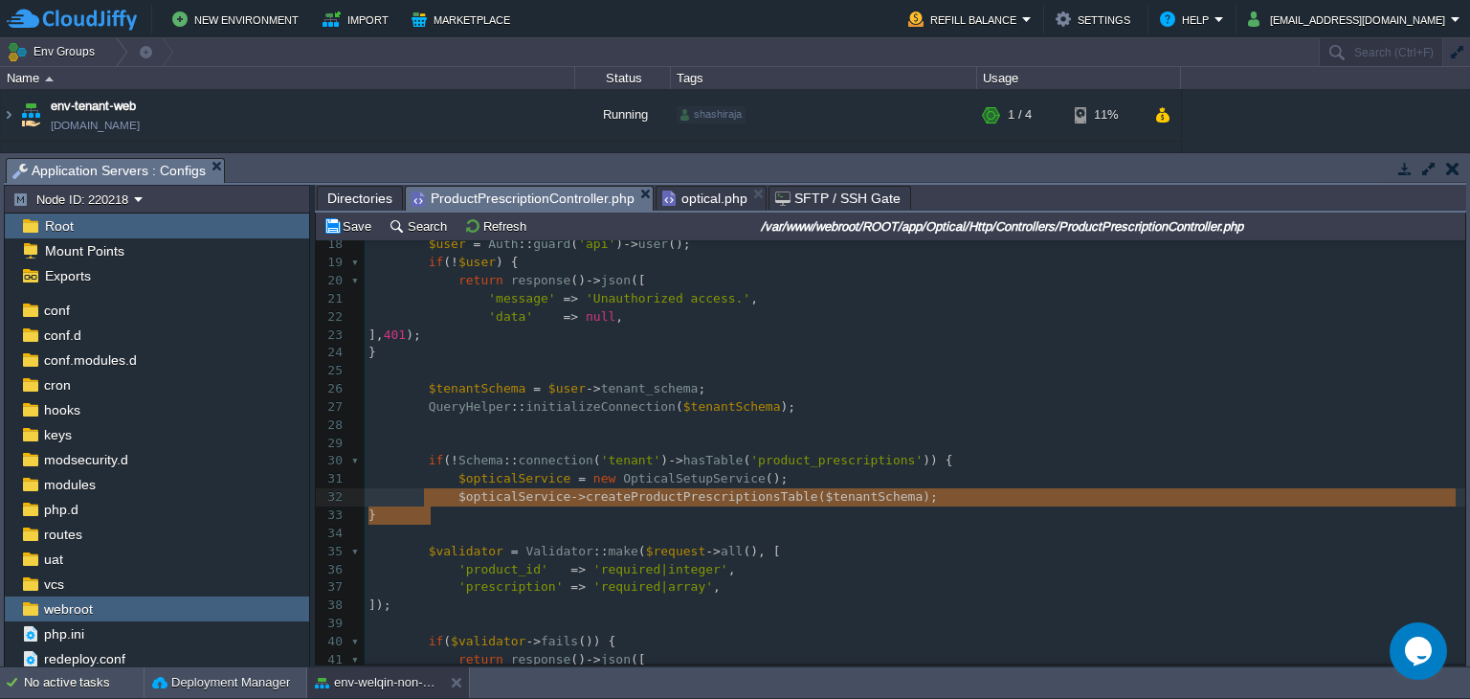
type textarea "if (!Schema::connection('tenant')->hasTable('product_prescriptions')) { $optica…"
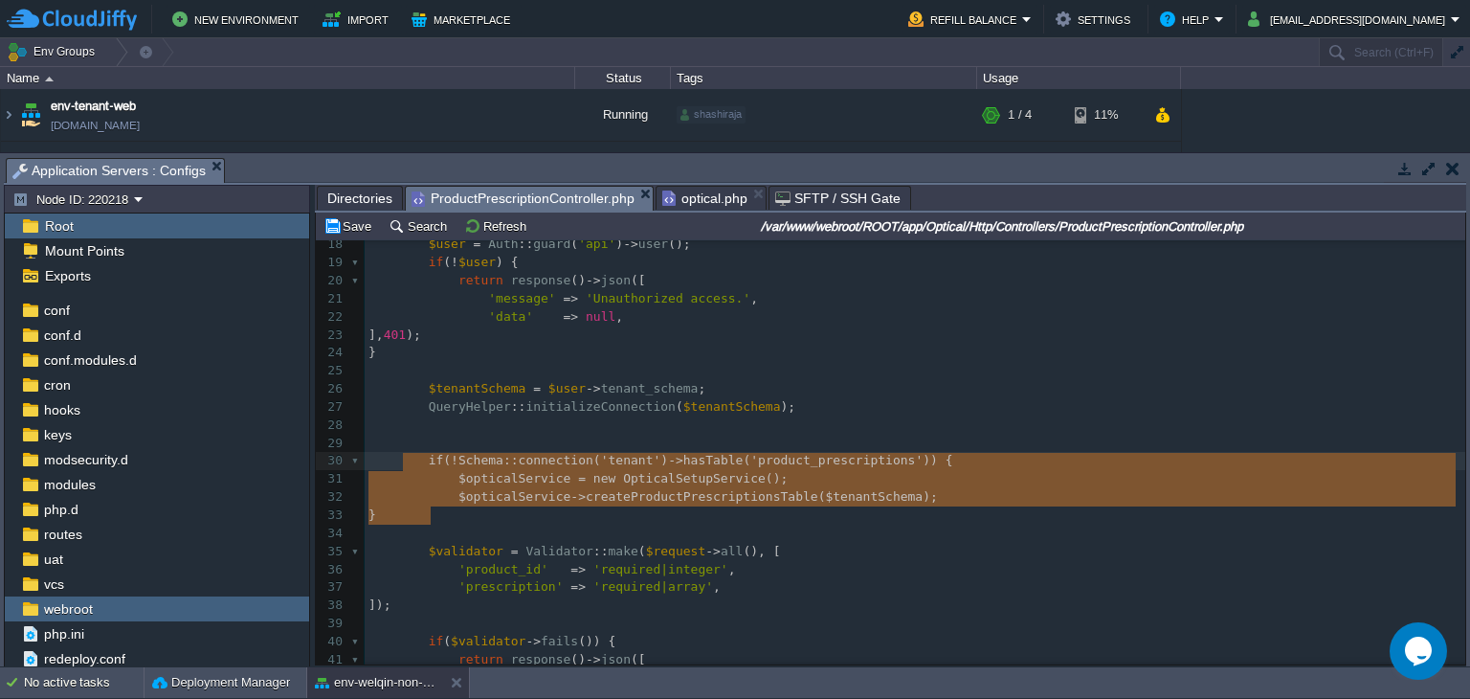
drag, startPoint x: 446, startPoint y: 518, endPoint x: 409, endPoint y: 470, distance: 60.7
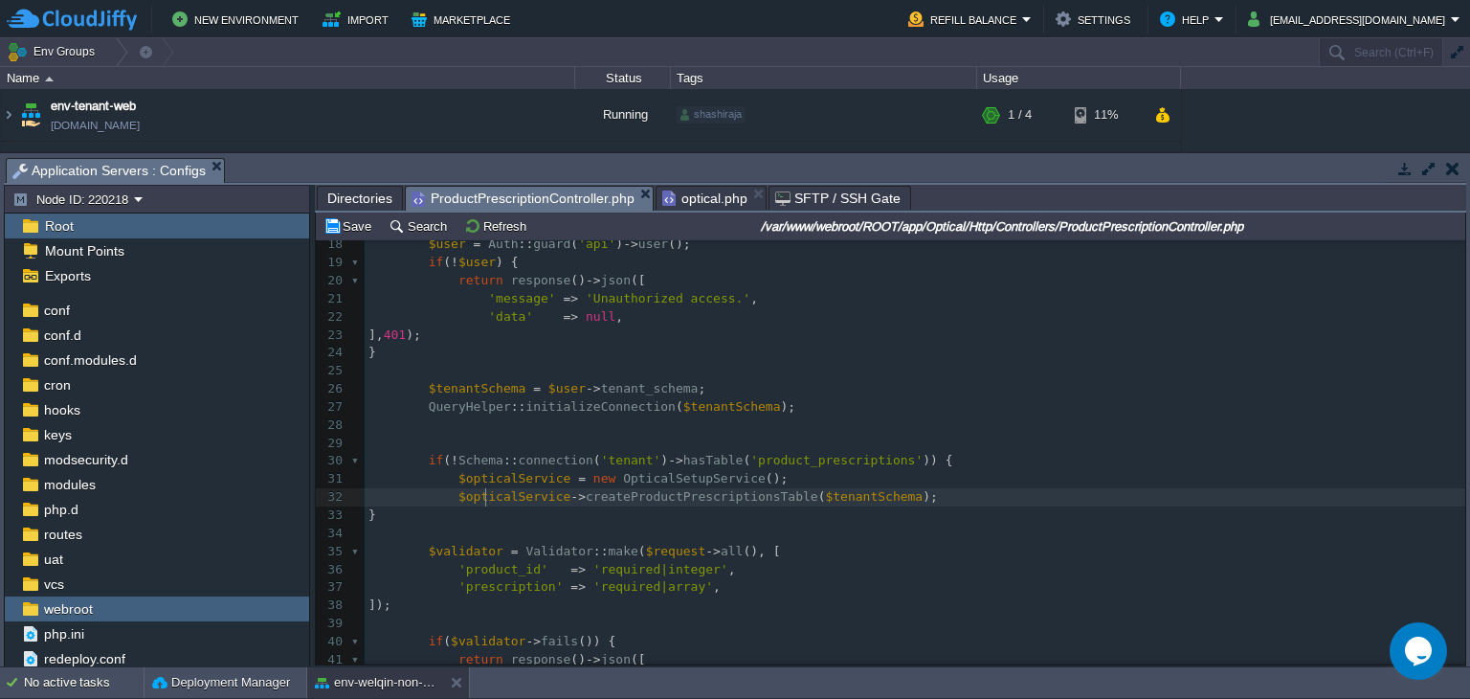
click at [482, 503] on span "$opticalService" at bounding box center [514, 496] width 112 height 14
type textarea "$opticalService"
type textarea "createProductPrescriptionsTable"
drag, startPoint x: 594, startPoint y: 498, endPoint x: 682, endPoint y: 499, distance: 87.1
type textarea "$tenantSchema"
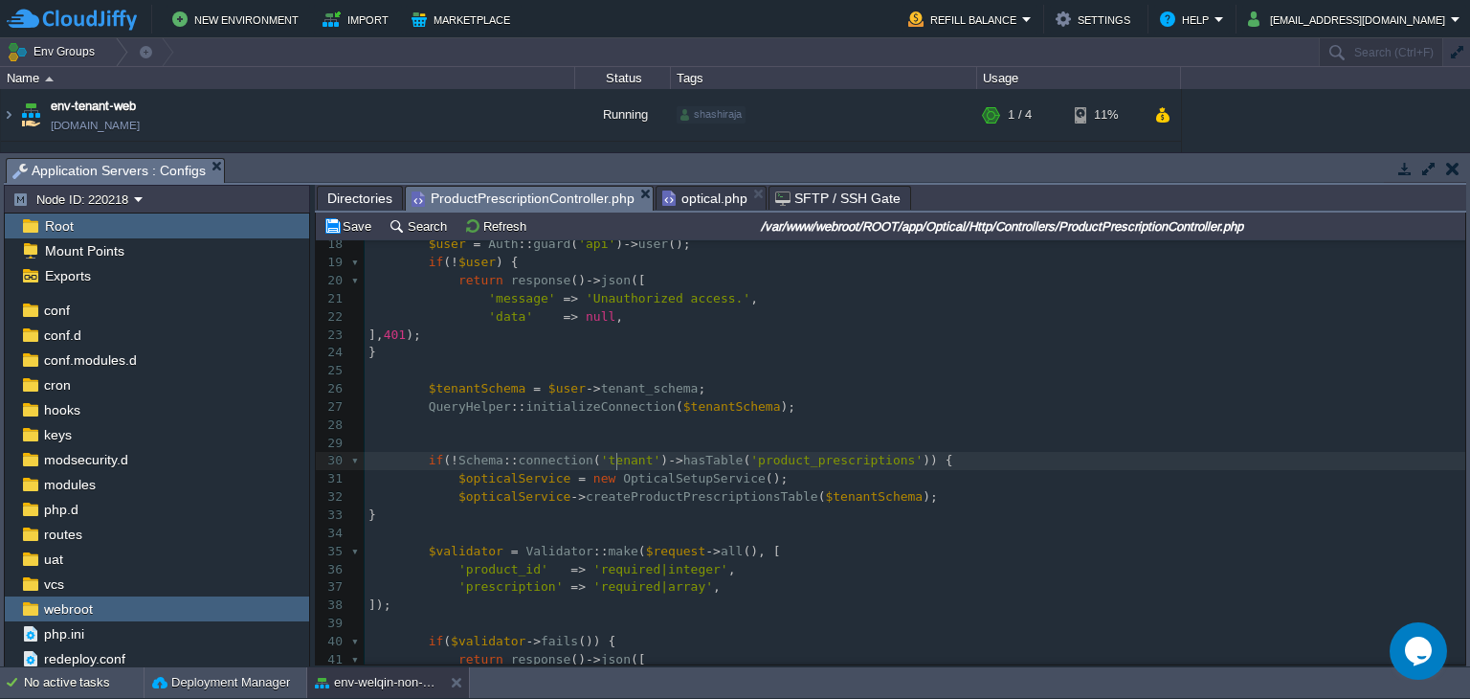
click at [619, 465] on div "xxxxxxxxxx } 1 <?php 2 3 namespace App\Optical\Http\Controllers ; 4 5 use App\H…" at bounding box center [915, 380] width 1101 height 902
type textarea "tenant"
type textarea "product_prescriptions"
click at [626, 506] on pre "$opticalService -> createProductPrescriptionsTable ( $tenantSchema );" at bounding box center [915, 497] width 1101 height 18
type textarea "-"
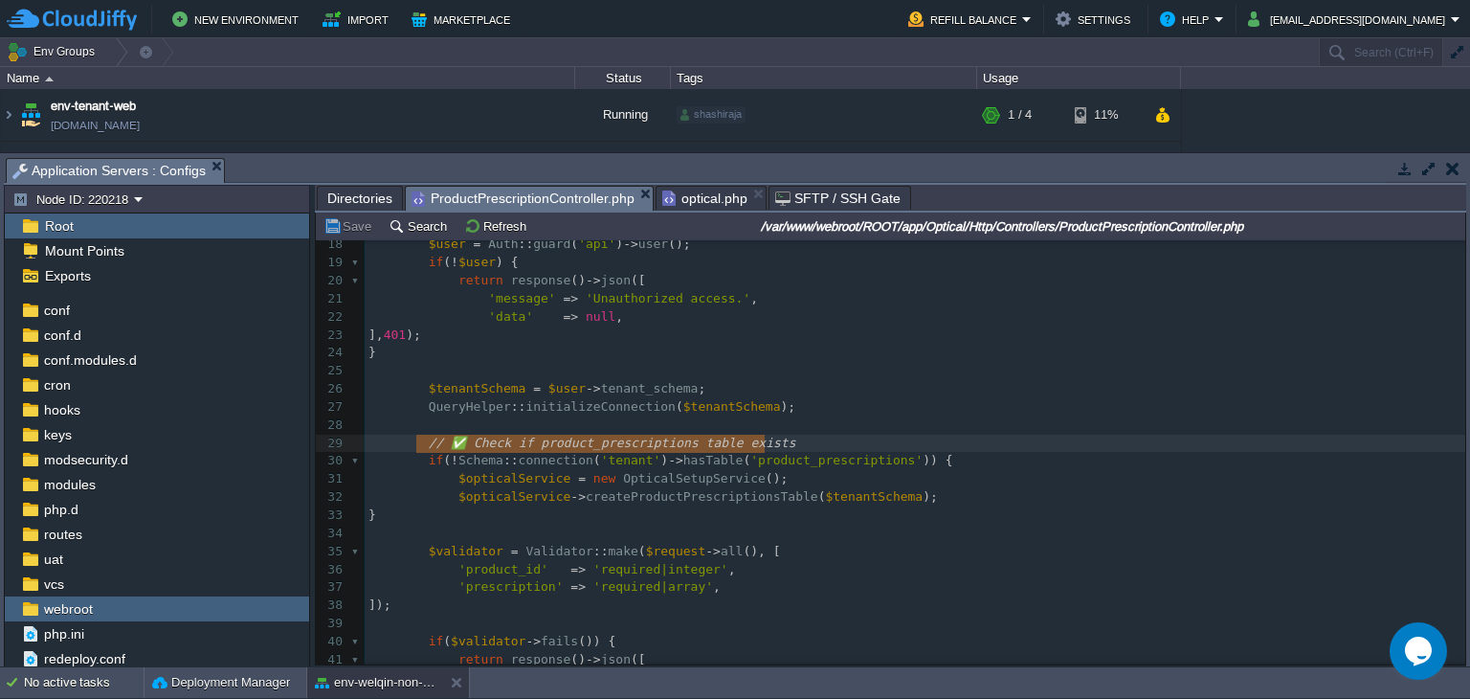
scroll to position [274, 0]
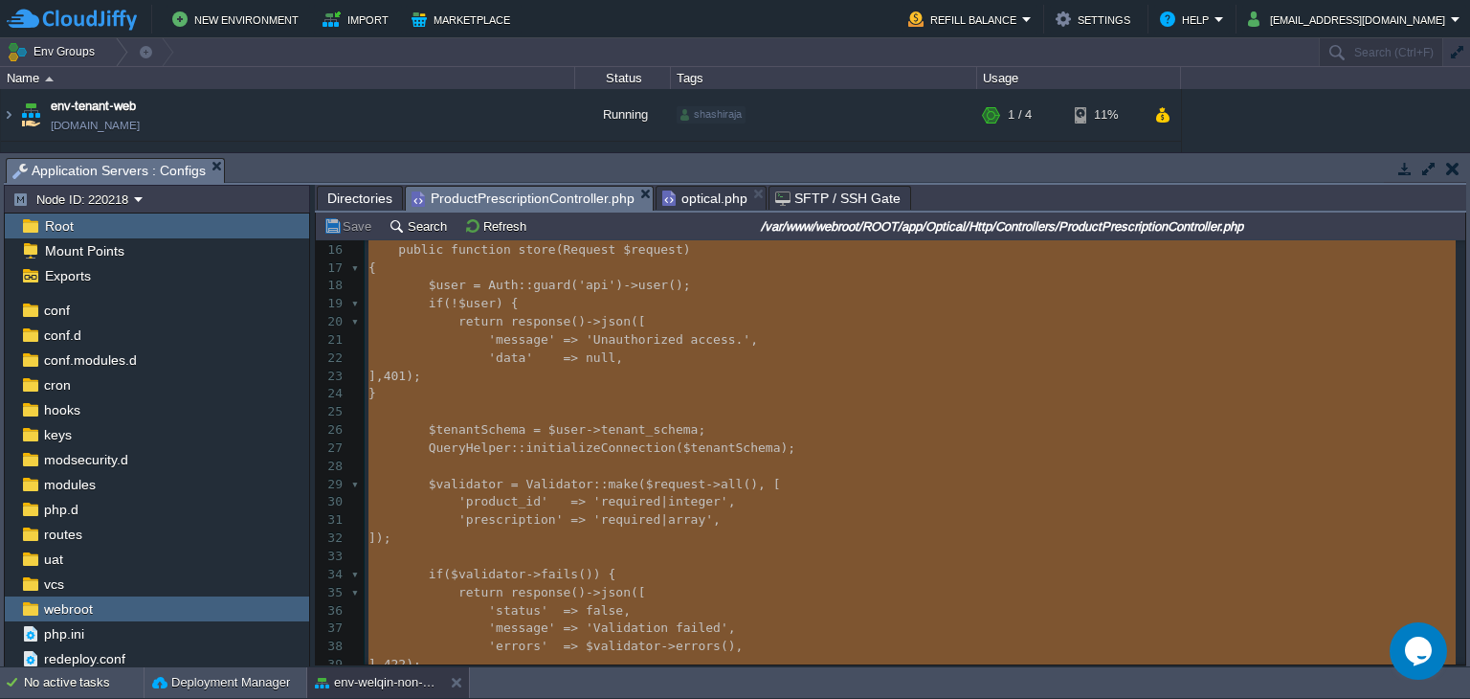
type textarea "-"
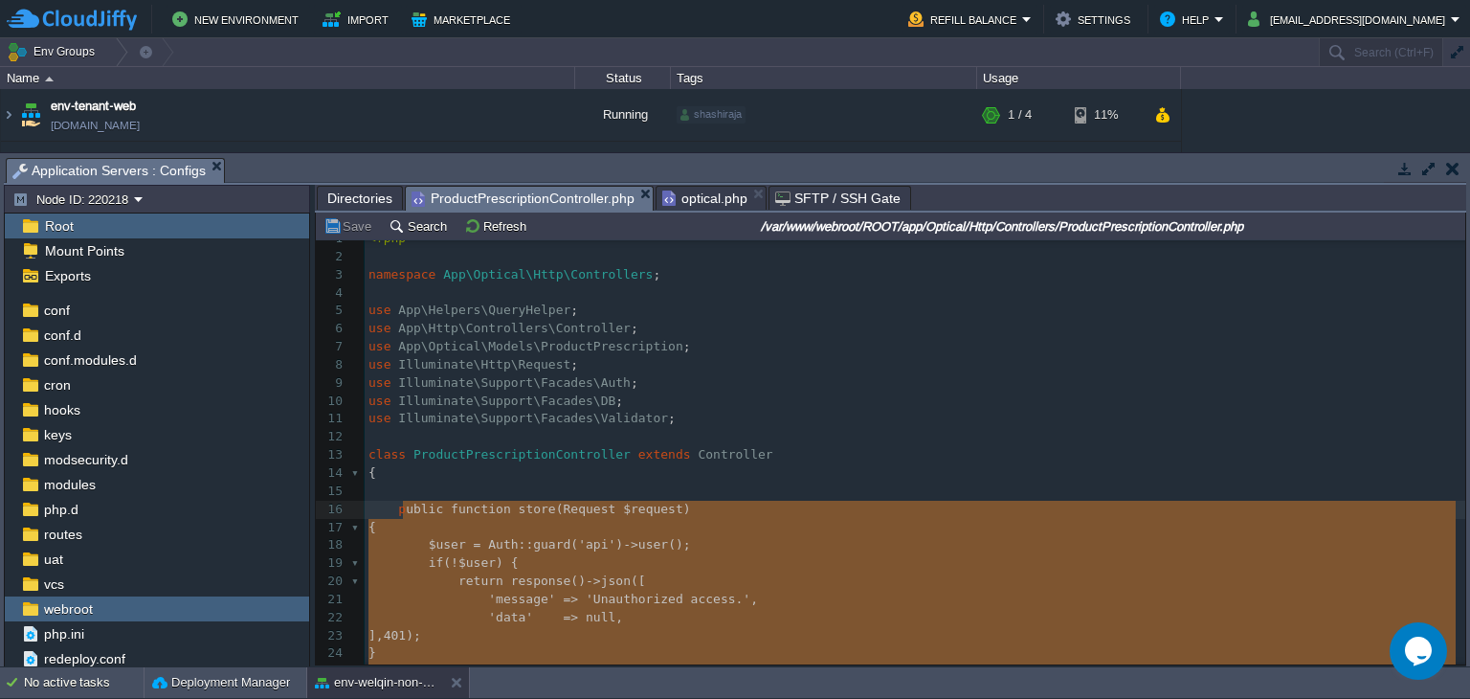
scroll to position [13, 0]
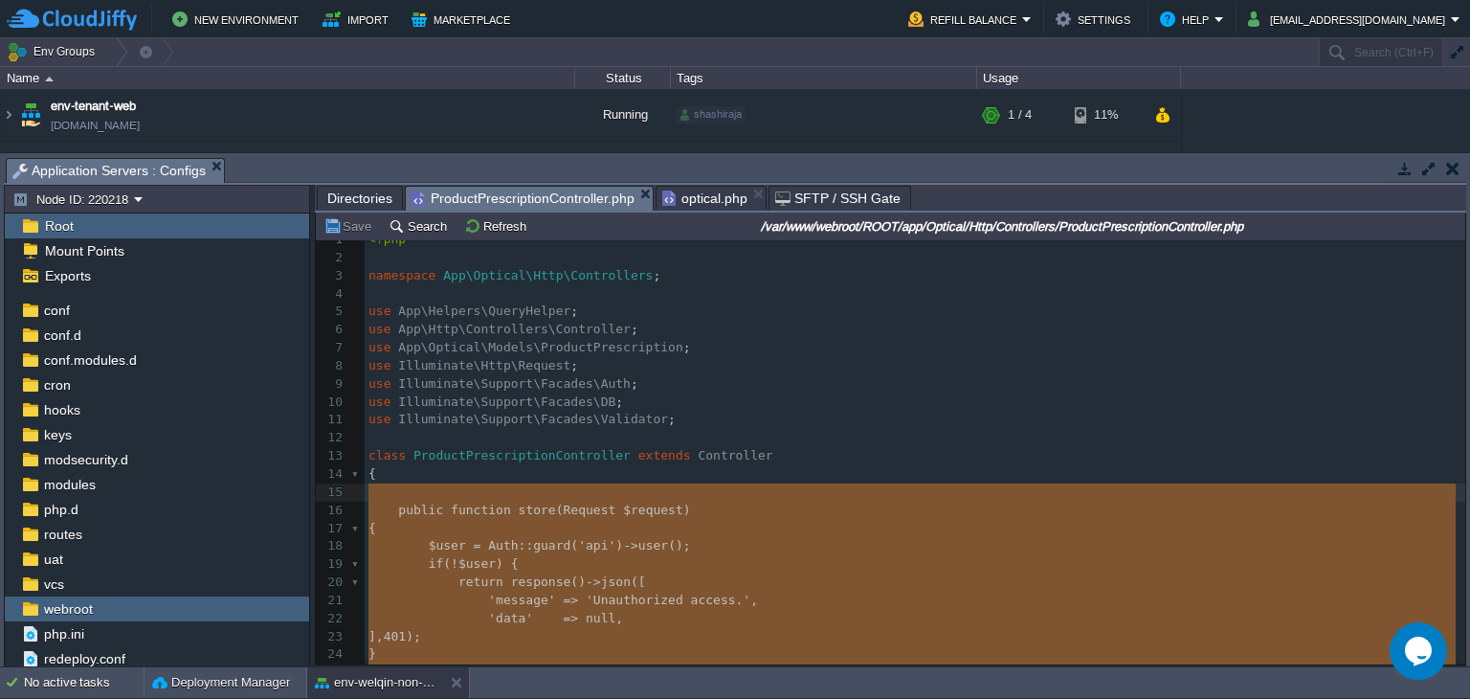
drag, startPoint x: 453, startPoint y: 401, endPoint x: 370, endPoint y: 492, distance: 122.7
type textarea "-"
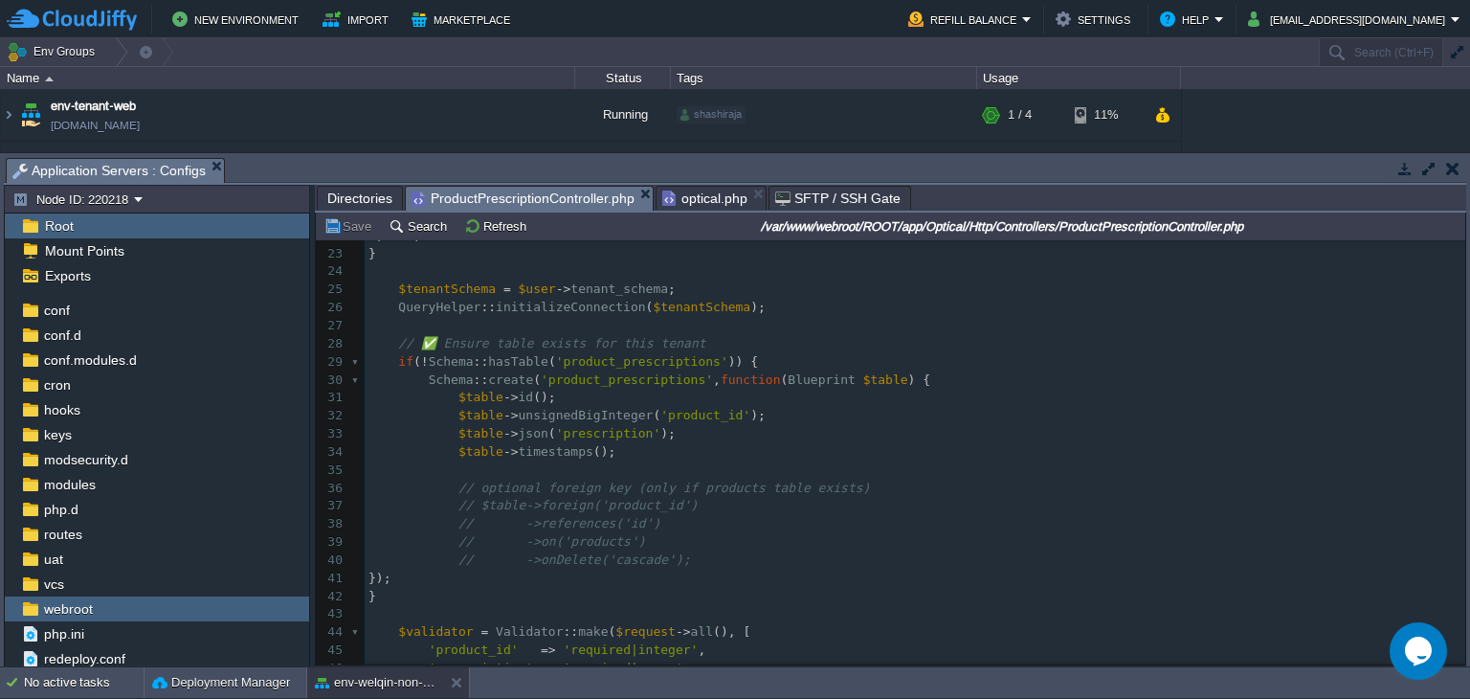
scroll to position [0, 0]
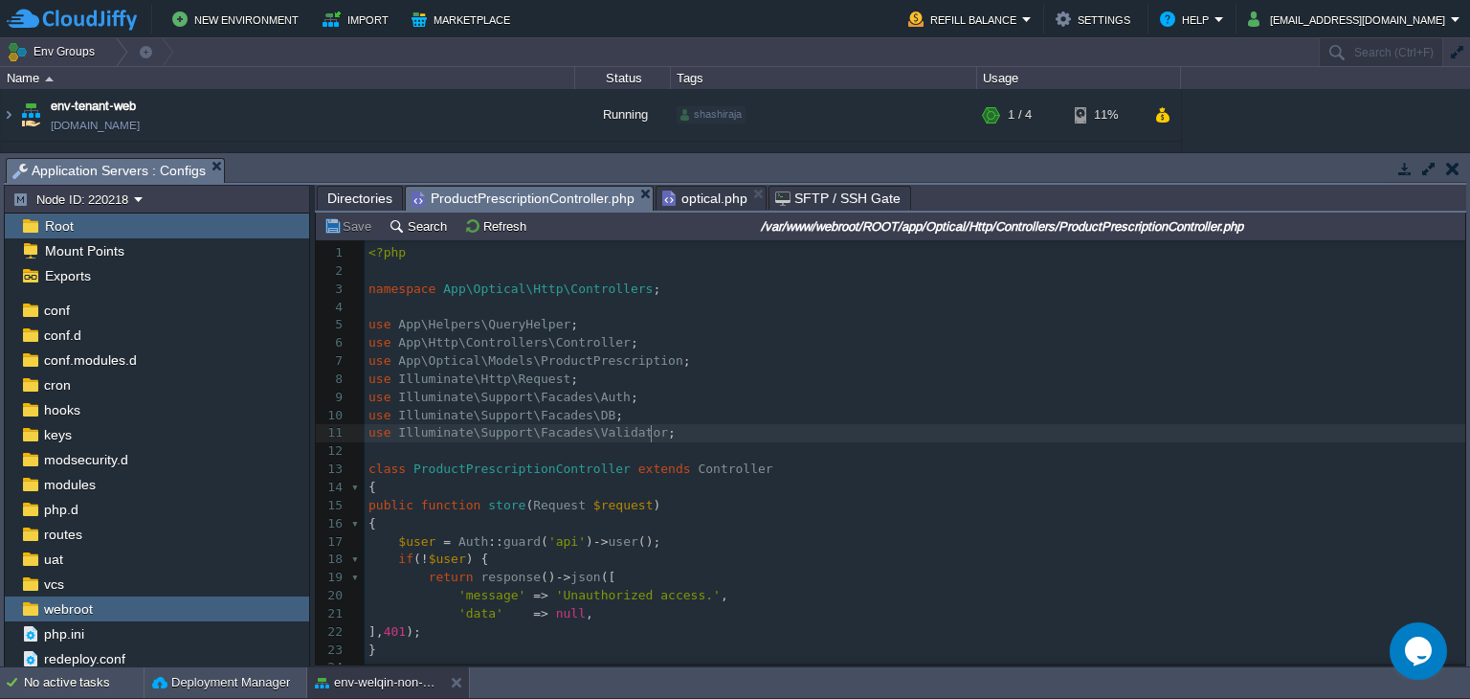
click at [660, 436] on pre "use Illuminate\Support\Facades\Validator ;" at bounding box center [915, 433] width 1101 height 18
type textarea "\"
paste textarea
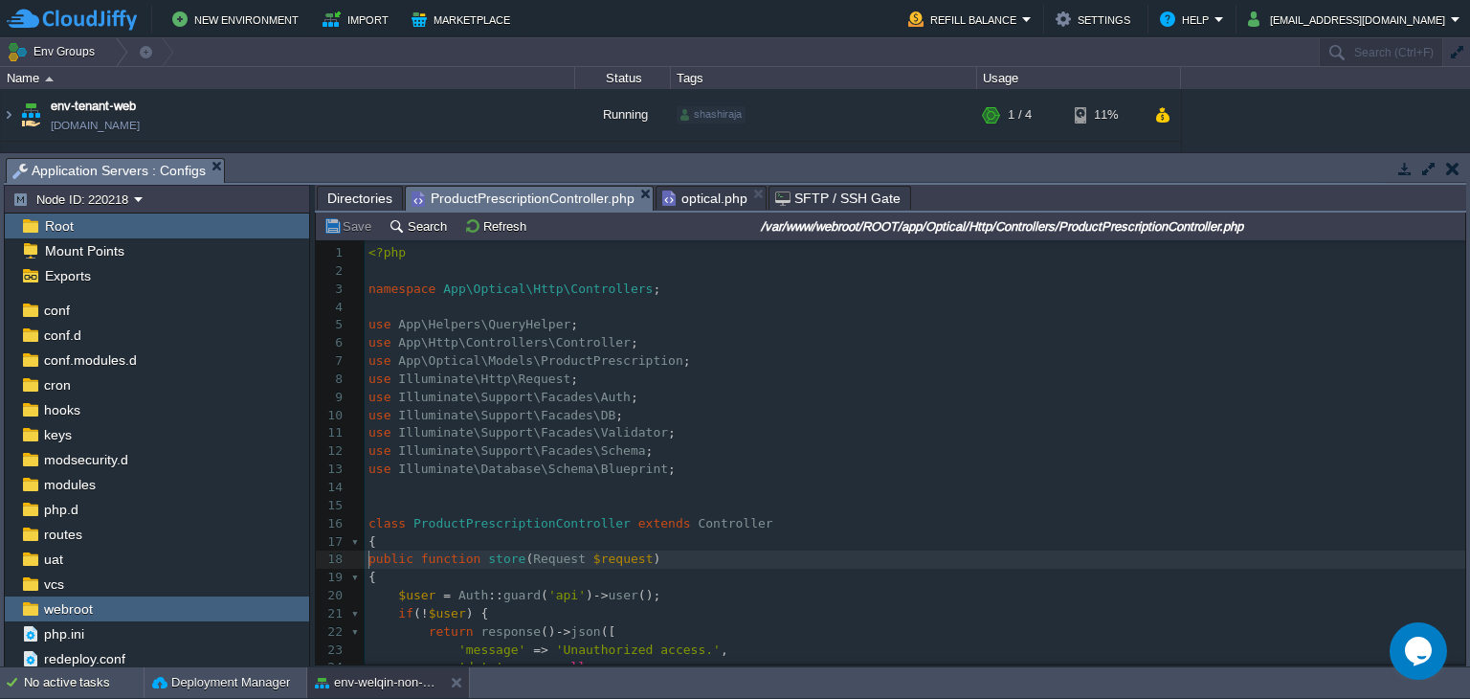
click at [368, 560] on div "xxxxxxxxxx } 1 <?php 2 3 namespace App\Optical\Http\Controllers ; 4 5 use App\H…" at bounding box center [915, 668] width 1101 height 848
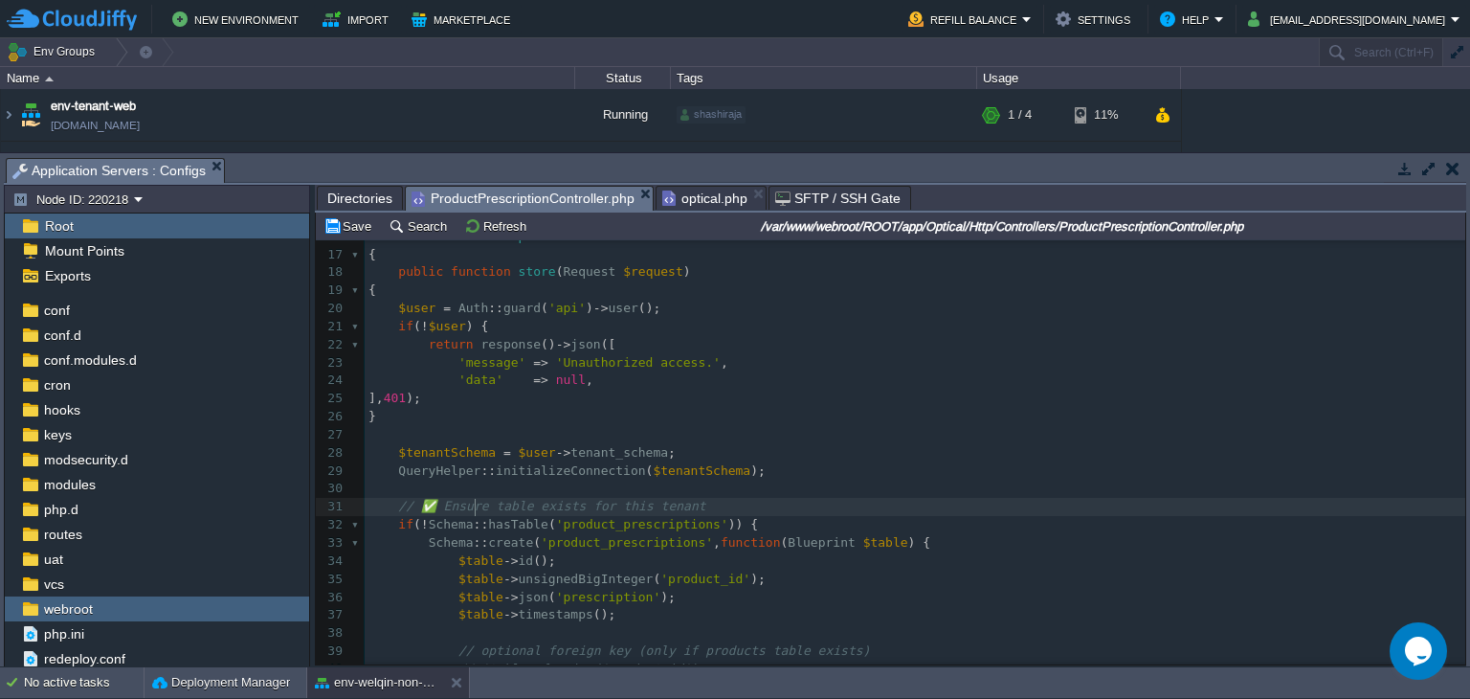
click at [473, 503] on span "// ✅ Ensure table exists for this tenant" at bounding box center [551, 506] width 307 height 14
type textarea "// ✅ Ensure table exists for this tenant"
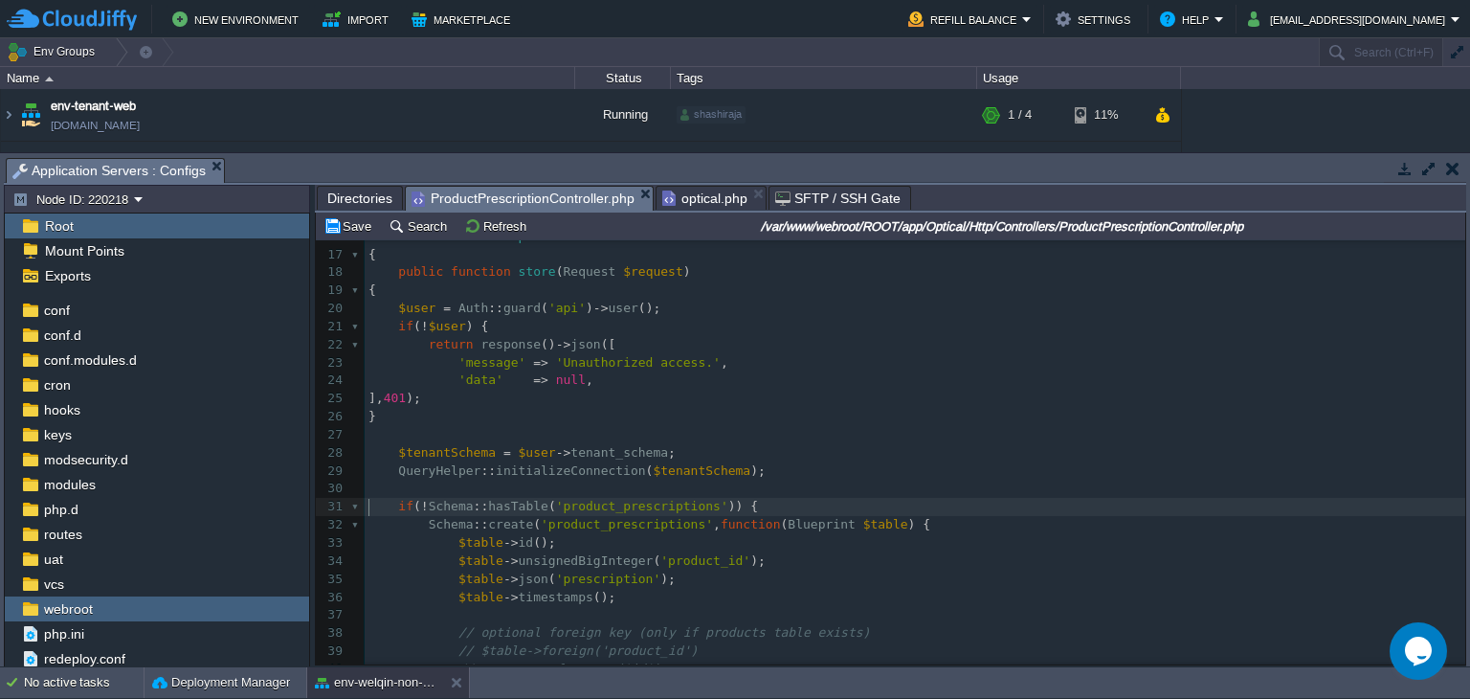
scroll to position [574, 0]
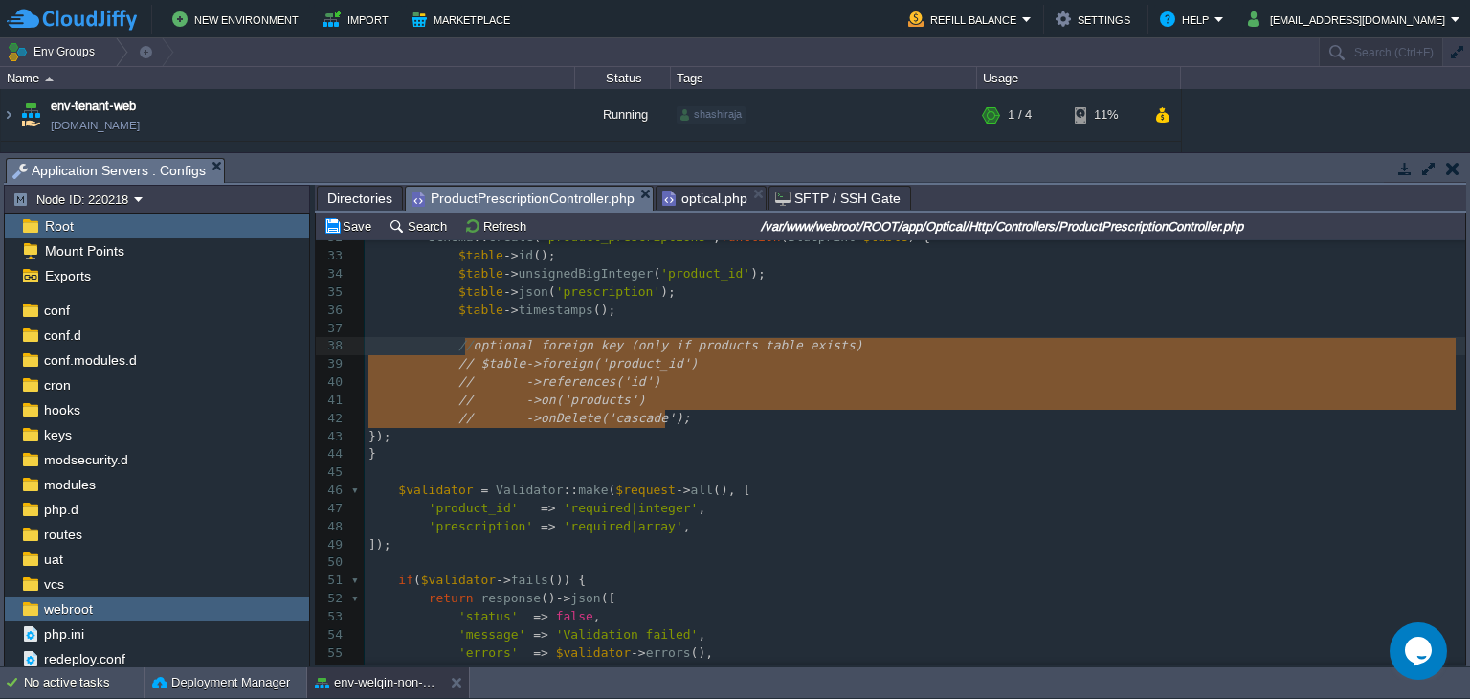
type textarea "// optional foreign key (only if products table exists) // $table->foreign('pro…"
drag, startPoint x: 655, startPoint y: 418, endPoint x: 459, endPoint y: 340, distance: 210.5
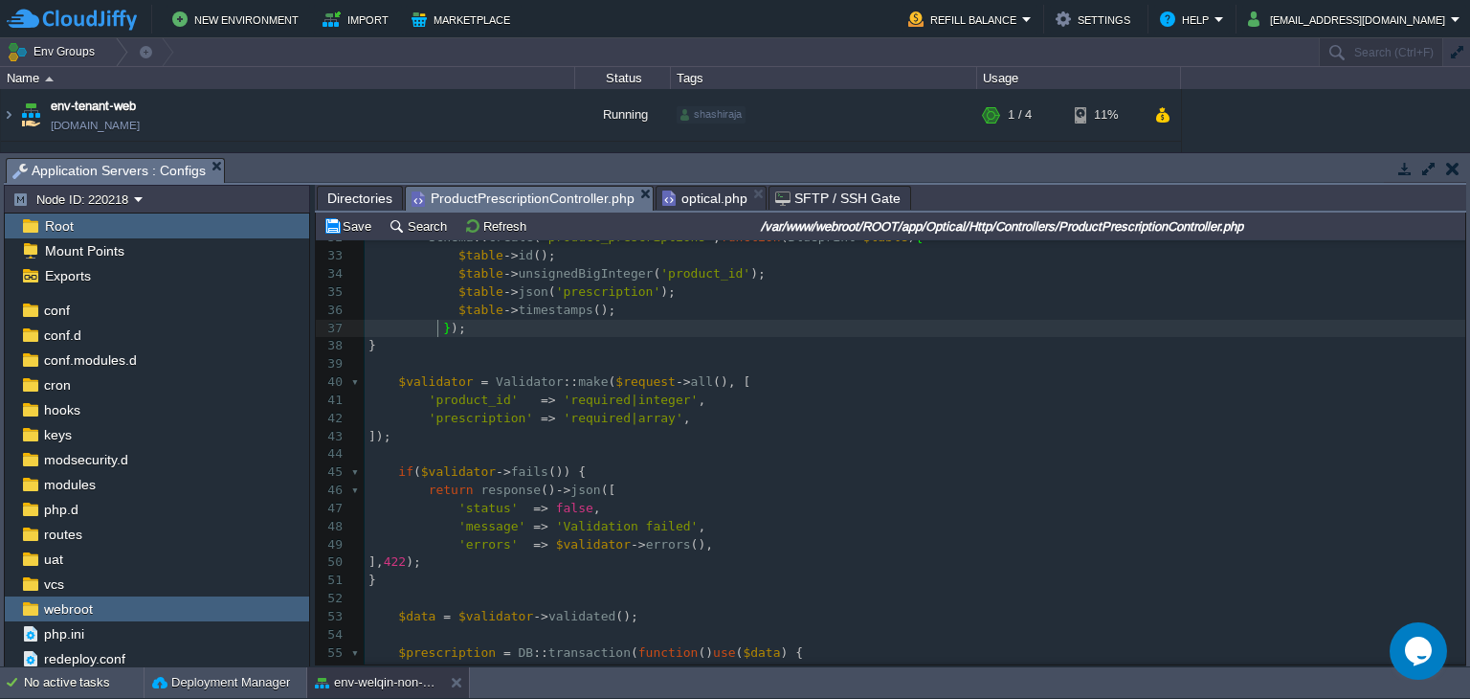
scroll to position [6, 39]
click at [391, 349] on div "xxxxxxxxxx } 22 return response () -> json ([ 23 'message' => 'Unauthorized acc…" at bounding box center [915, 446] width 1101 height 794
click at [388, 357] on pre "​" at bounding box center [915, 364] width 1101 height 18
click at [380, 373] on pre "​" at bounding box center [915, 364] width 1101 height 18
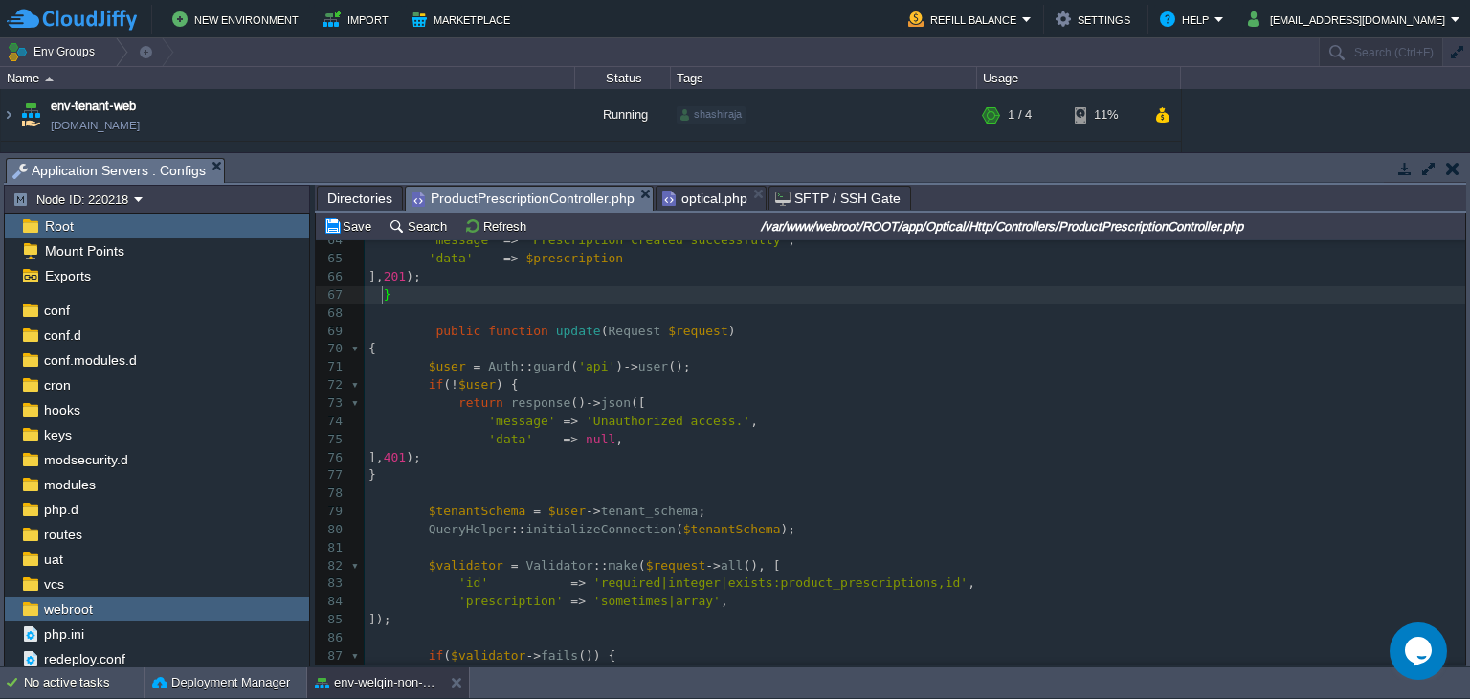
scroll to position [6, 19]
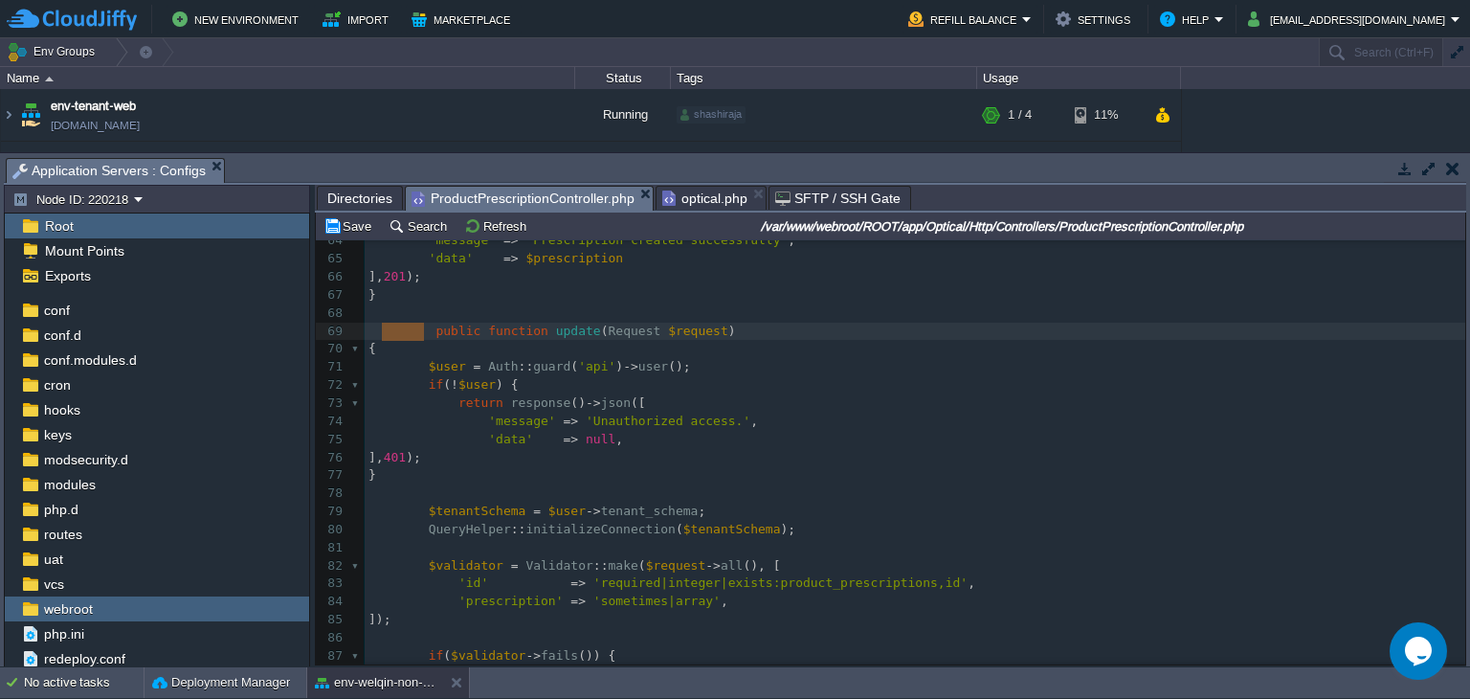
drag, startPoint x: 417, startPoint y: 335, endPoint x: 385, endPoint y: 334, distance: 32.6
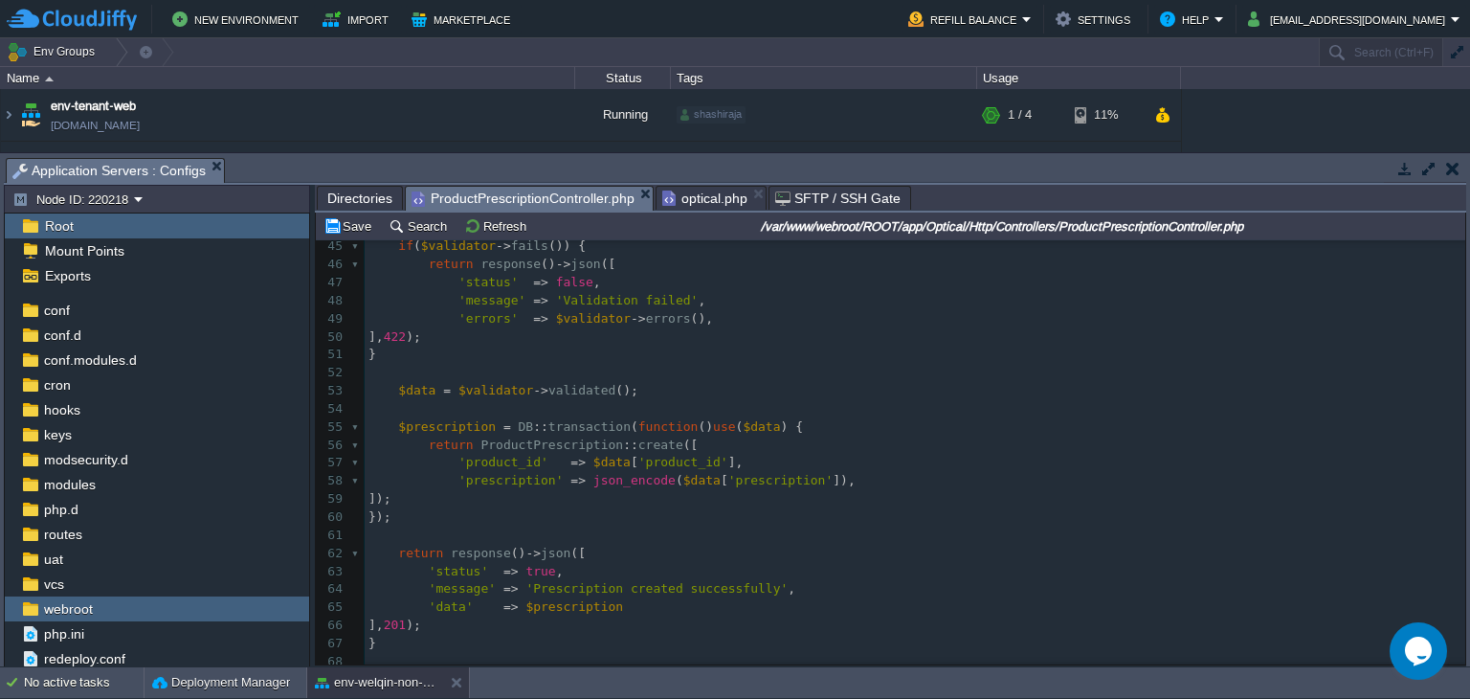
scroll to position [1087, 0]
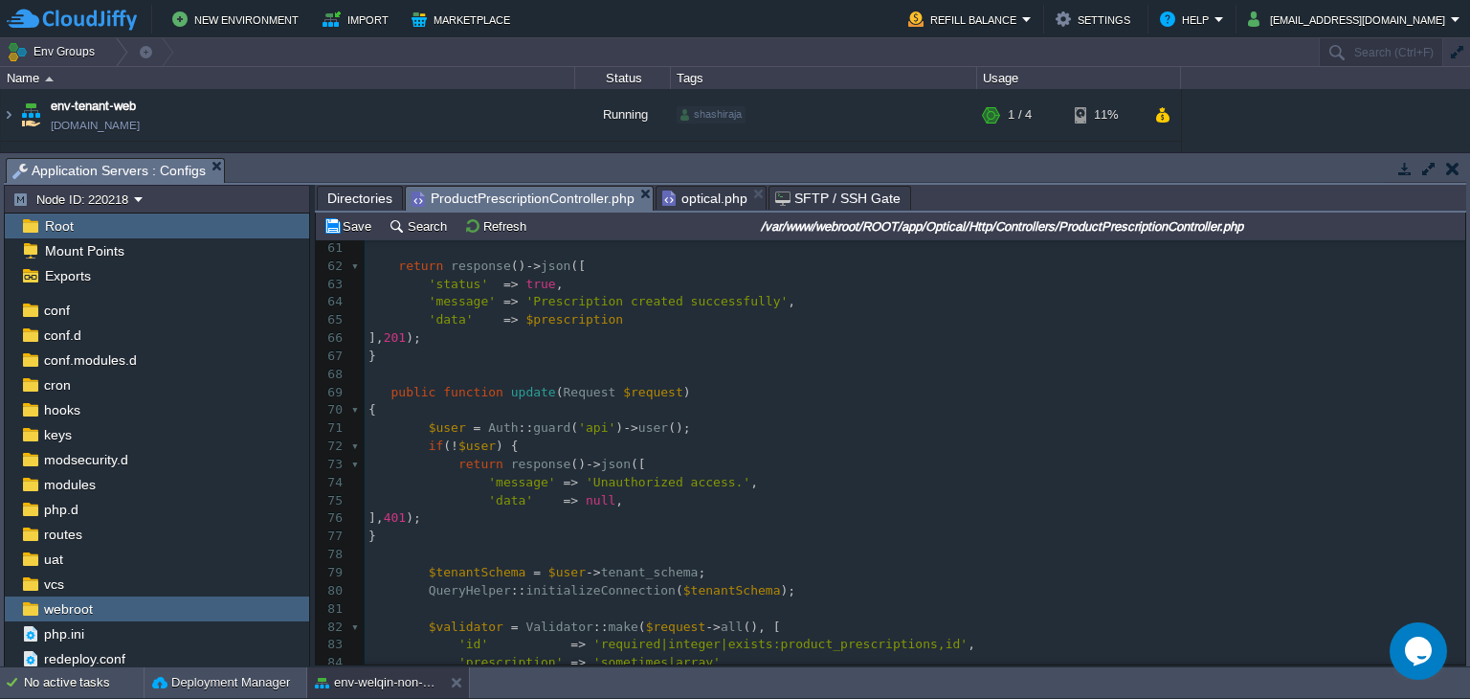
click at [385, 401] on div "xxxxxxxxxx { 35 $table -> json ( 'prescription' ); 36 $table -> timestamps (); …" at bounding box center [915, 257] width 1101 height 974
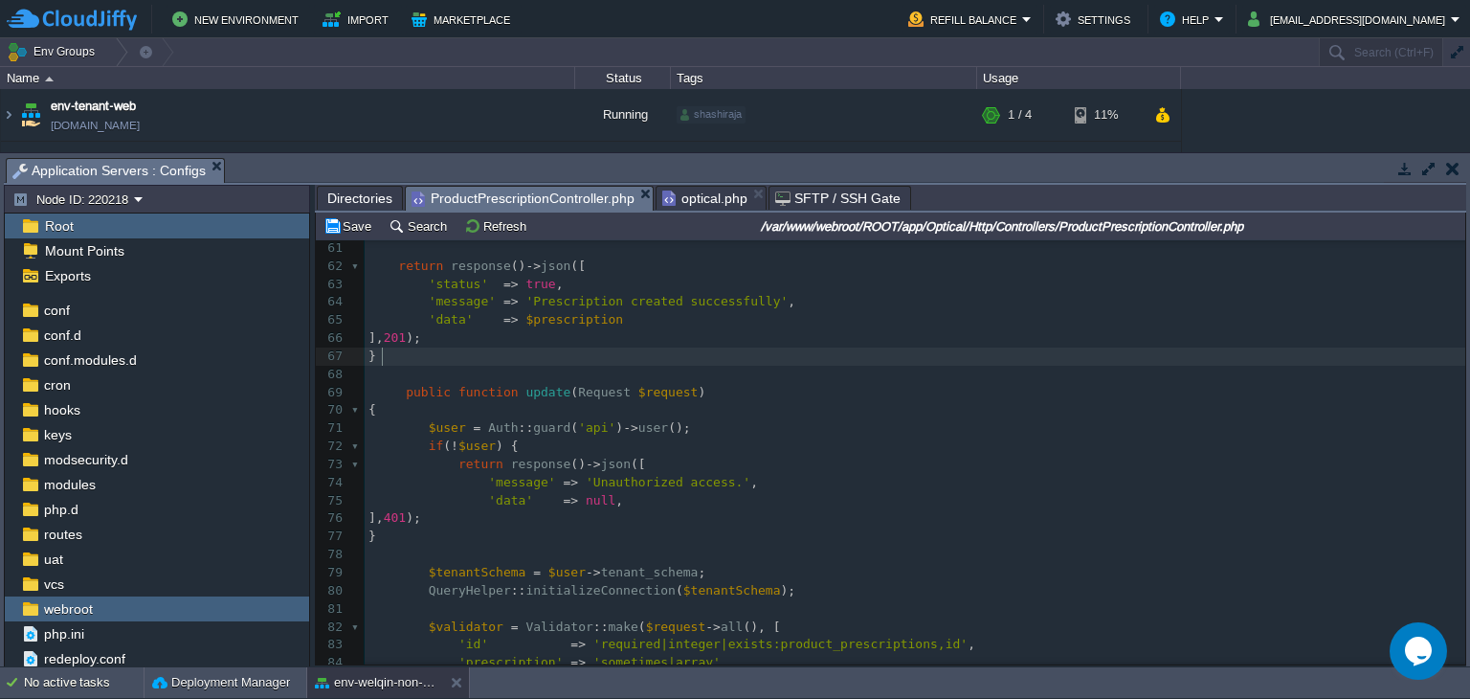
type textarea "], 201);"
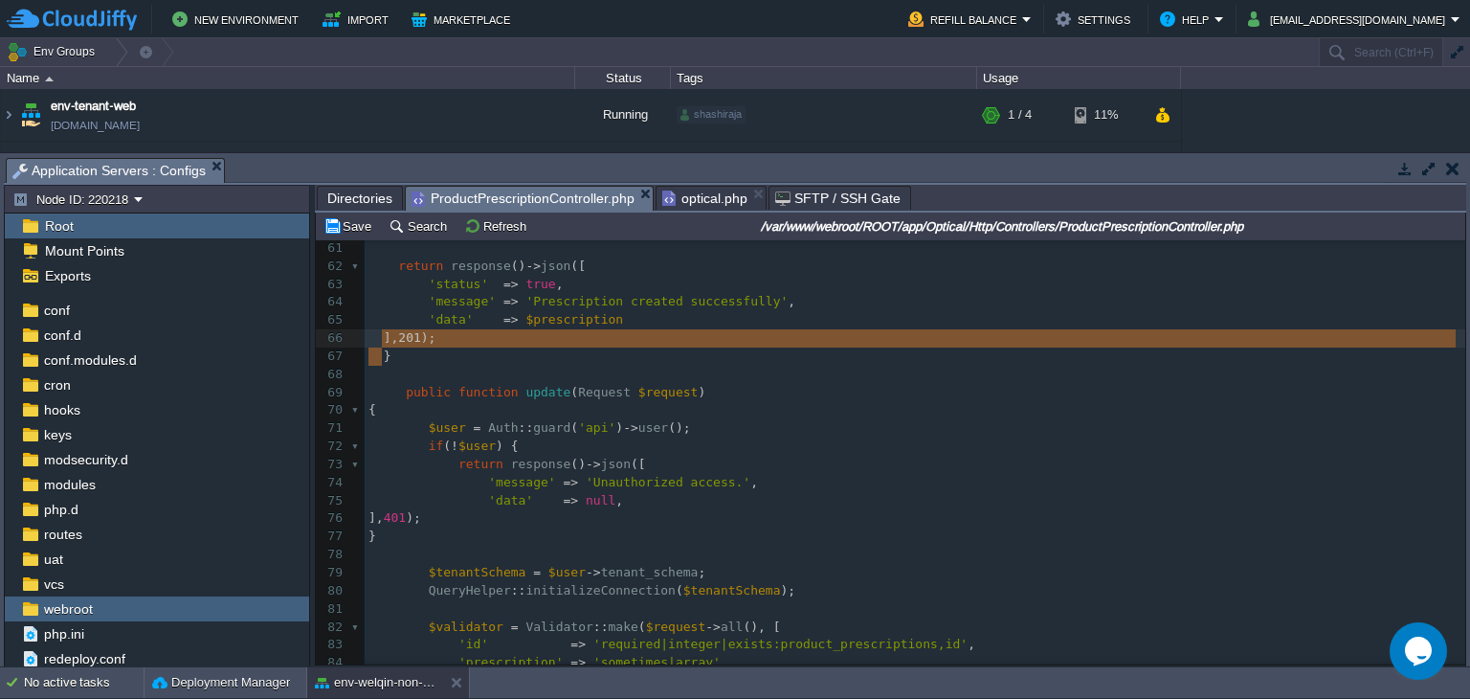
drag, startPoint x: 385, startPoint y: 358, endPoint x: 383, endPoint y: 342, distance: 16.4
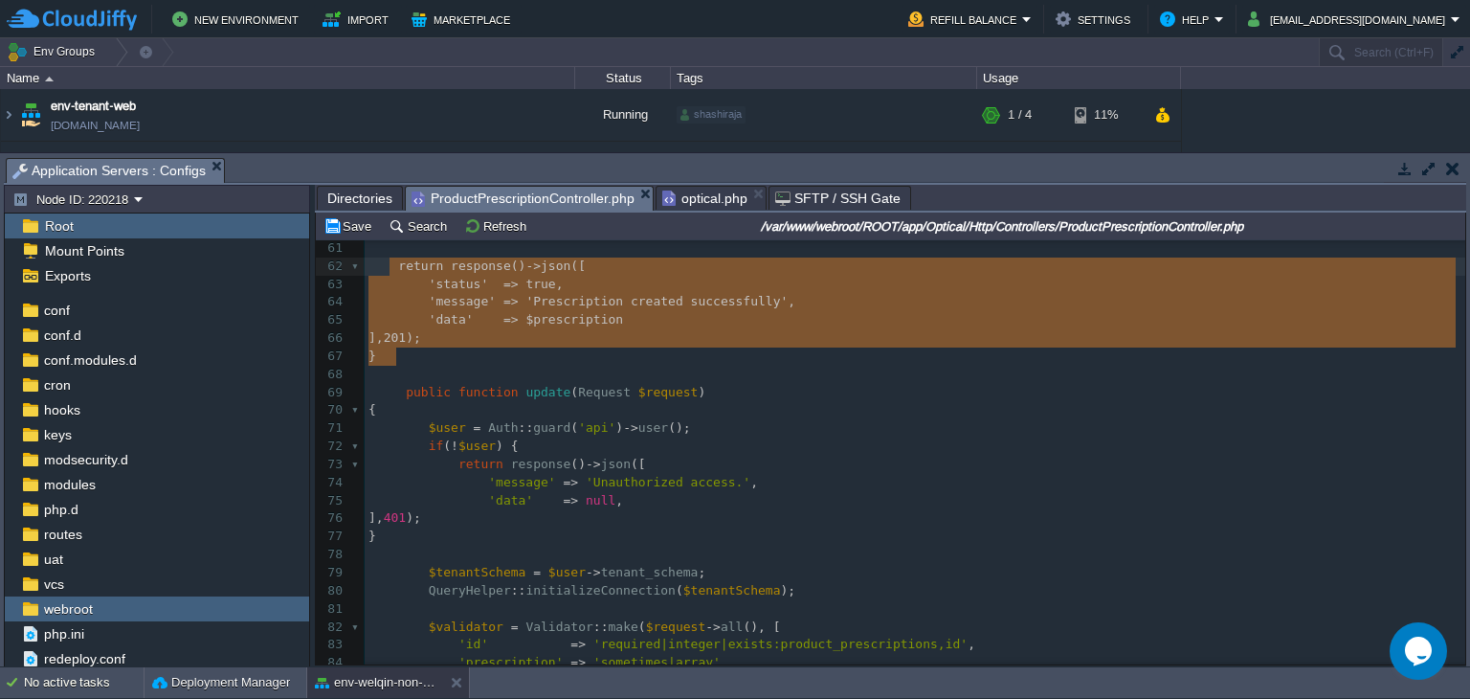
drag, startPoint x: 405, startPoint y: 365, endPoint x: 388, endPoint y: 276, distance: 90.7
type textarea "return response()->json([ 'status' => true, 'message' => 'Prescription created …"
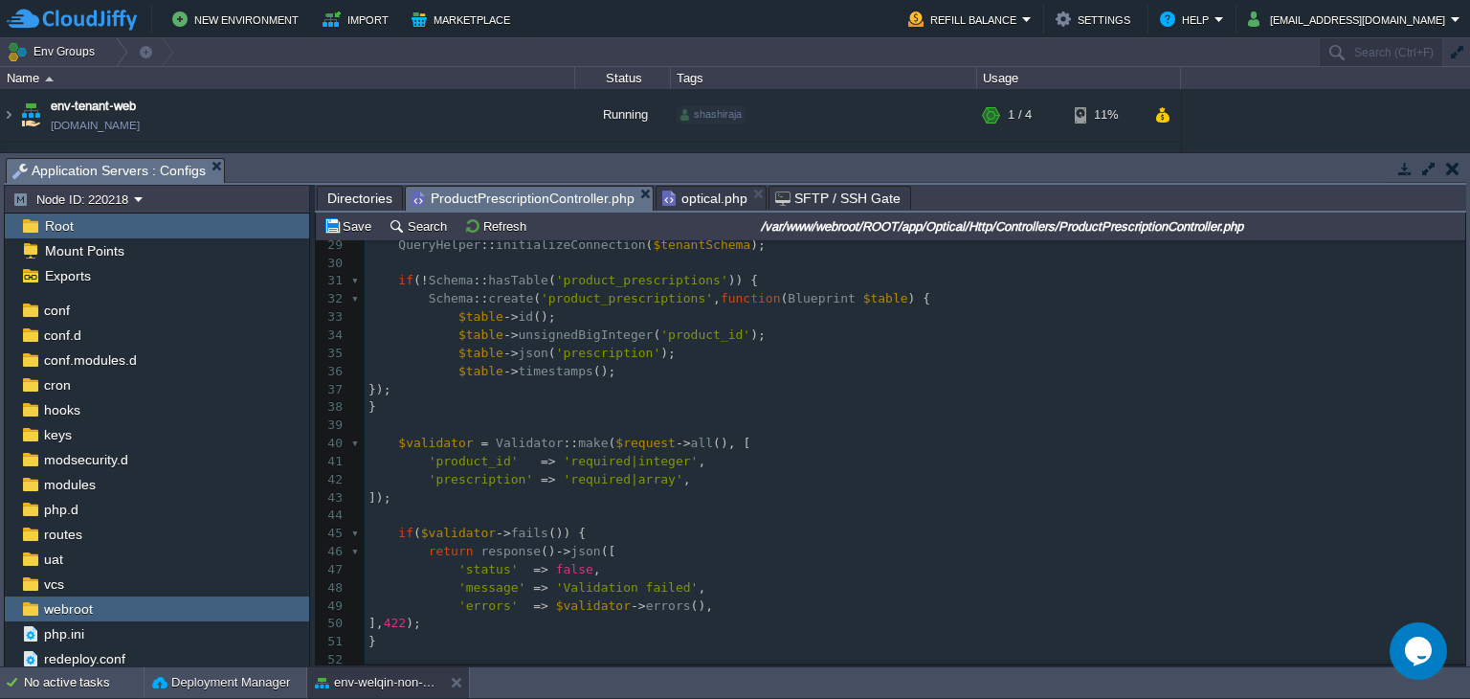
scroll to position [226, 0]
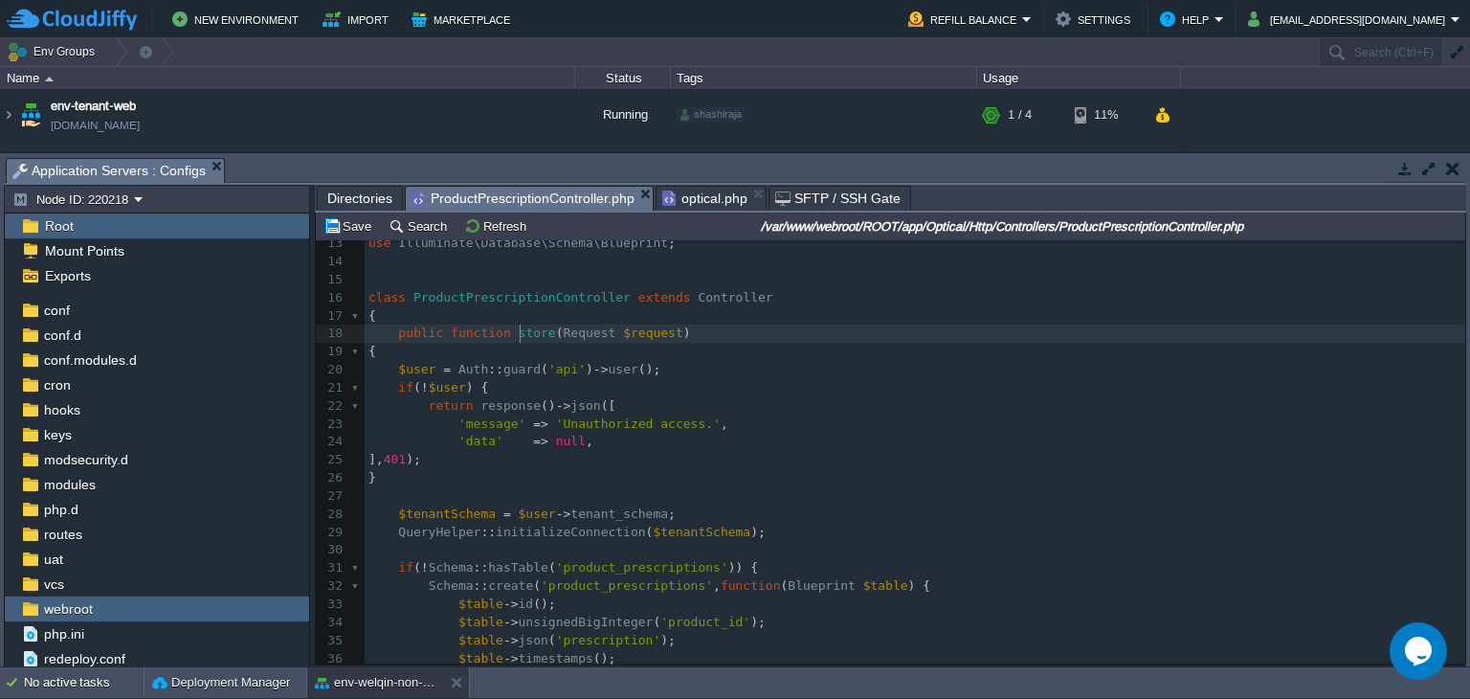
click at [522, 338] on div "xxxxxxxxxx 'message' => 'Prescription created successfully' , 3 namespace App\O…" at bounding box center [915, 442] width 1101 height 775
type textarea "store"
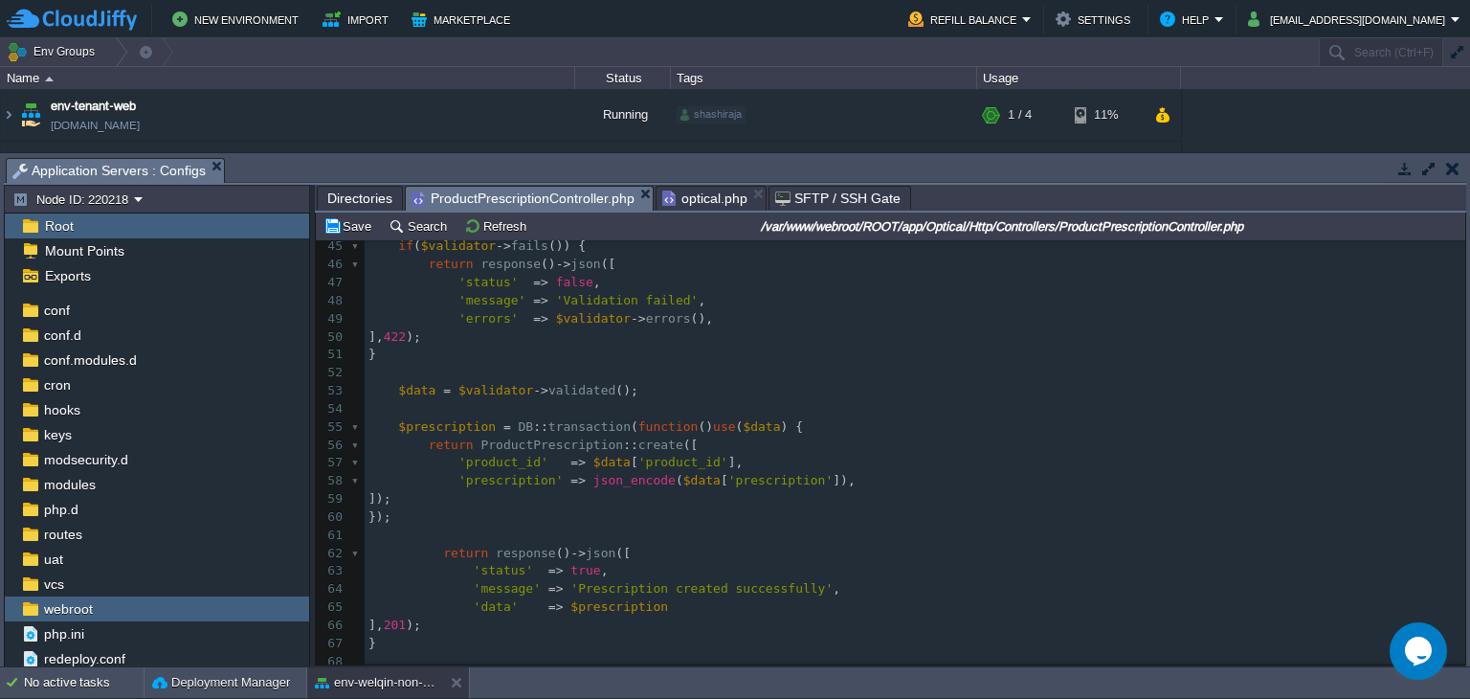
scroll to position [609, 0]
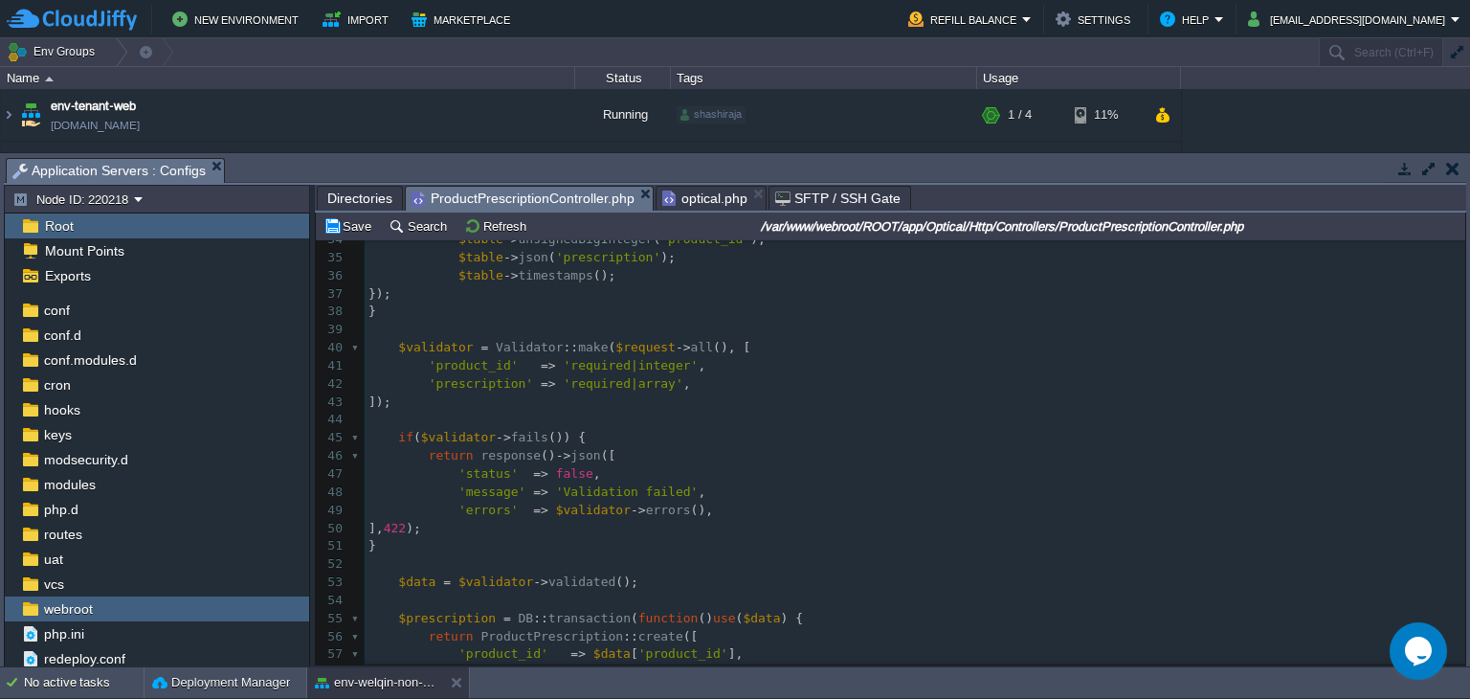
click at [700, 201] on span "optical.php" at bounding box center [704, 198] width 85 height 23
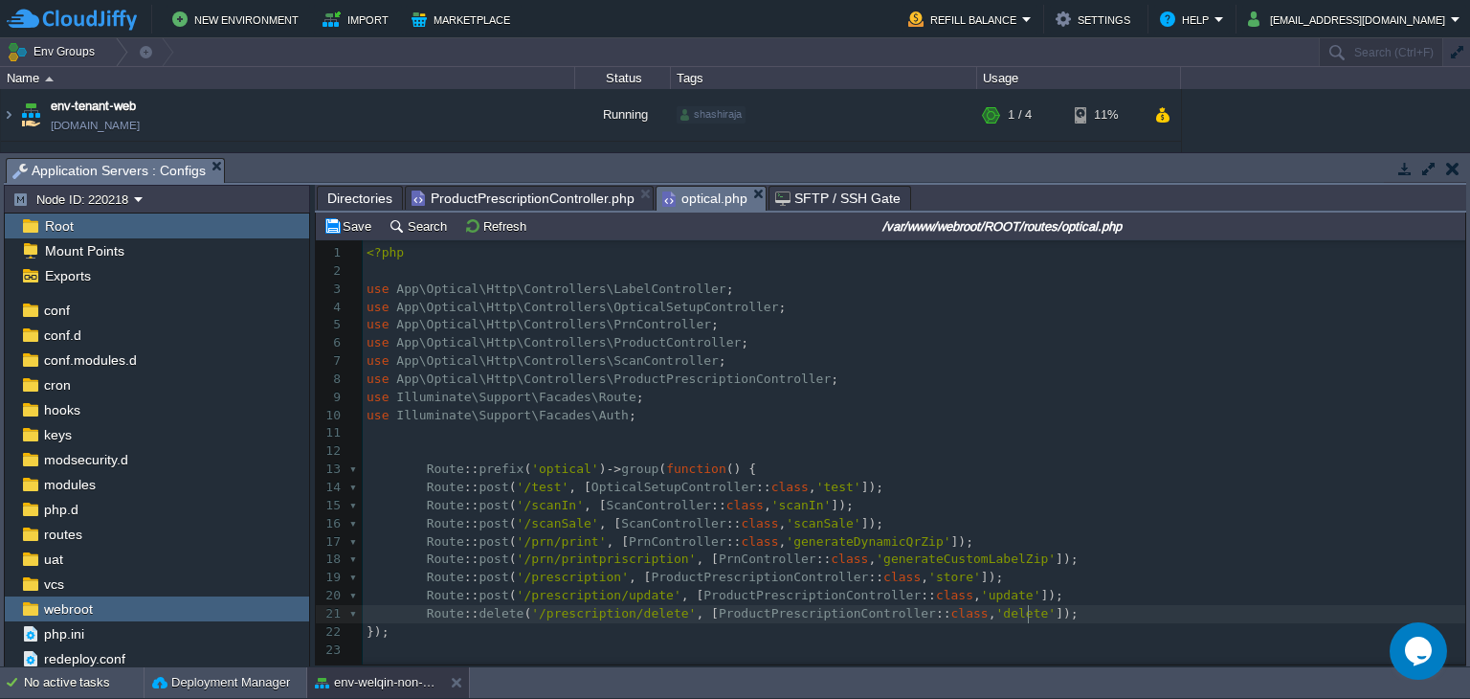
scroll to position [6, 0]
click at [1079, 618] on span at bounding box center [1094, 614] width 30 height 18
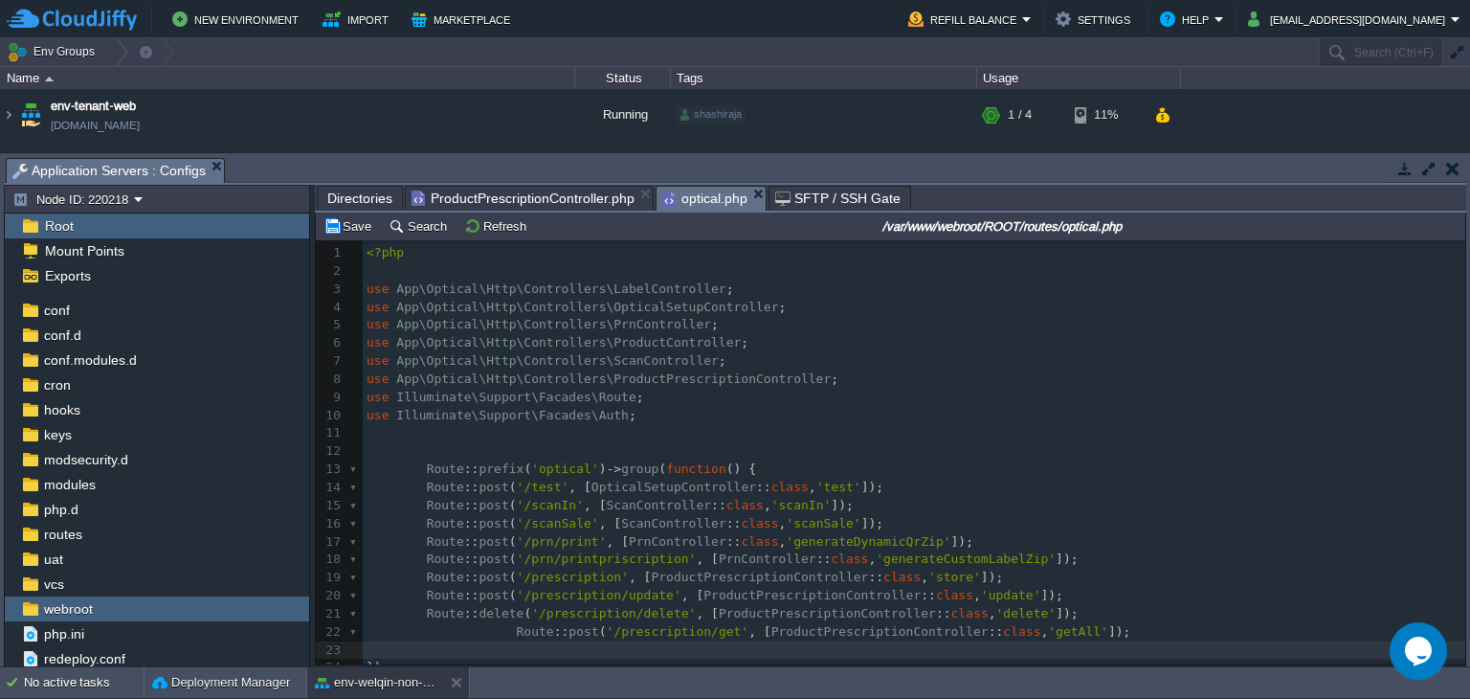
click at [502, 636] on span at bounding box center [442, 631] width 150 height 14
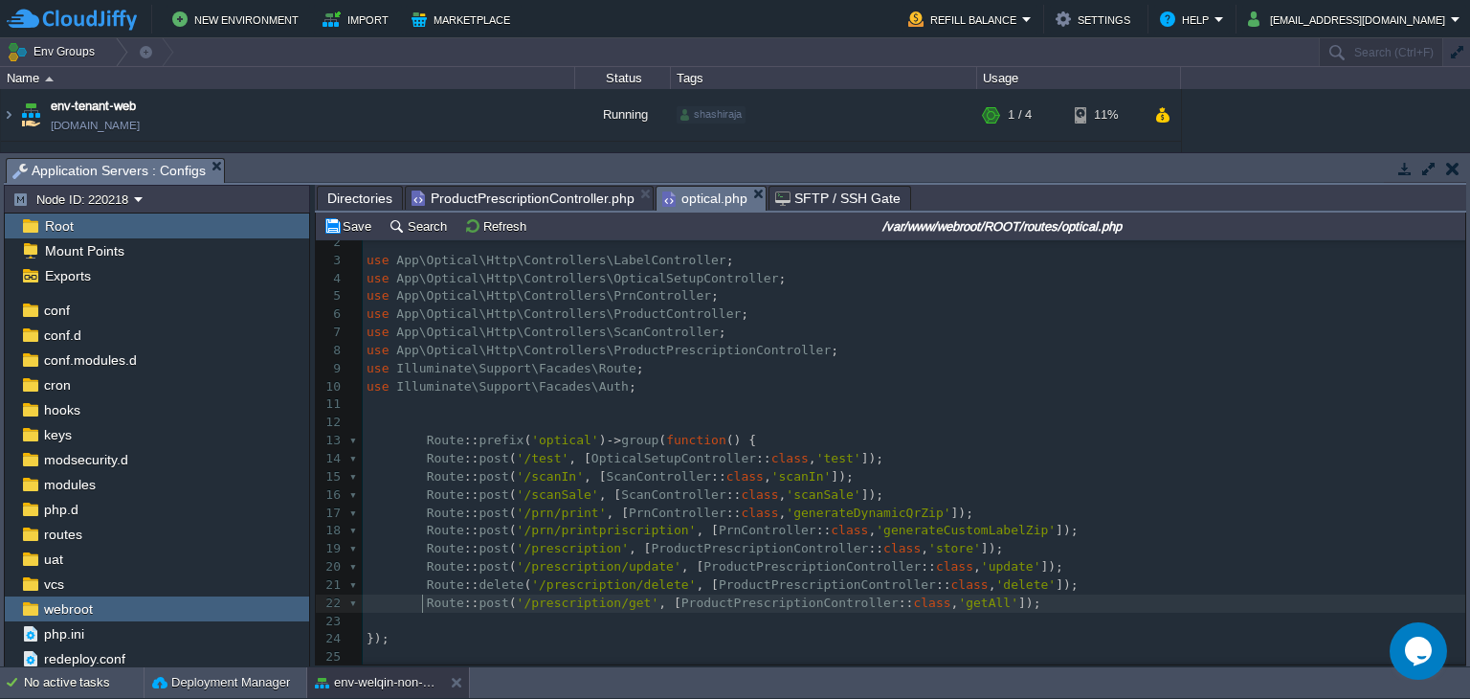
click at [552, 601] on div "xxxxxxxxxx 1 <?php 2 ​ 3 use App\Optical\Http\Controllers\LabelController ; 4 u…" at bounding box center [914, 440] width 1103 height 451
type textarea "prescription"
type textarea "post"
type textarea "Route::post('/prescription/get', [ProductPrescriptionController::class, 'getAll…"
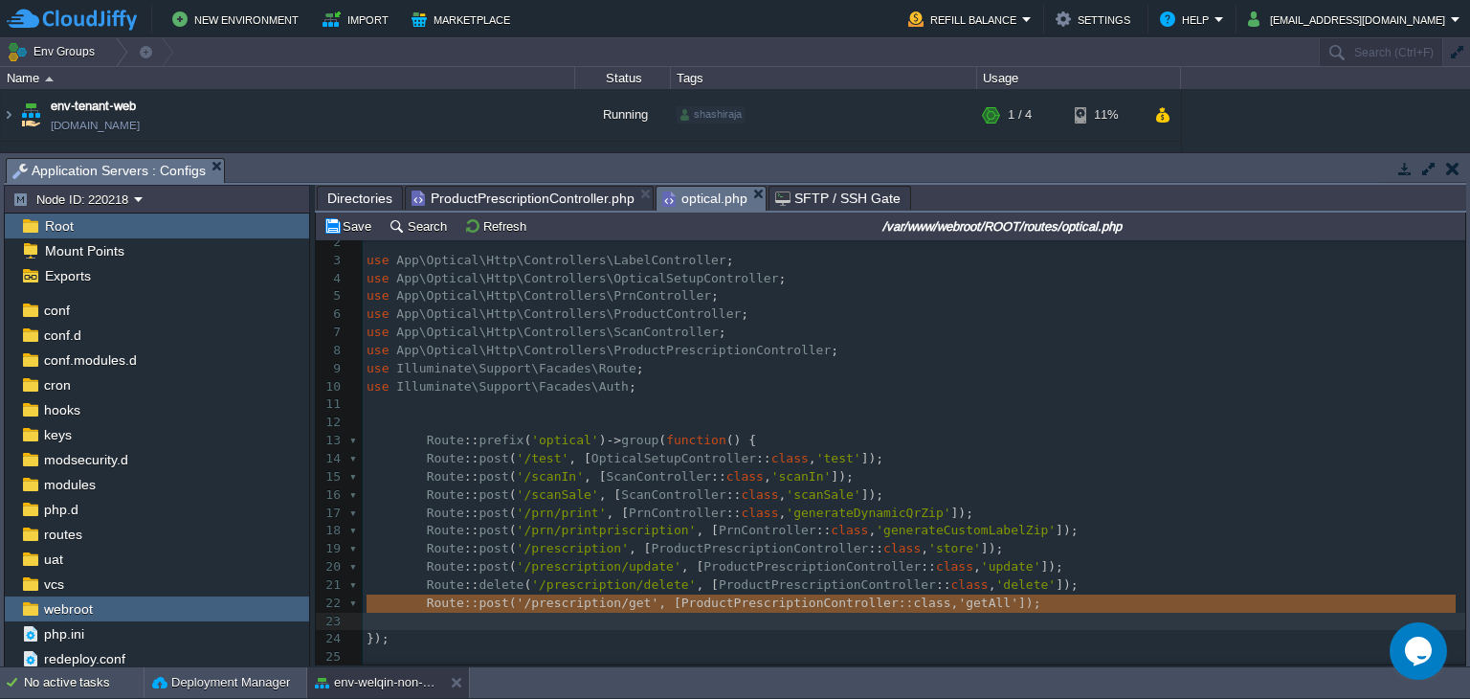
scroll to position [15, 0]
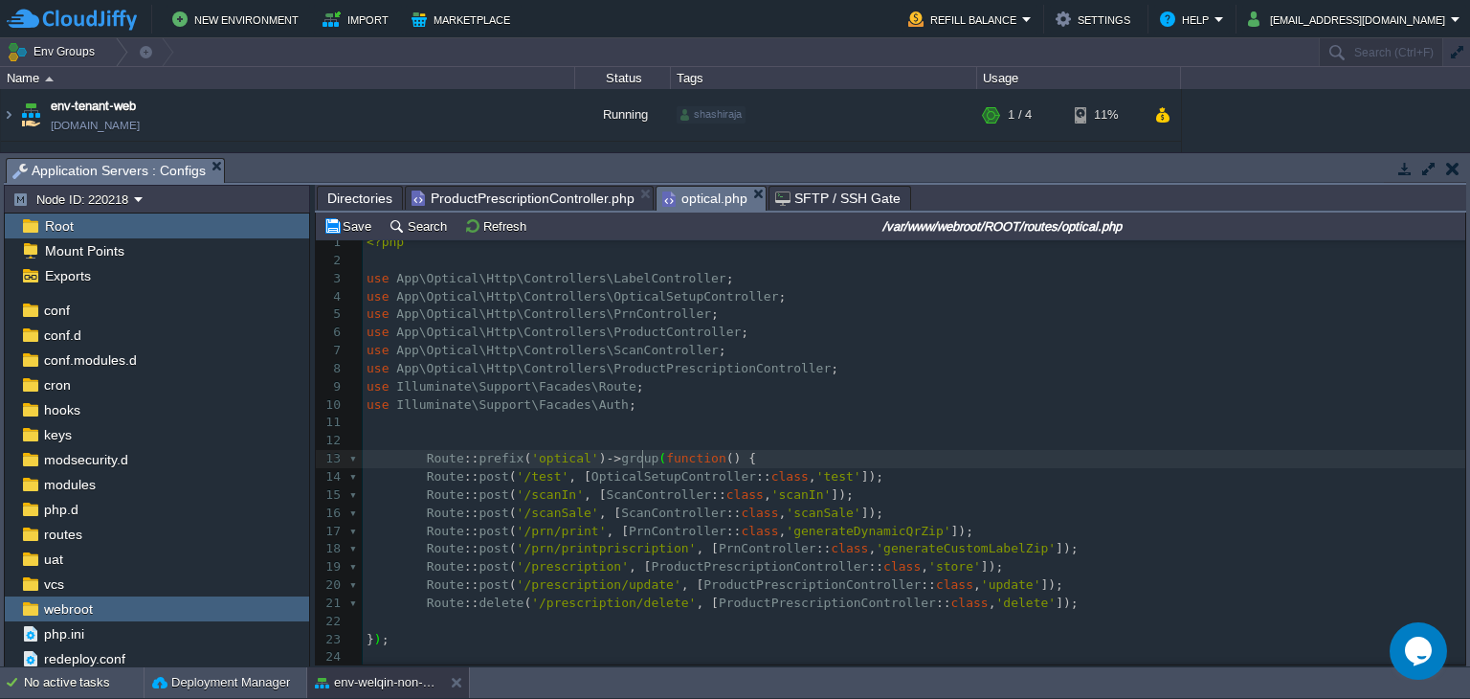
type textarea "-"
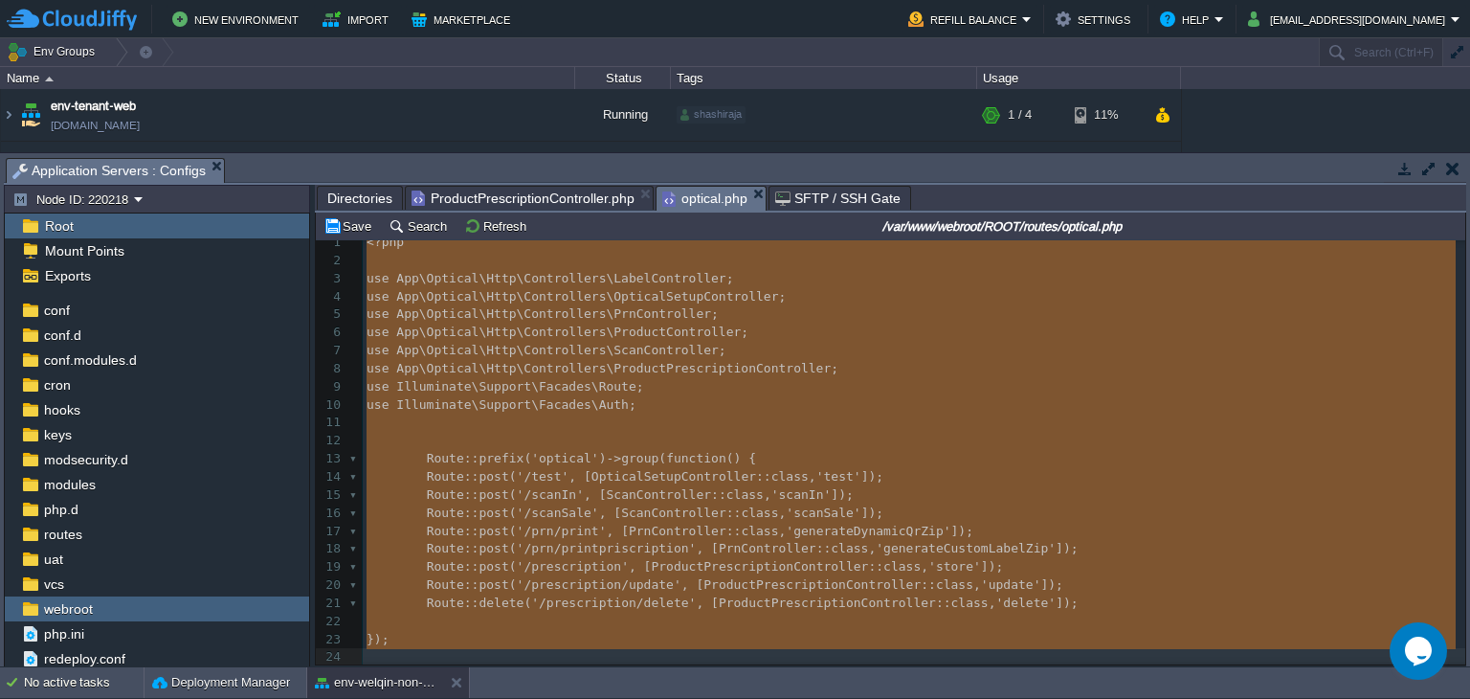
scroll to position [2580, 0]
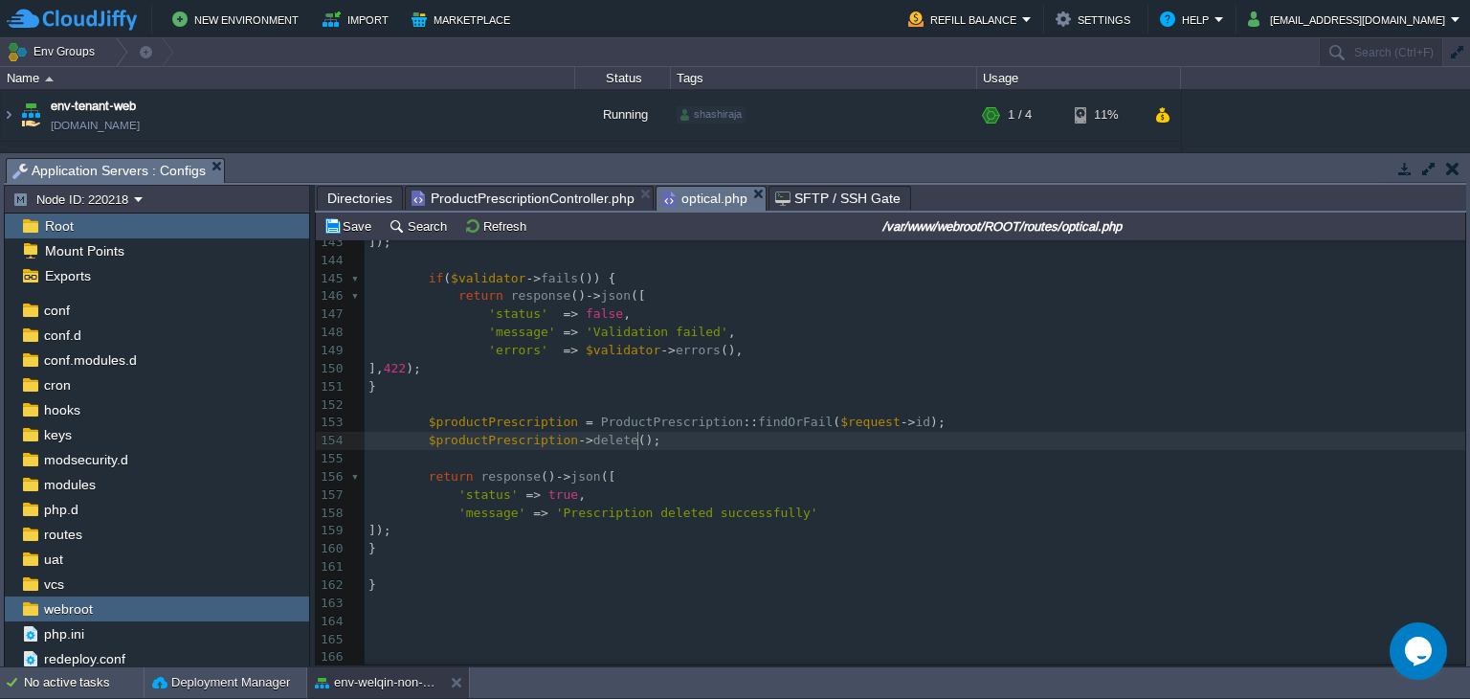
click at [648, 432] on pre "$productPrescription -> delete ();" at bounding box center [915, 441] width 1101 height 18
type textarea "-"
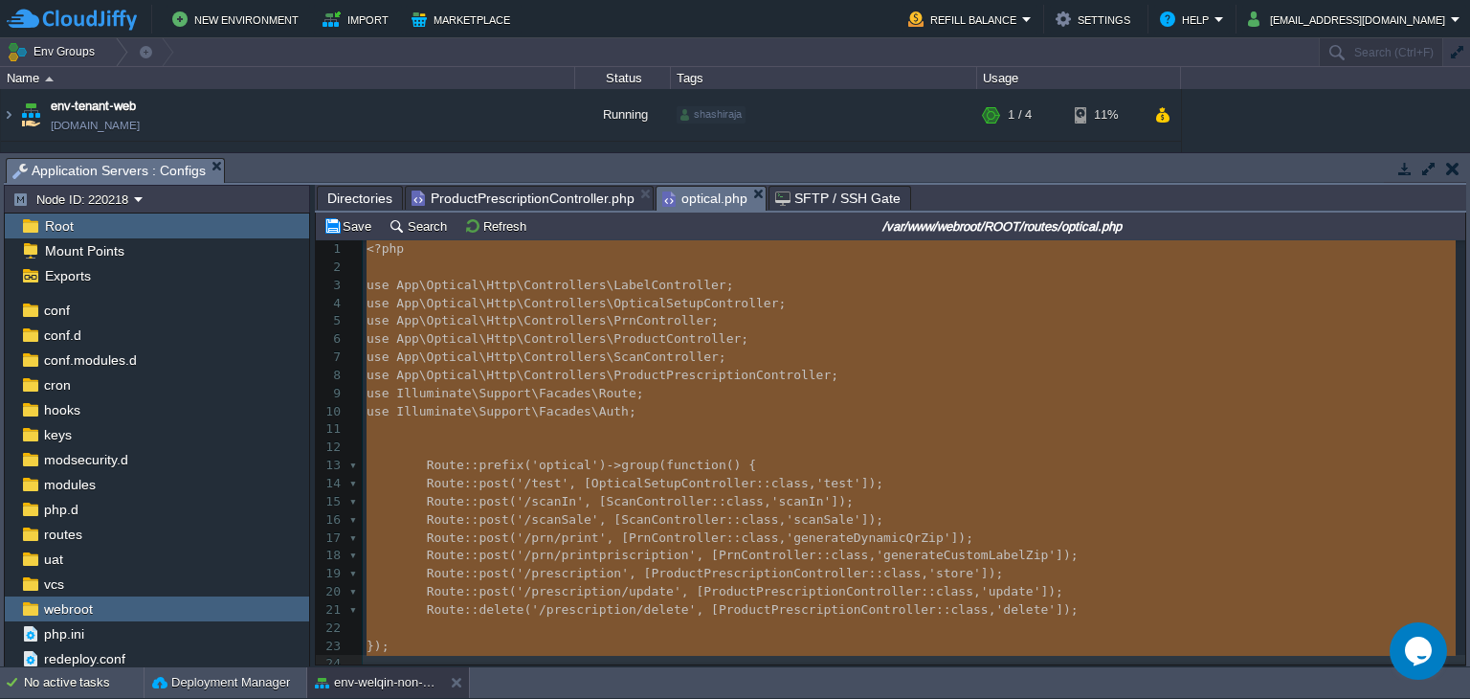
click at [525, 207] on span "ProductPrescriptionController.php" at bounding box center [523, 198] width 223 height 23
click at [681, 207] on span "optical.php" at bounding box center [704, 199] width 85 height 24
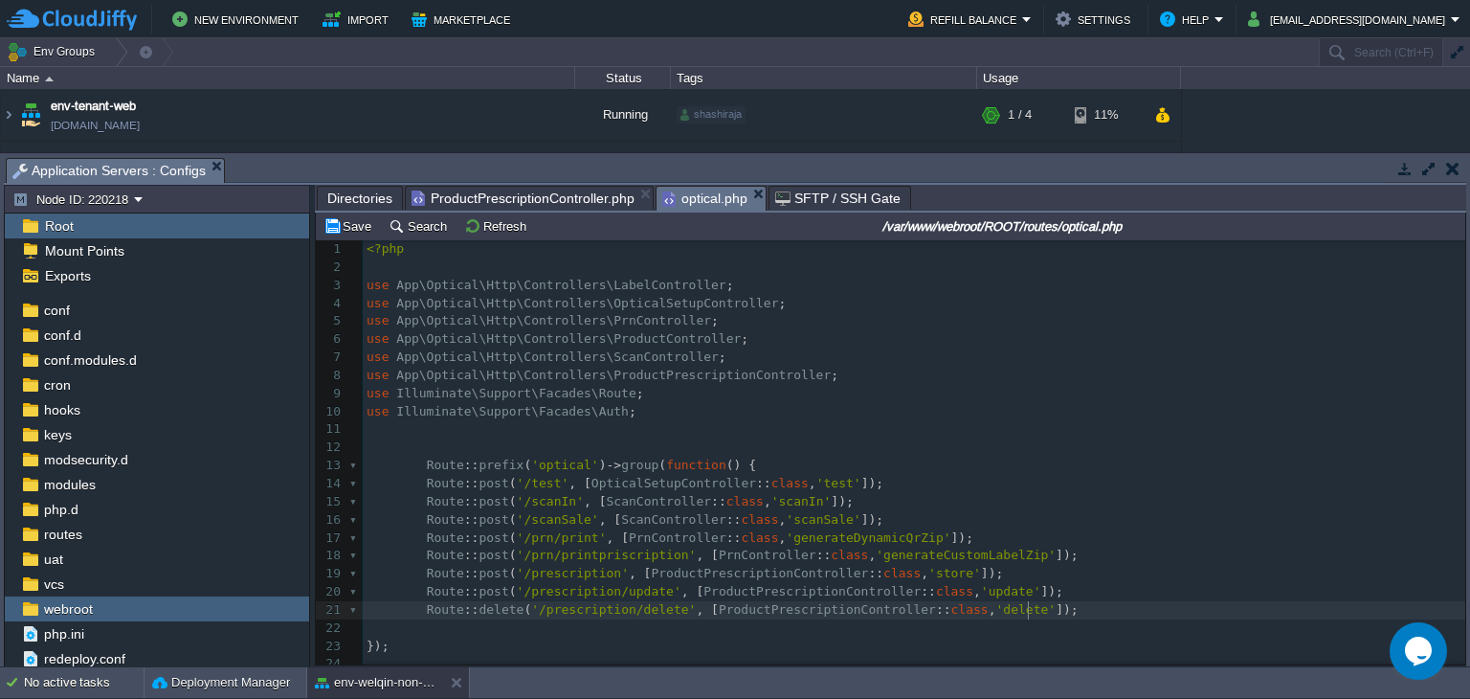
click at [1037, 614] on pre "Route :: delete ( '/prescription/delete' , [ ProductPrescriptionController :: c…" at bounding box center [914, 610] width 1103 height 18
paste textarea
drag, startPoint x: 503, startPoint y: 627, endPoint x: 428, endPoint y: 636, distance: 76.1
click at [512, 206] on span "ProductPrescriptionController.php" at bounding box center [523, 198] width 223 height 23
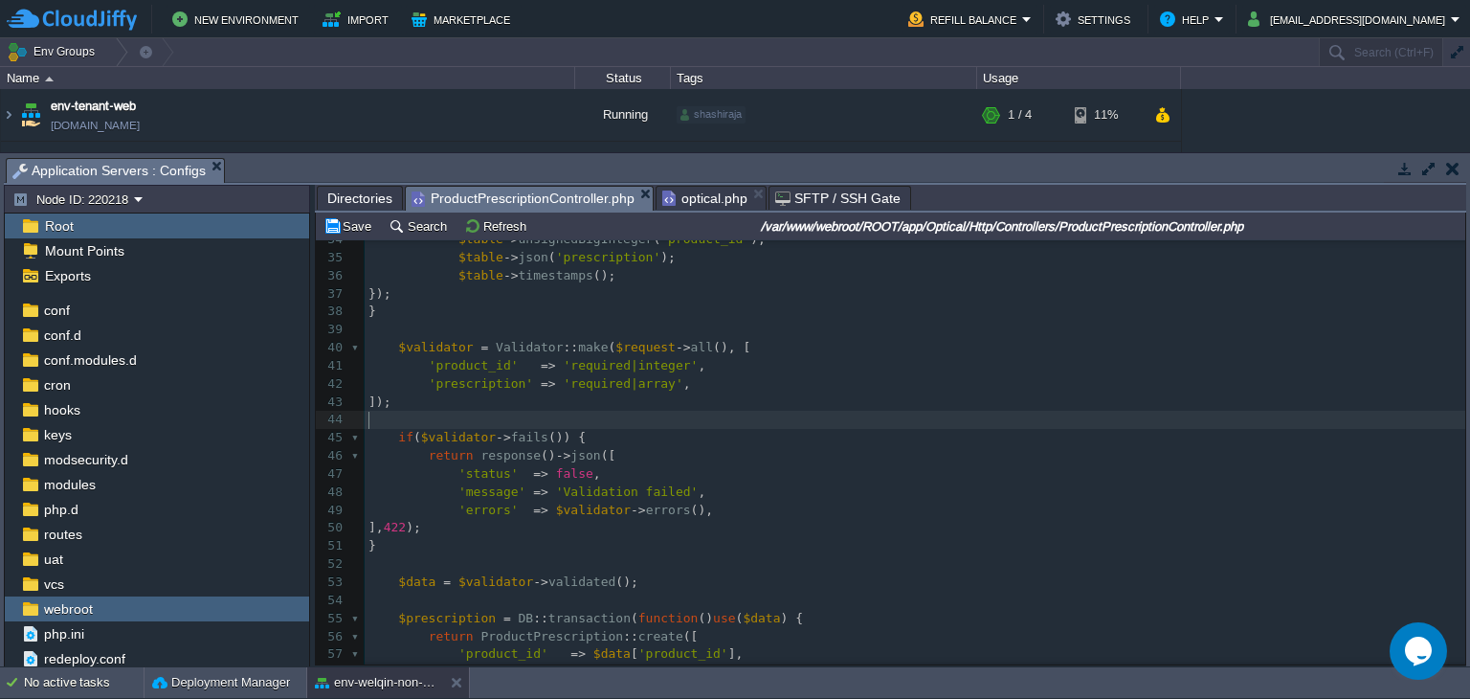
click at [689, 420] on pre "​" at bounding box center [915, 420] width 1101 height 18
type textarea "-"
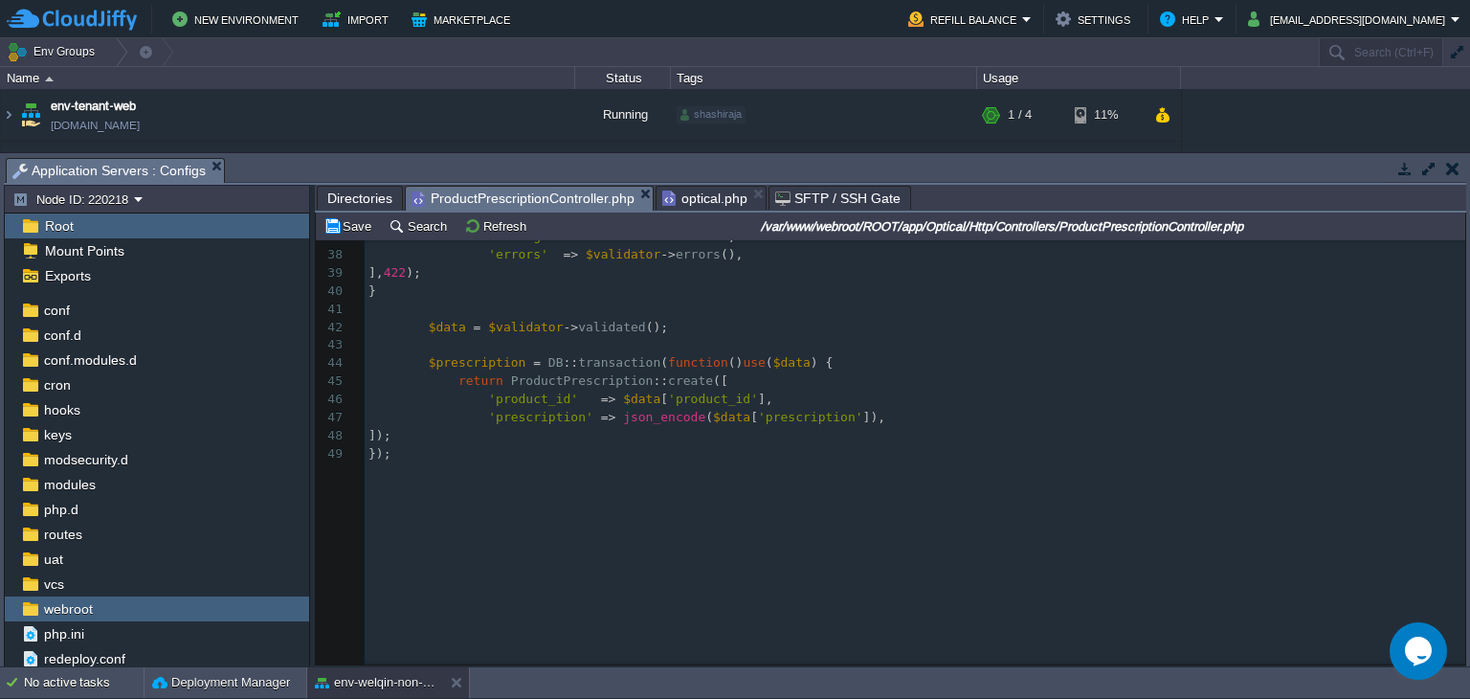
scroll to position [0, 0]
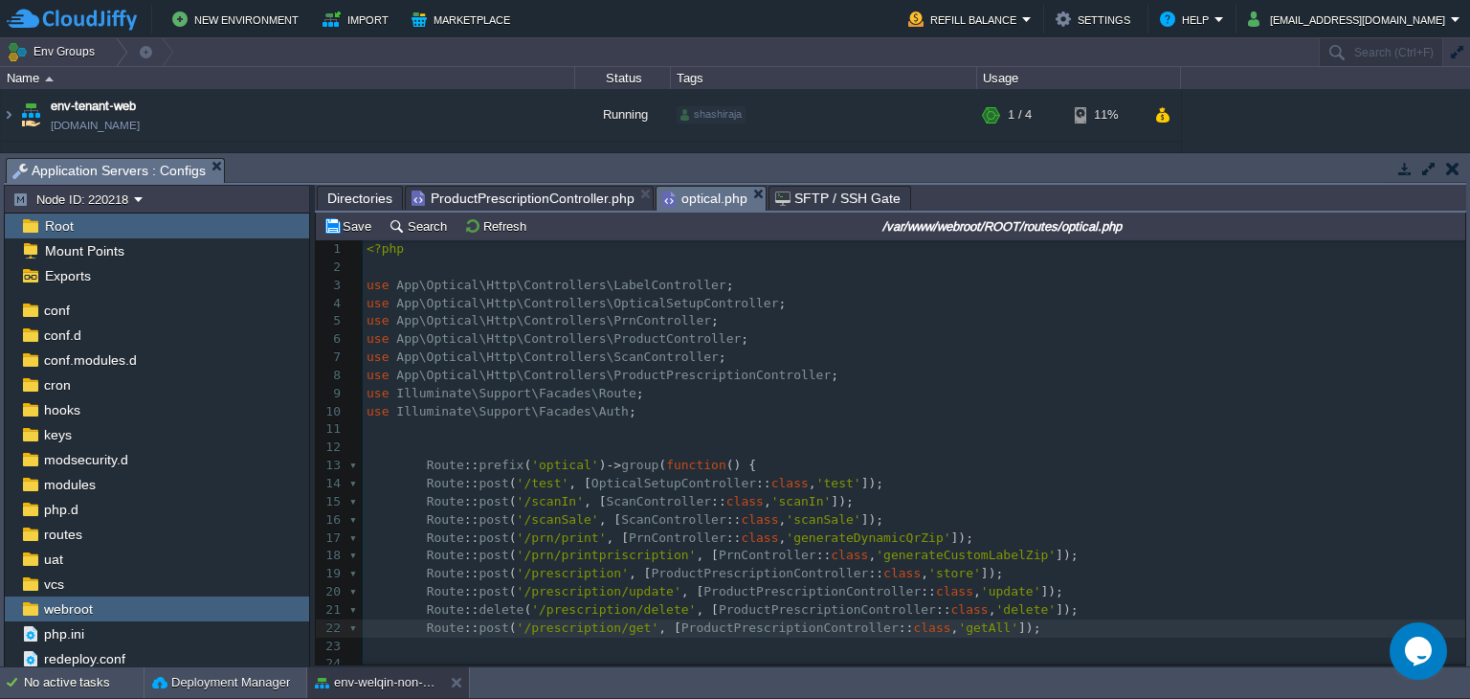
click at [694, 204] on span "optical.php" at bounding box center [704, 199] width 85 height 24
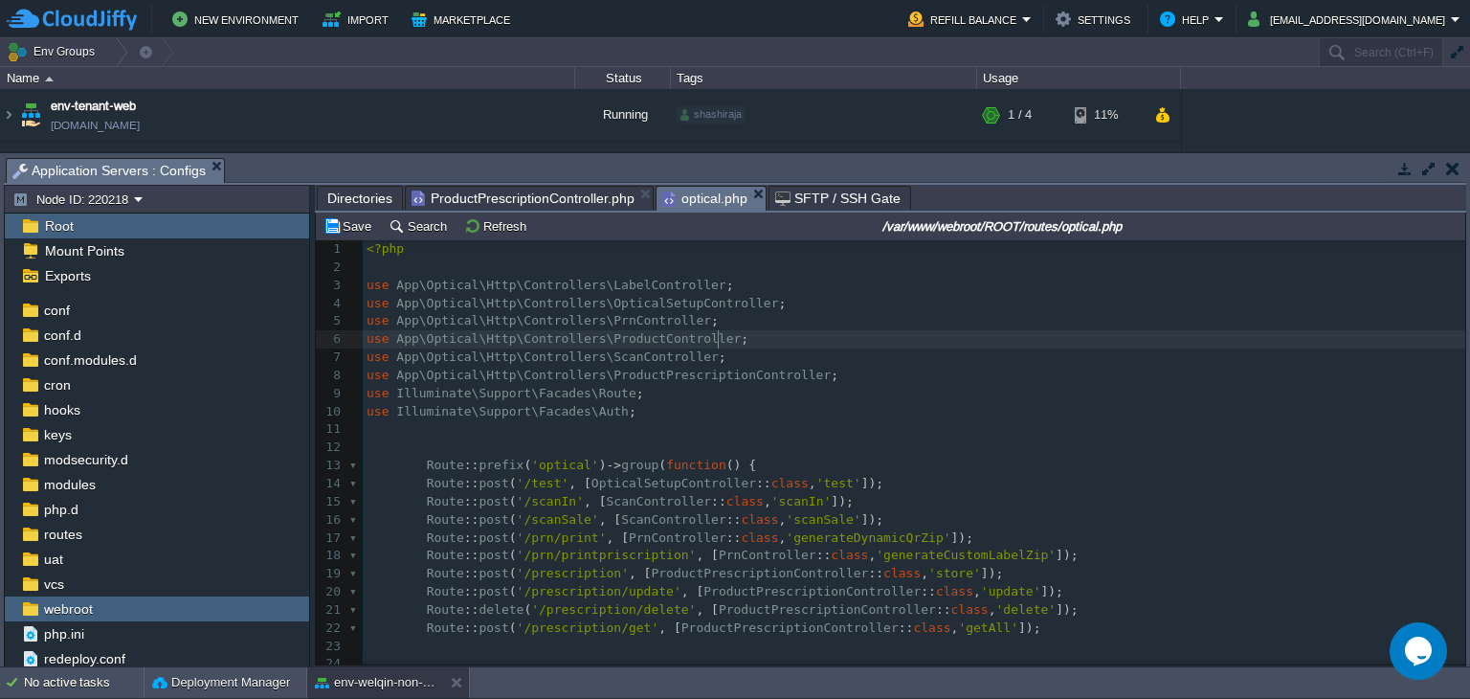
click at [727, 336] on pre "use App\Optical\Http\Controllers\ProductController ;" at bounding box center [914, 339] width 1103 height 18
